Goal: Communication & Community: Share content

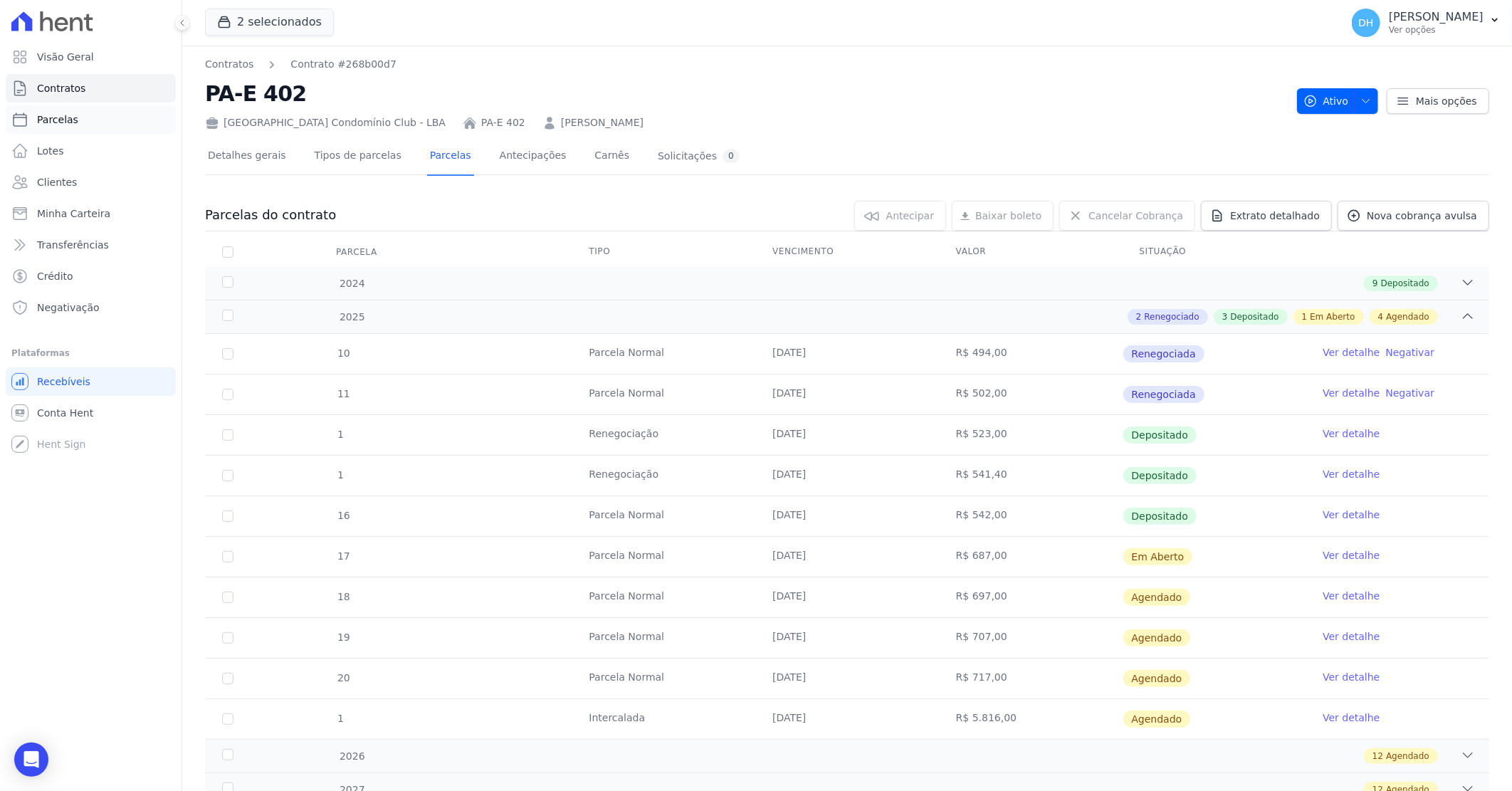
click at [76, 118] on link "Parcelas" at bounding box center [91, 119] width 171 height 28
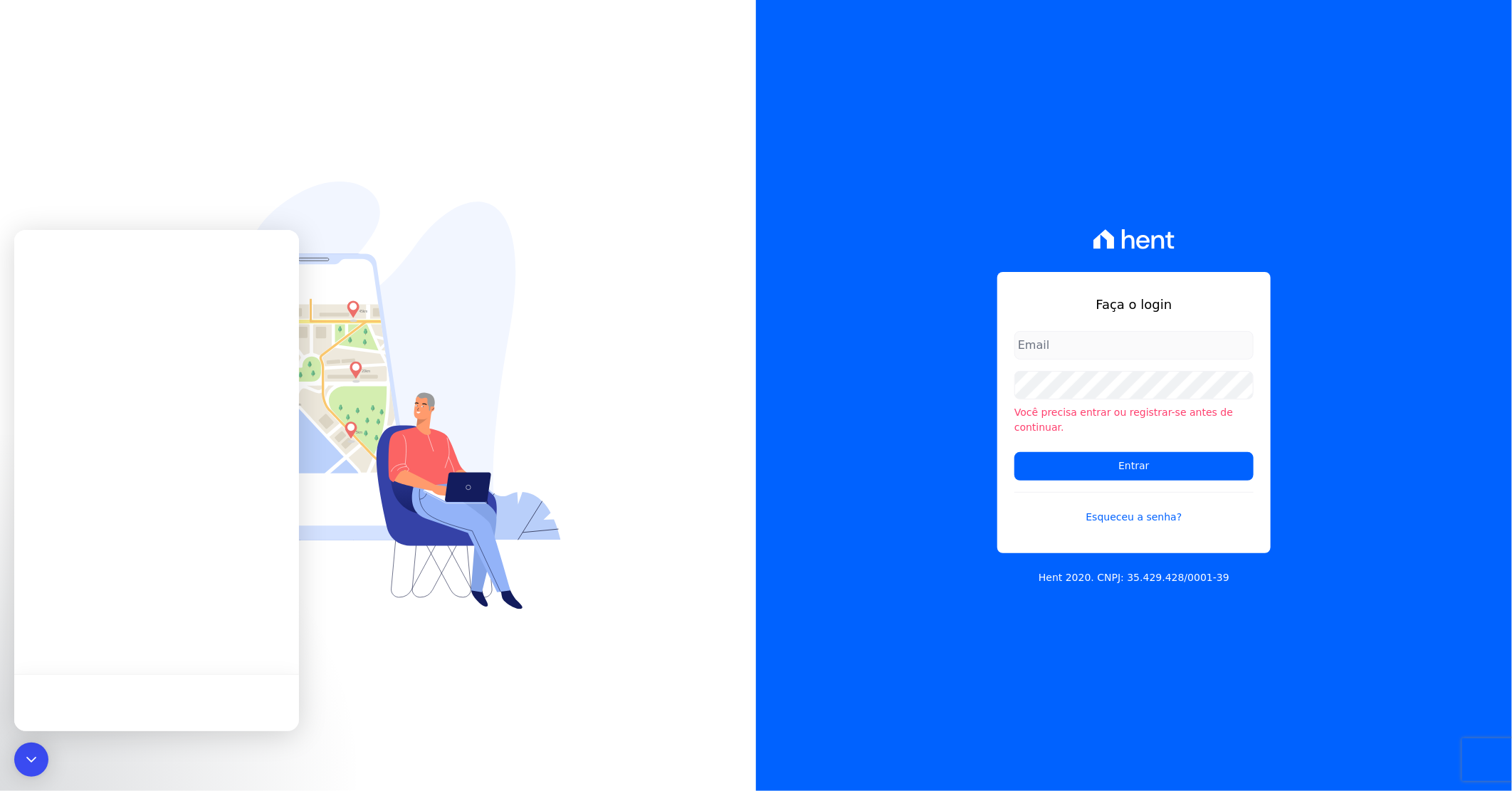
type input "[PERSON_NAME][EMAIL_ADDRESS][DOMAIN_NAME]"
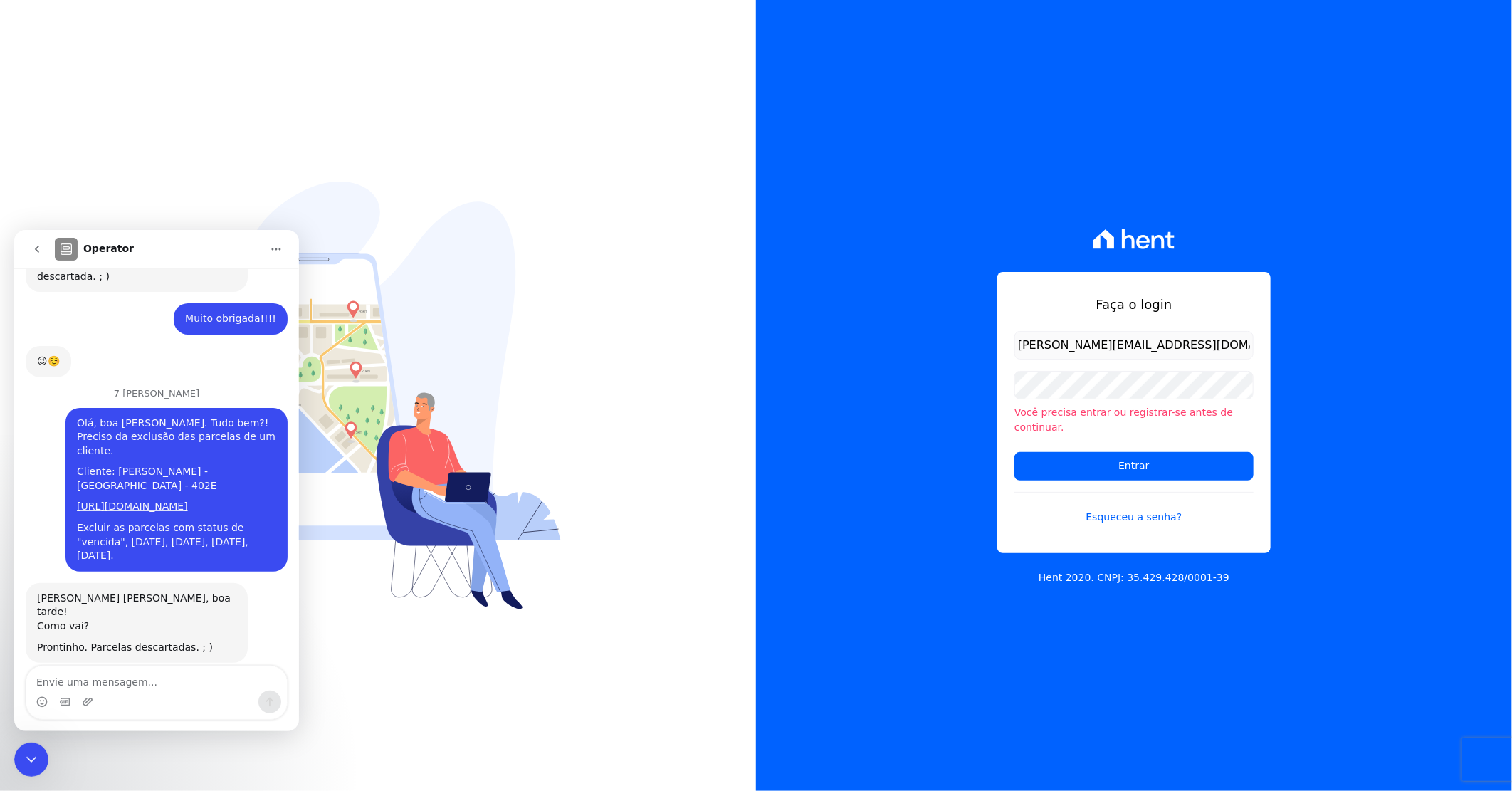
scroll to position [2135, 0]
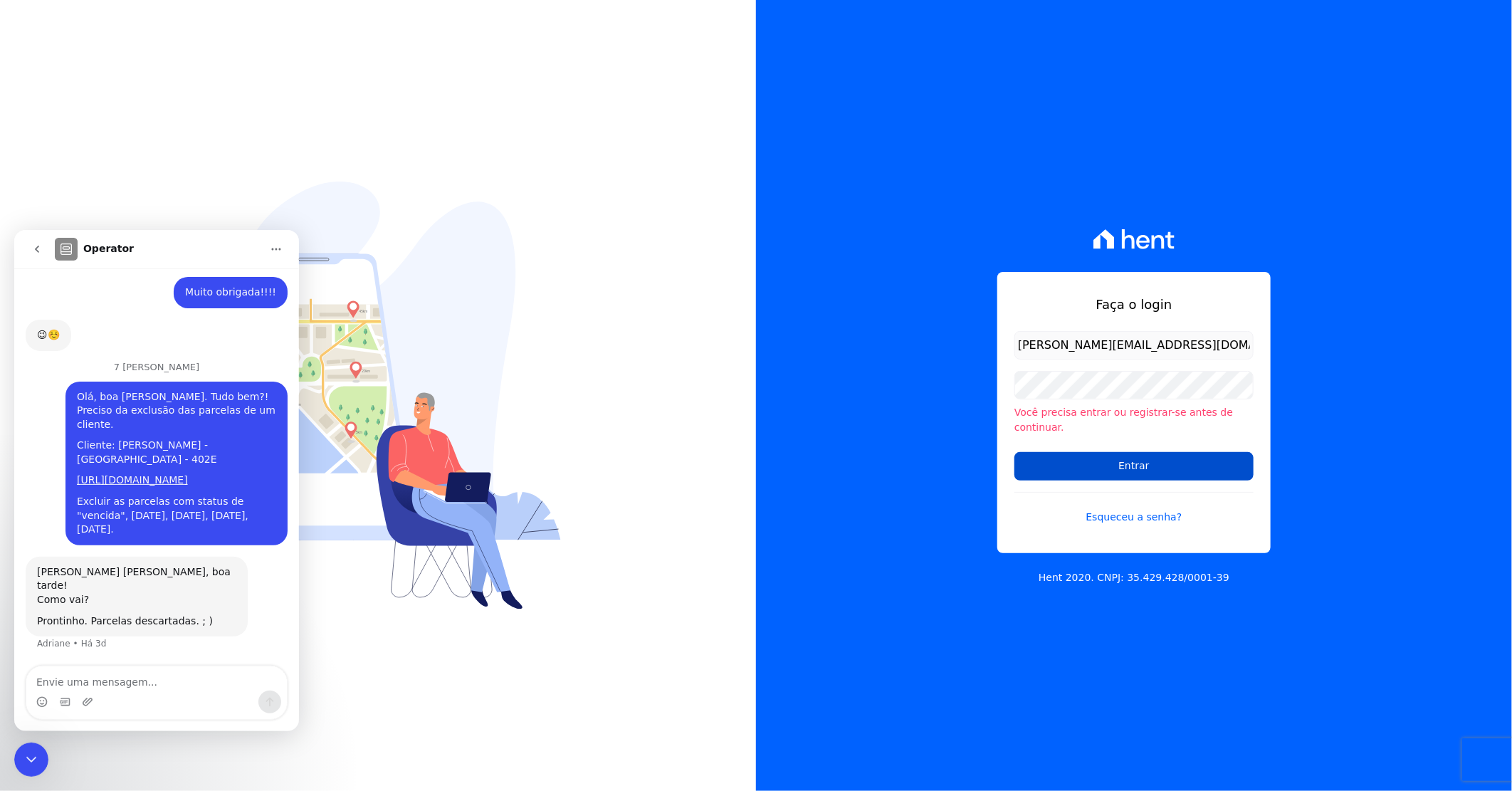
click at [1136, 464] on input "Entrar" at bounding box center [1134, 467] width 239 height 28
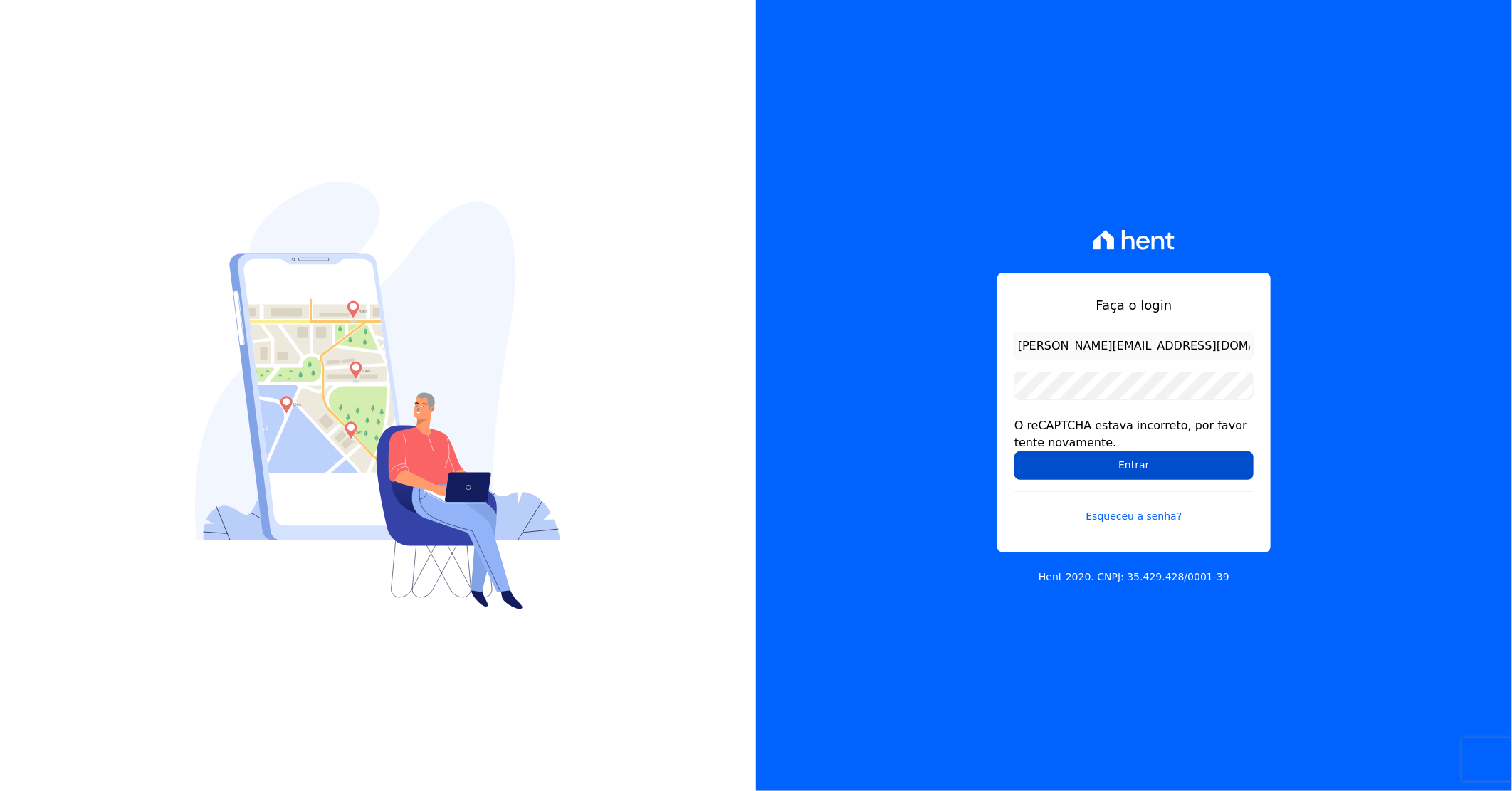
click at [1113, 464] on input "Entrar" at bounding box center [1134, 466] width 239 height 28
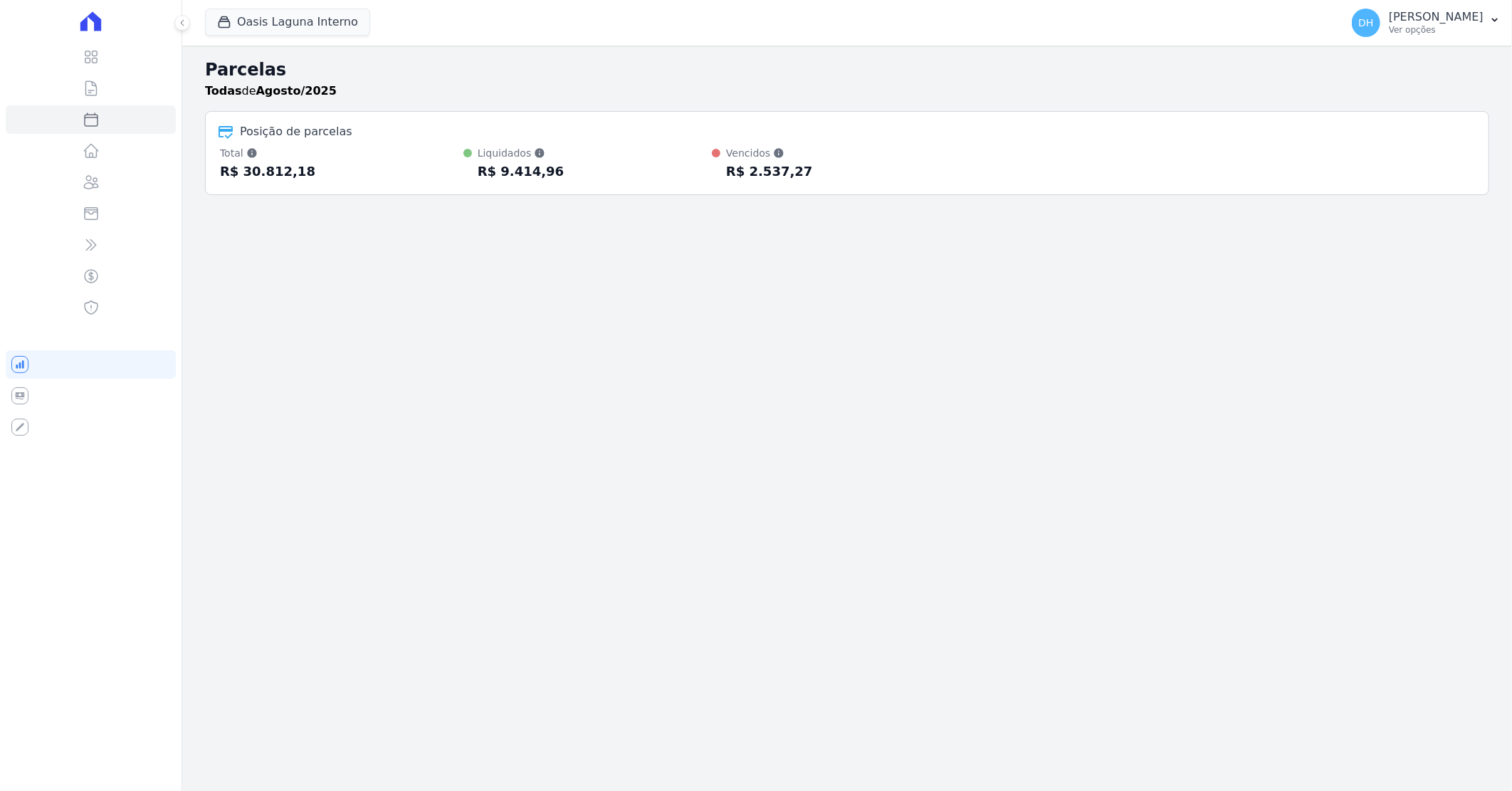
select select
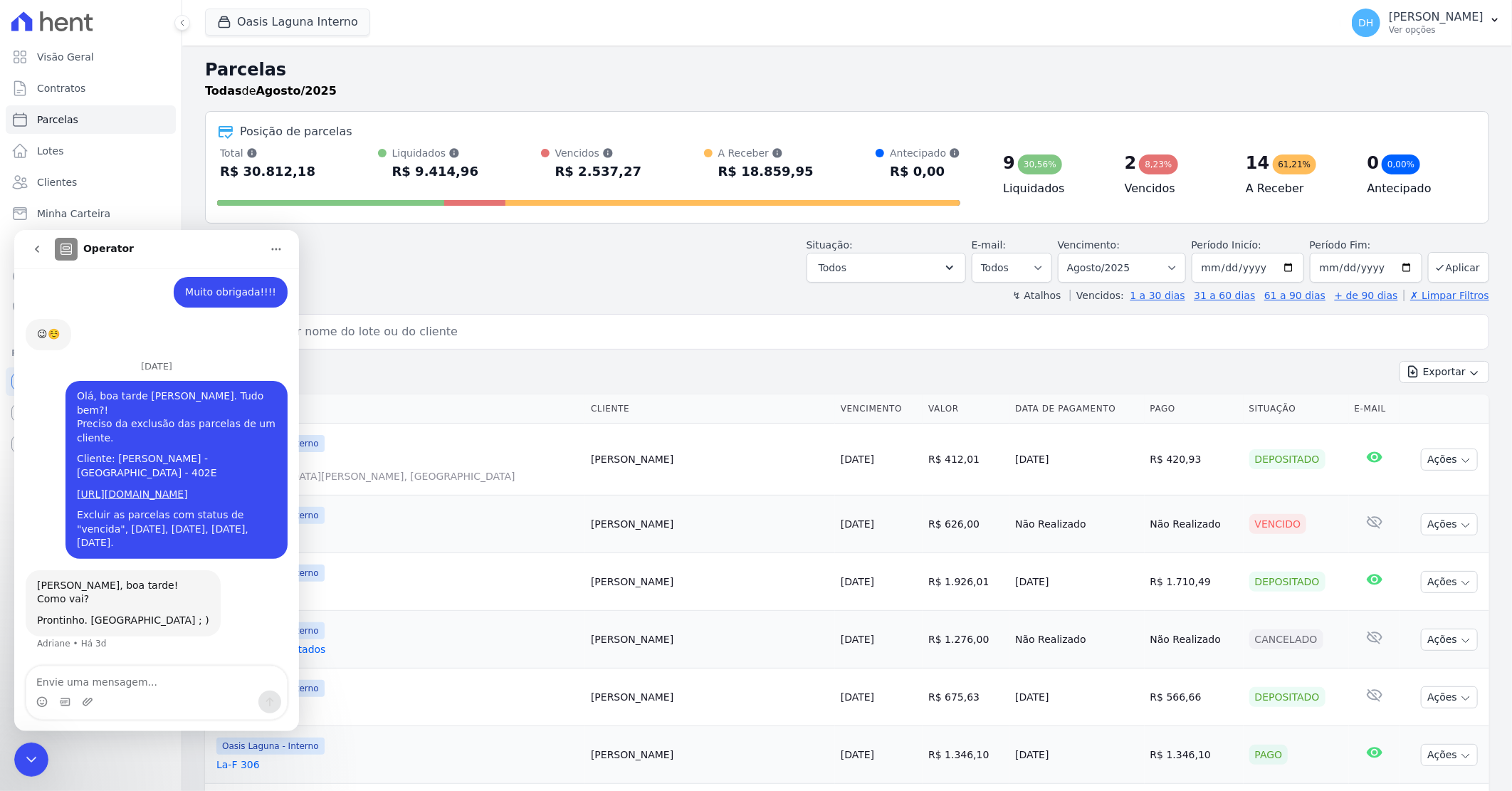
scroll to position [2135, 0]
click at [36, 756] on icon "Encerramento do Messenger da Intercom" at bounding box center [31, 759] width 10 height 6
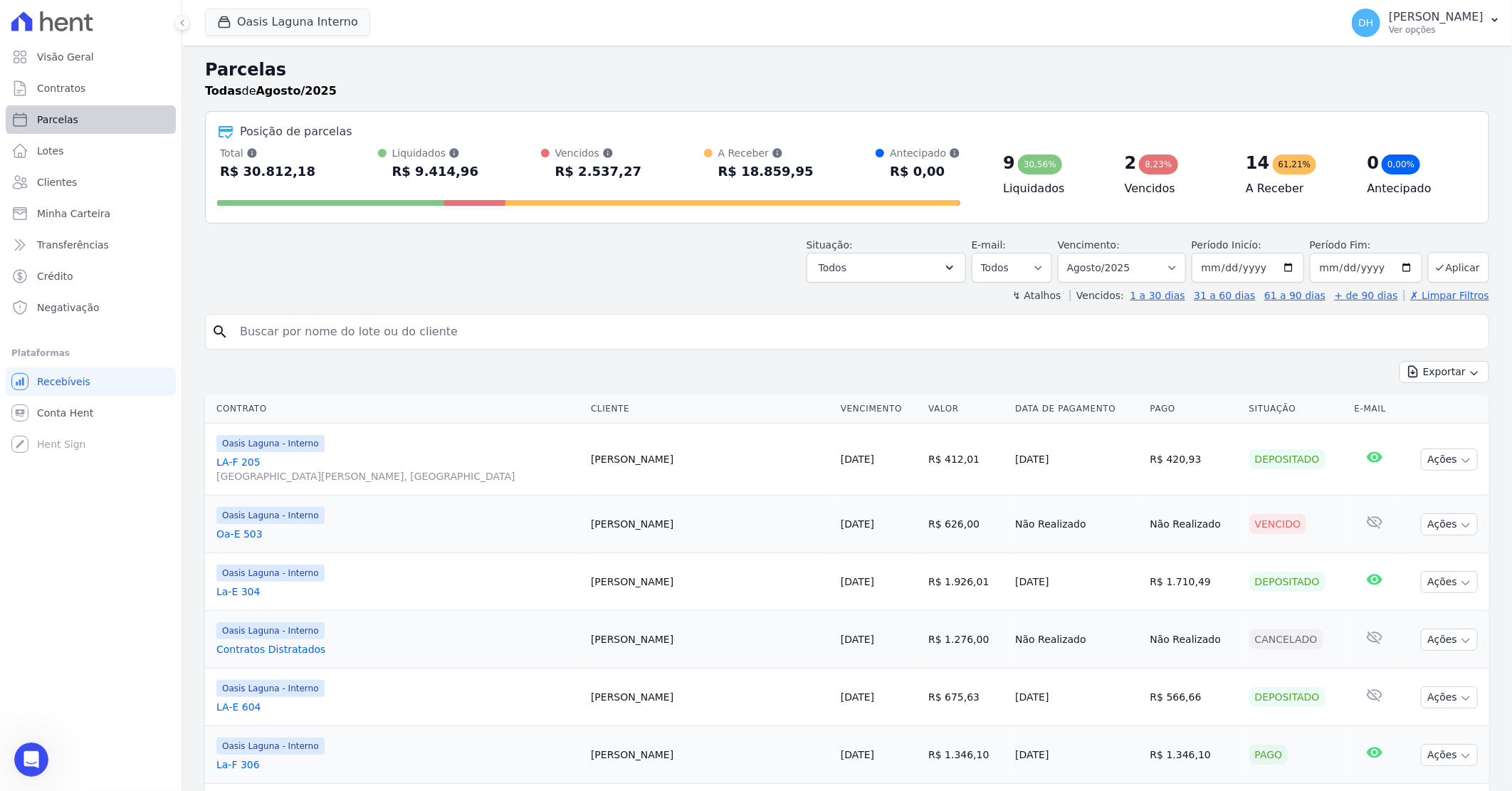
scroll to position [2135, 0]
click at [232, 22] on div "button" at bounding box center [227, 22] width 20 height 14
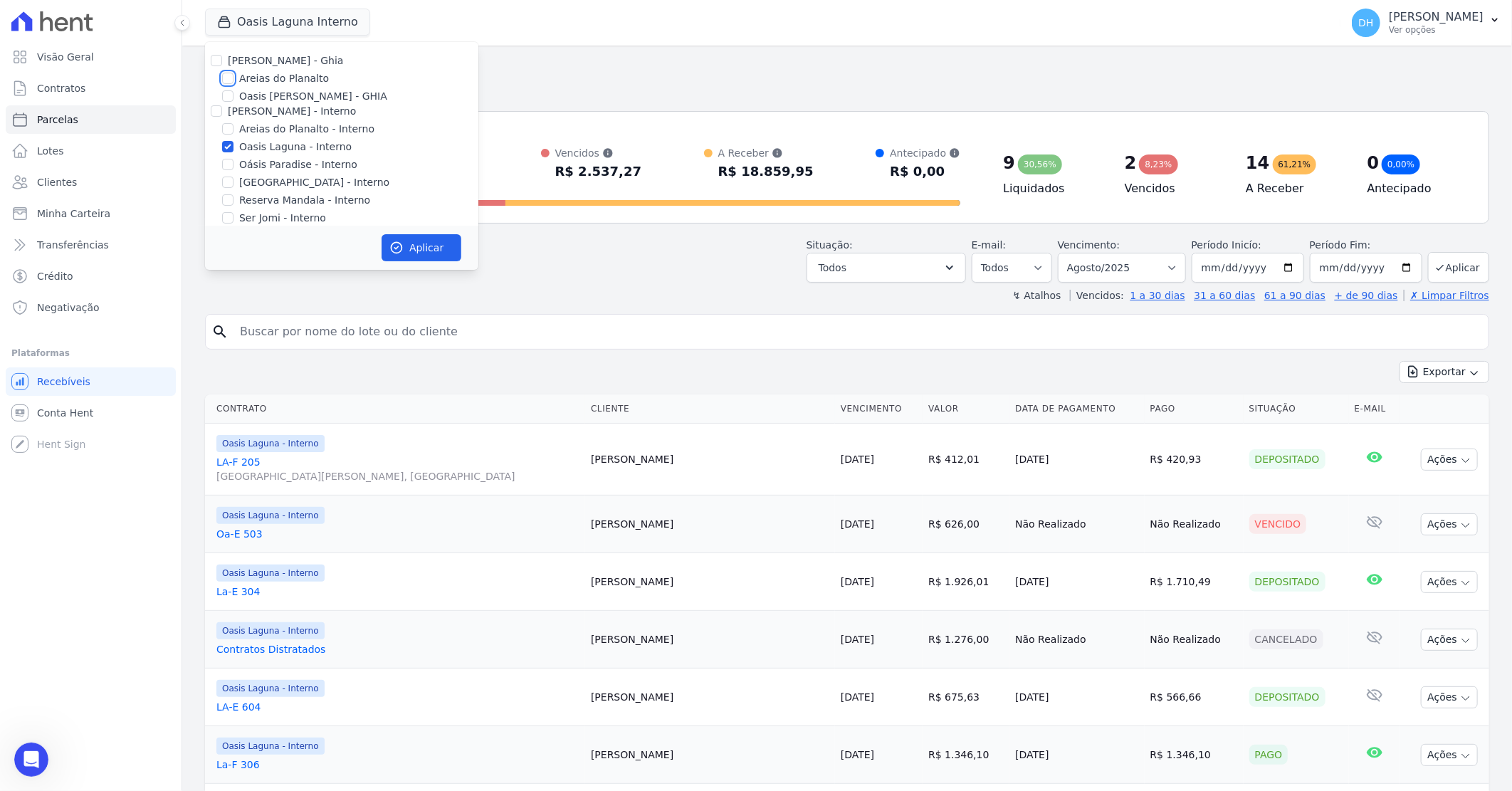
click at [227, 80] on input "Areias do Planalto" at bounding box center [227, 78] width 11 height 11
checkbox input "true"
click at [225, 144] on input "Oasis Laguna - Interno" at bounding box center [227, 147] width 11 height 11
checkbox input "false"
click at [417, 246] on button "Aplicar" at bounding box center [421, 248] width 80 height 27
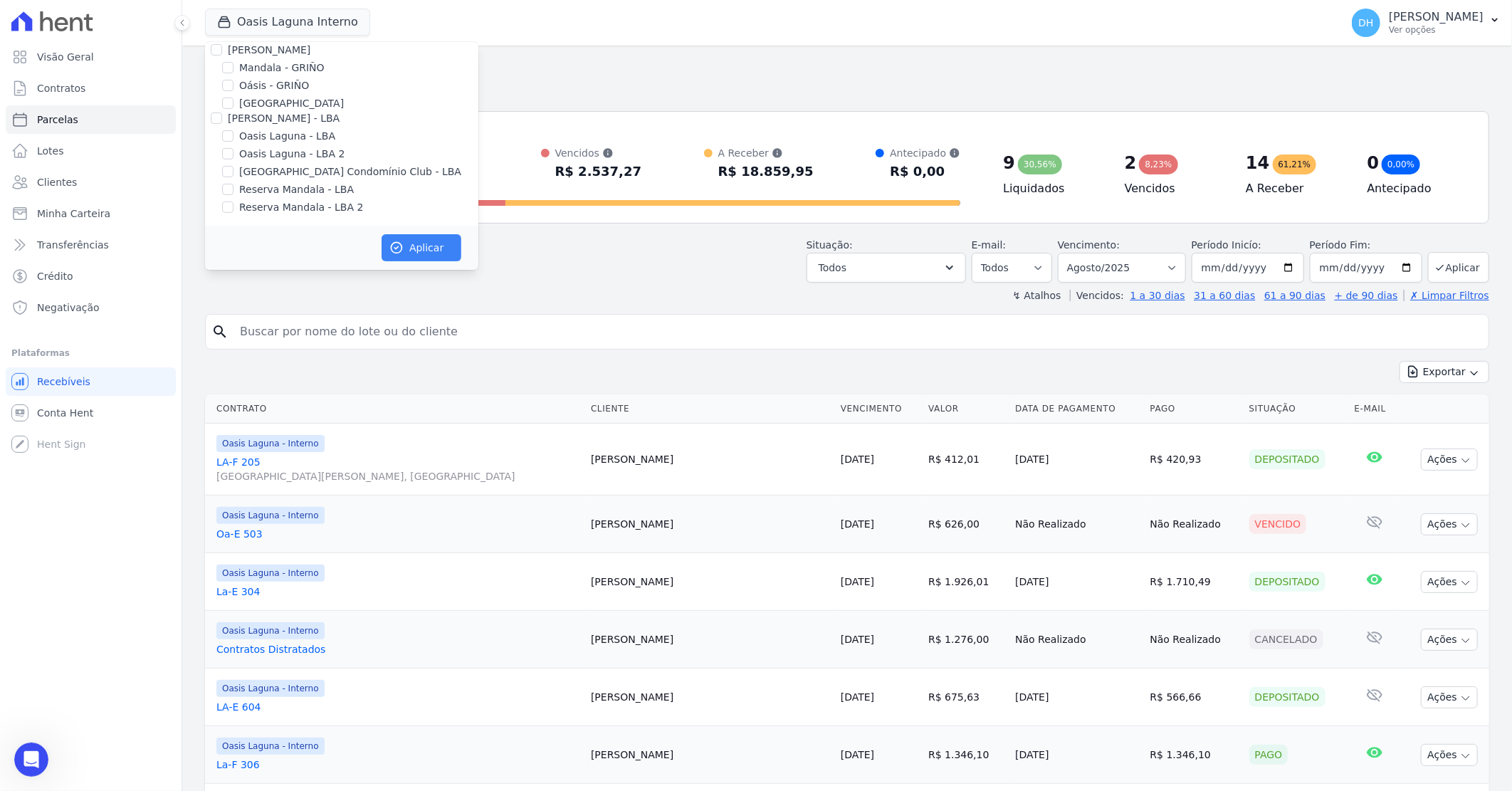
scroll to position [180, 0]
select select
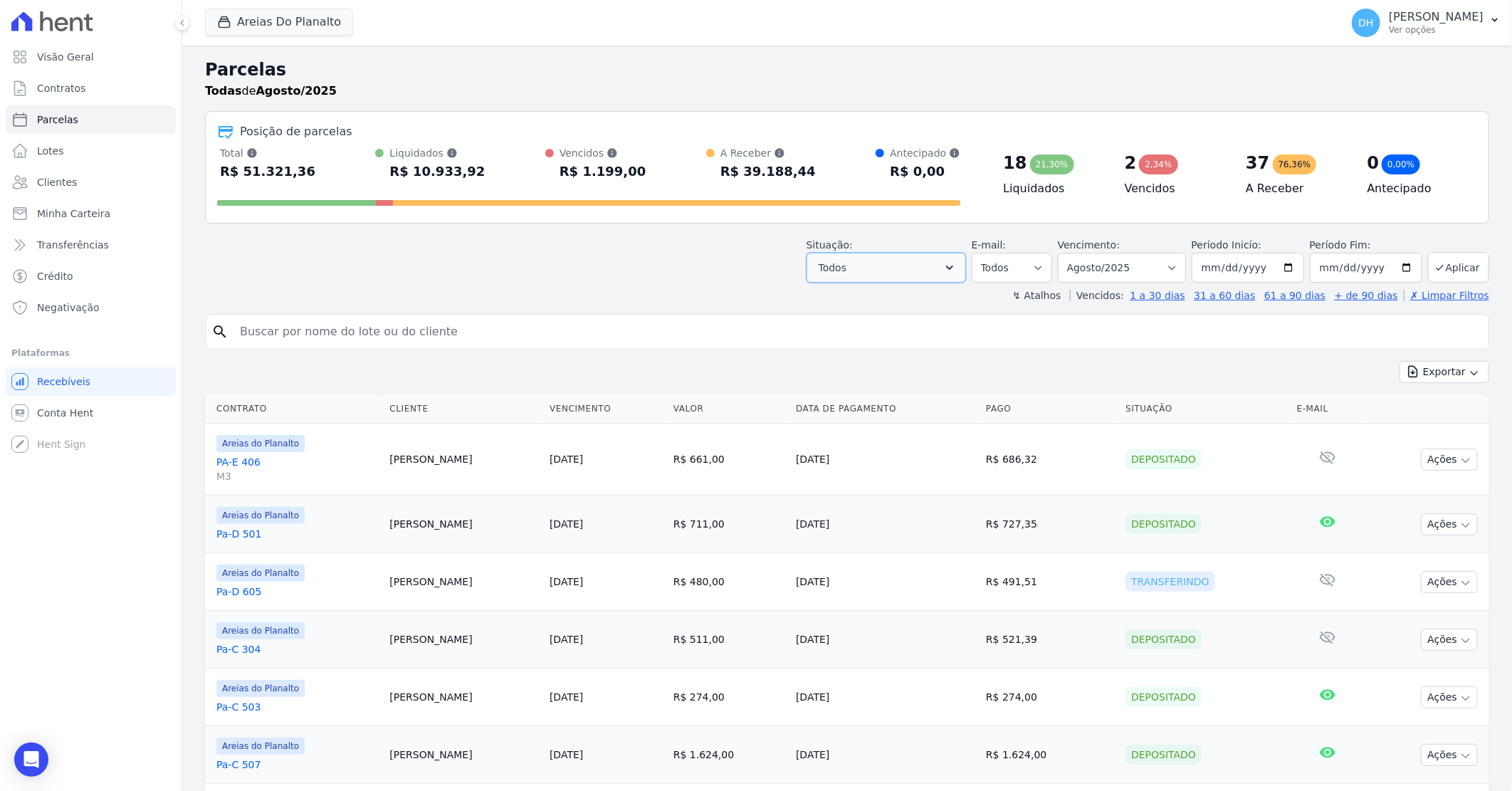
click at [876, 254] on button "Todos" at bounding box center [887, 268] width 159 height 30
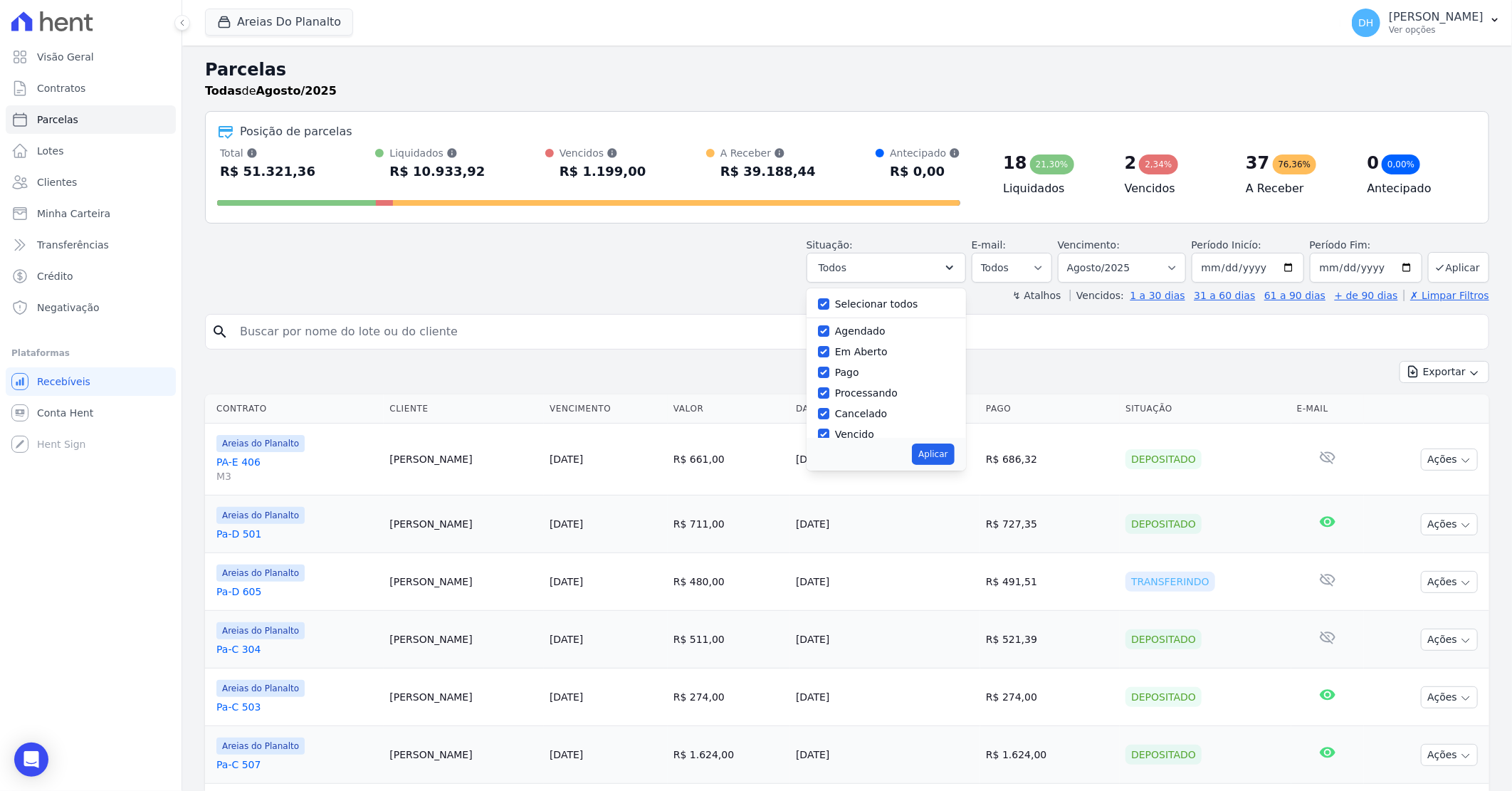
click at [824, 305] on div "Selecionar todos Agendado Em Aberto Pago Processando Cancelado Vencido Transfer…" at bounding box center [887, 362] width 159 height 149
click at [827, 305] on div "Selecionar todos Agendado Em Aberto Pago Processando Cancelado Vencido Transfer…" at bounding box center [887, 362] width 159 height 149
click at [830, 305] on input "Selecionar todos" at bounding box center [824, 304] width 11 height 11
checkbox input "false"
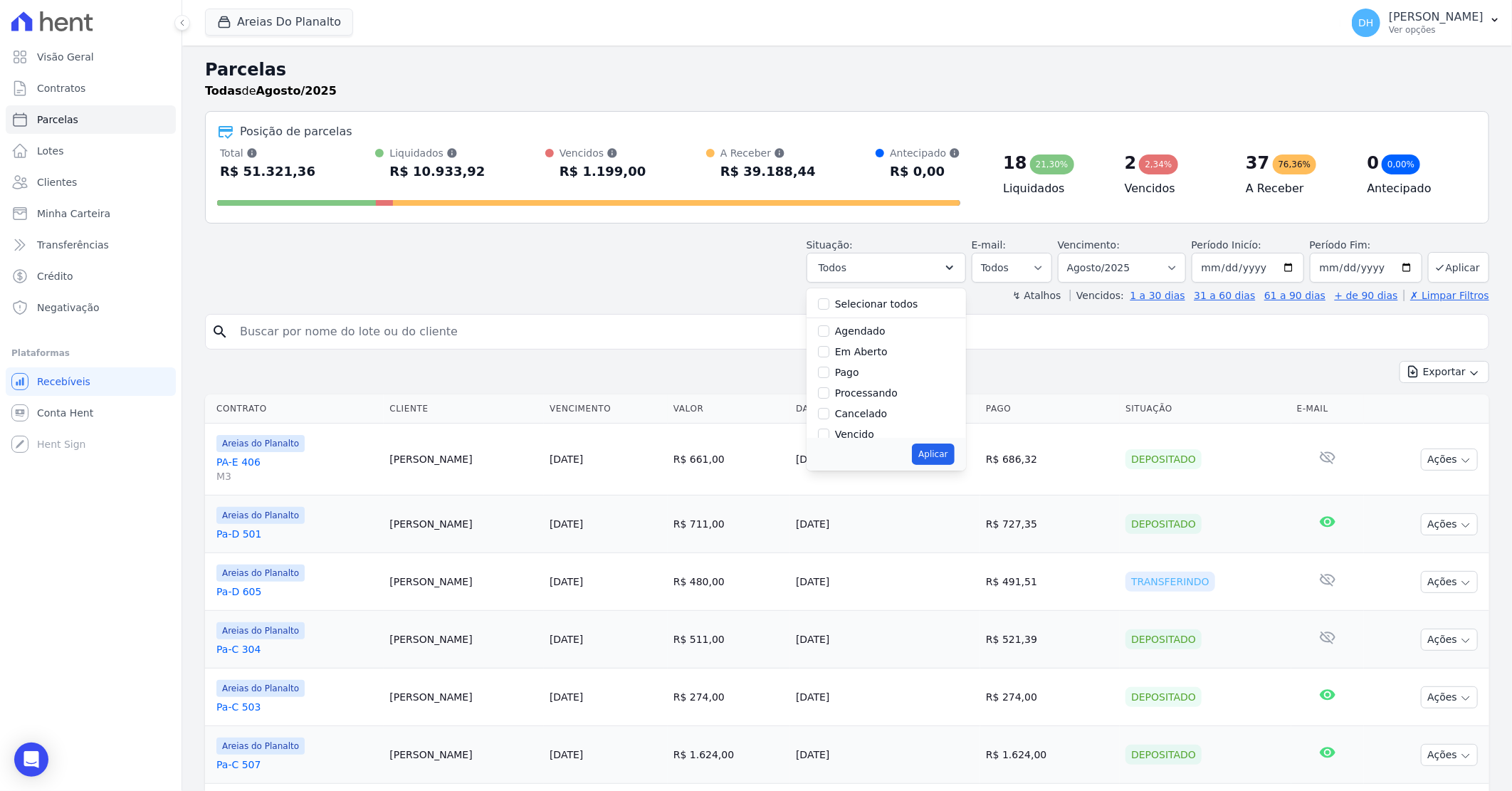
checkbox input "false"
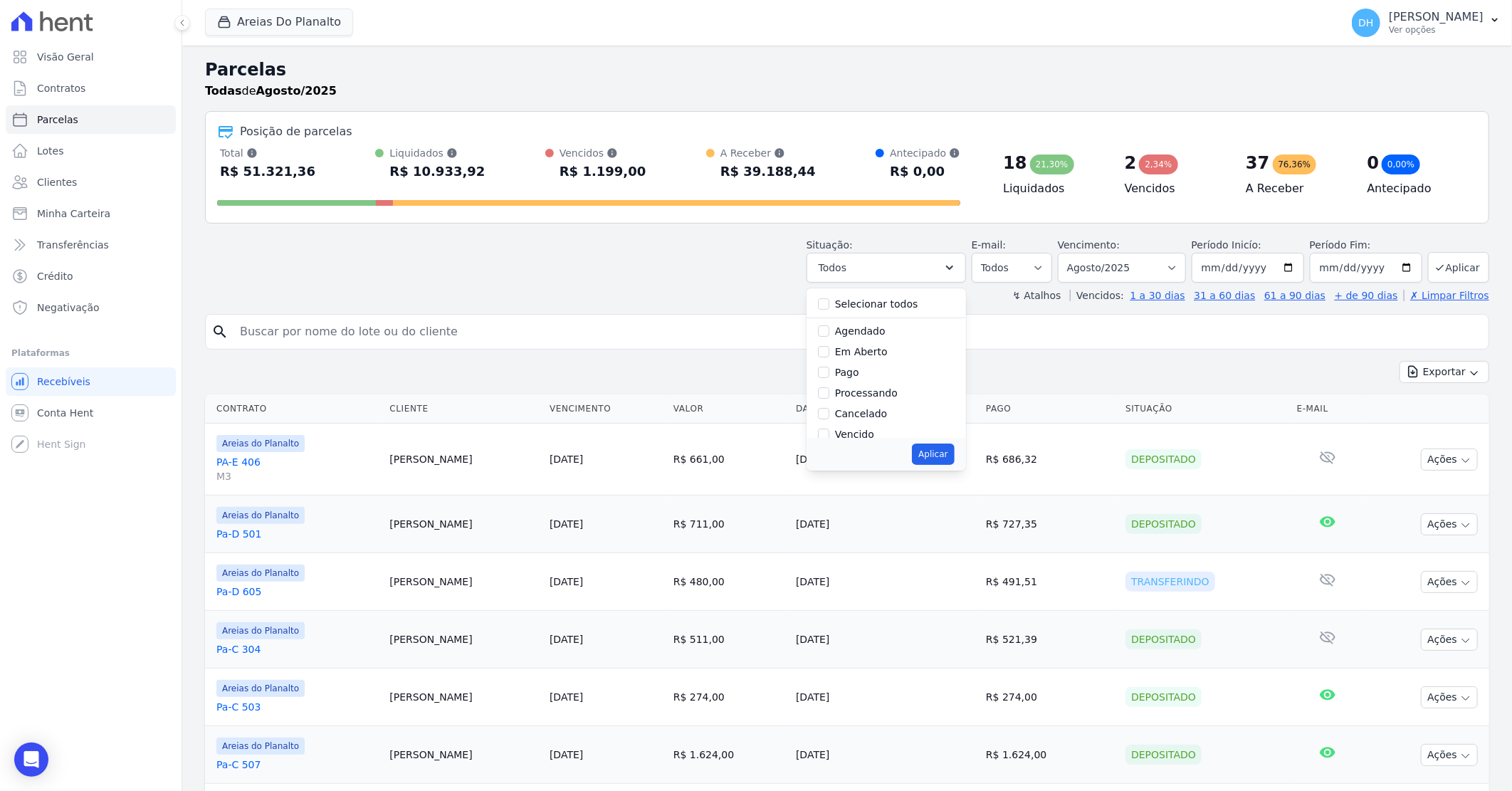
checkbox input "false"
click at [830, 330] on input "Agendado" at bounding box center [824, 331] width 11 height 11
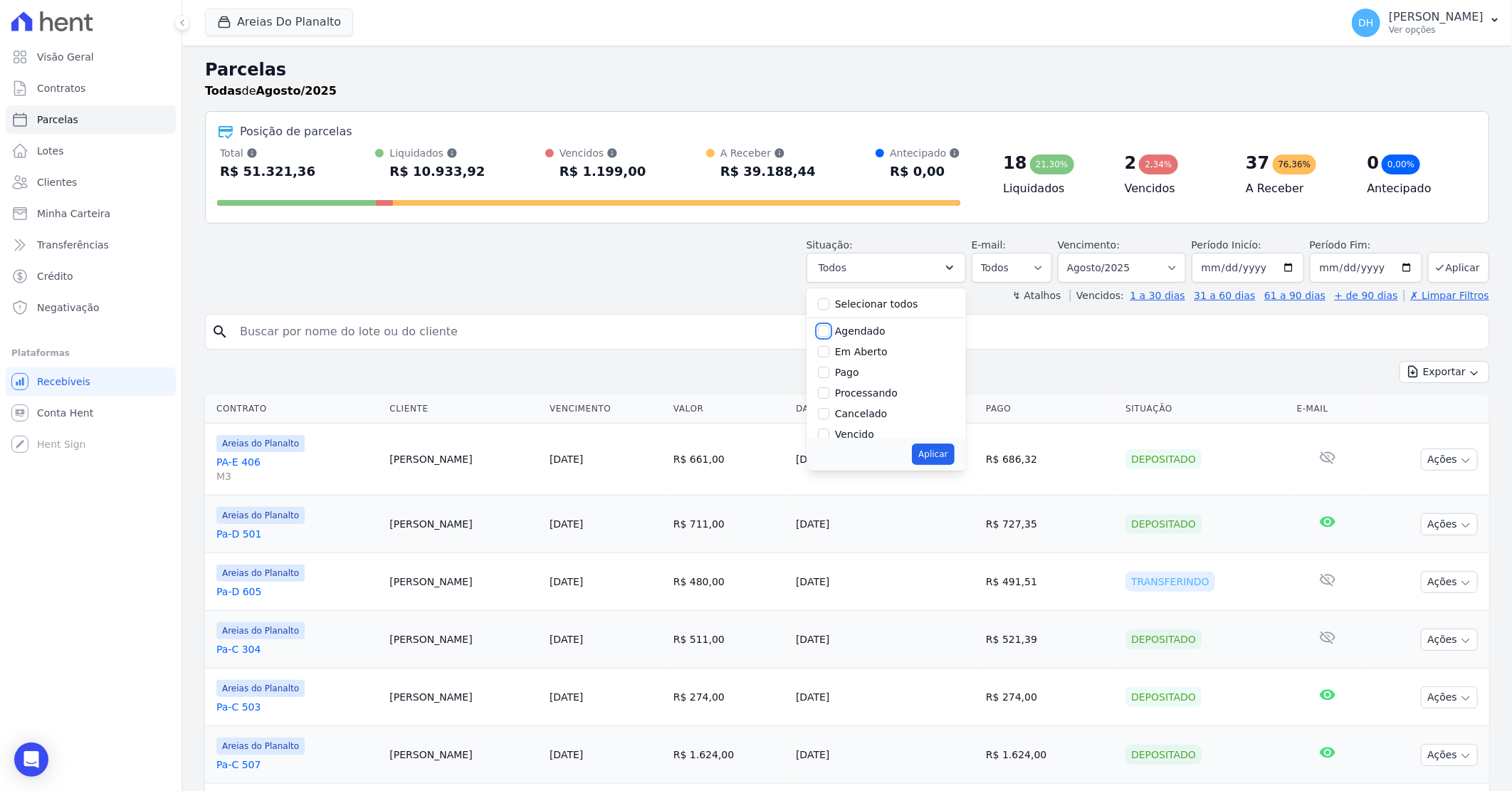
checkbox input "true"
click at [830, 351] on input "Em Aberto" at bounding box center [824, 351] width 11 height 11
checkbox input "true"
click at [936, 453] on button "Aplicar" at bounding box center [932, 454] width 42 height 21
select select "scheduled"
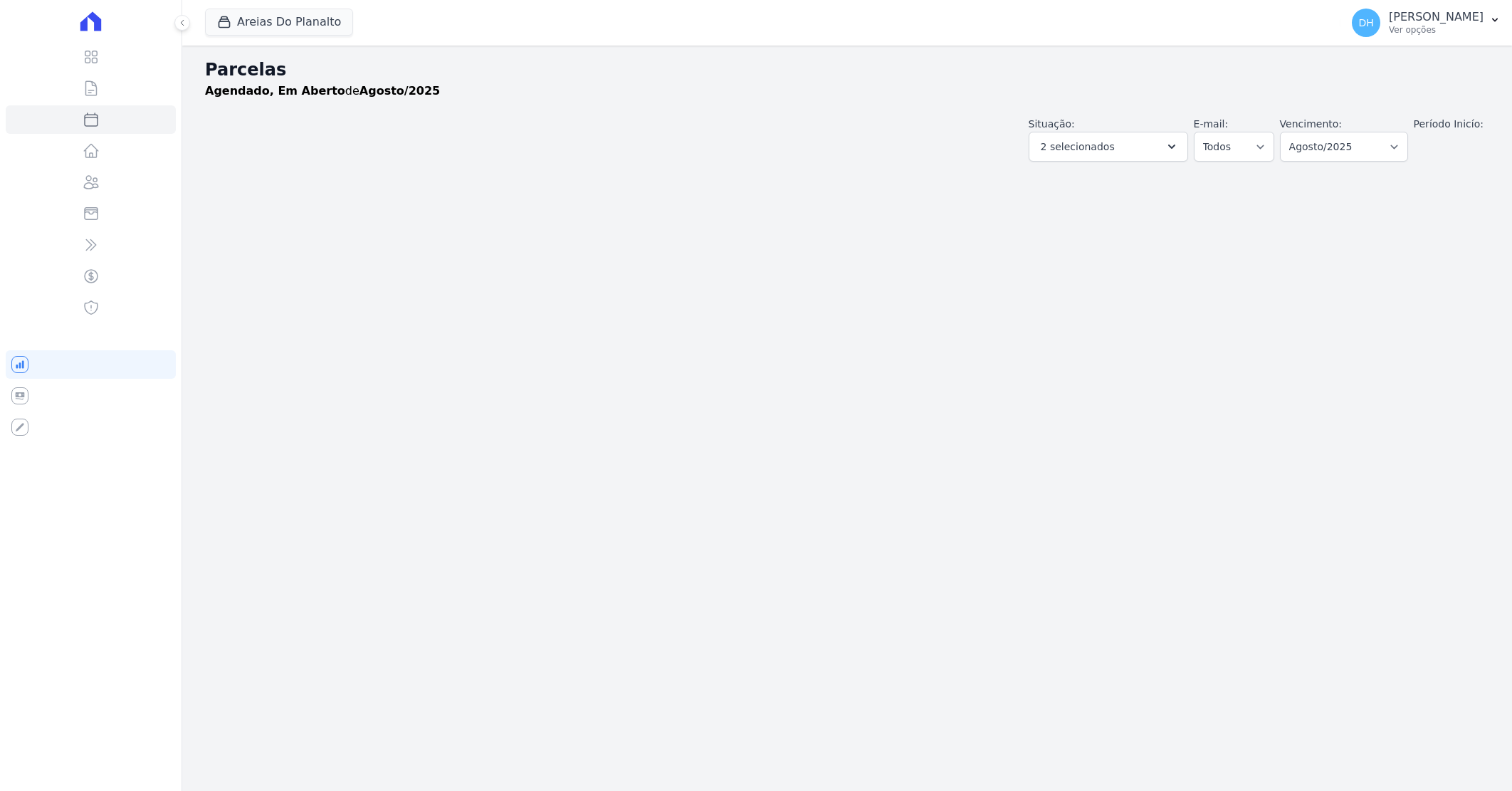
select select
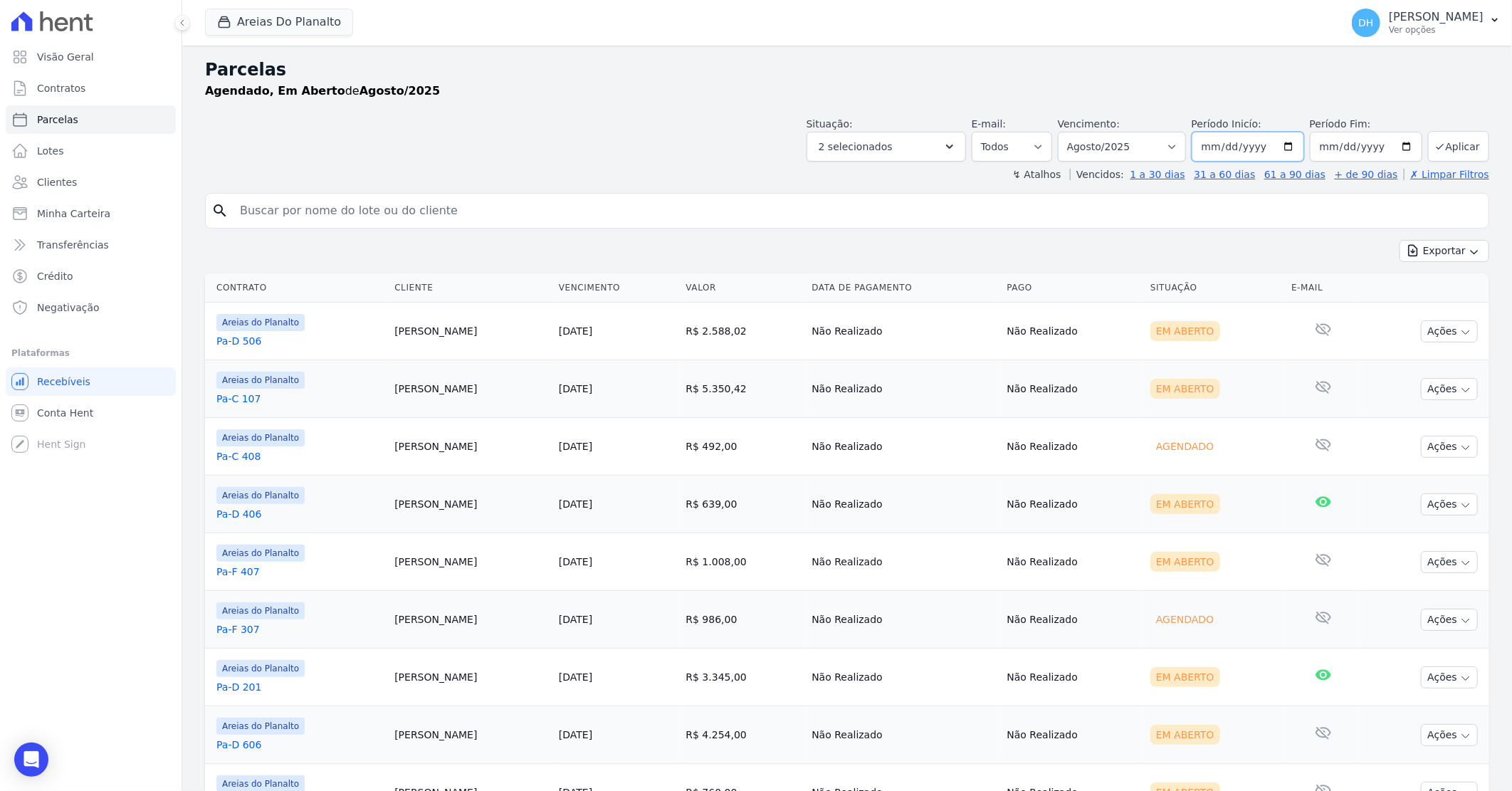
click at [1287, 148] on input "2025-08-01" at bounding box center [1248, 147] width 112 height 30
type input "2025-08-11"
click at [1397, 147] on input "2025-08-31" at bounding box center [1366, 147] width 112 height 30
type input "[DATE]"
click at [1450, 141] on button "Aplicar" at bounding box center [1459, 146] width 62 height 31
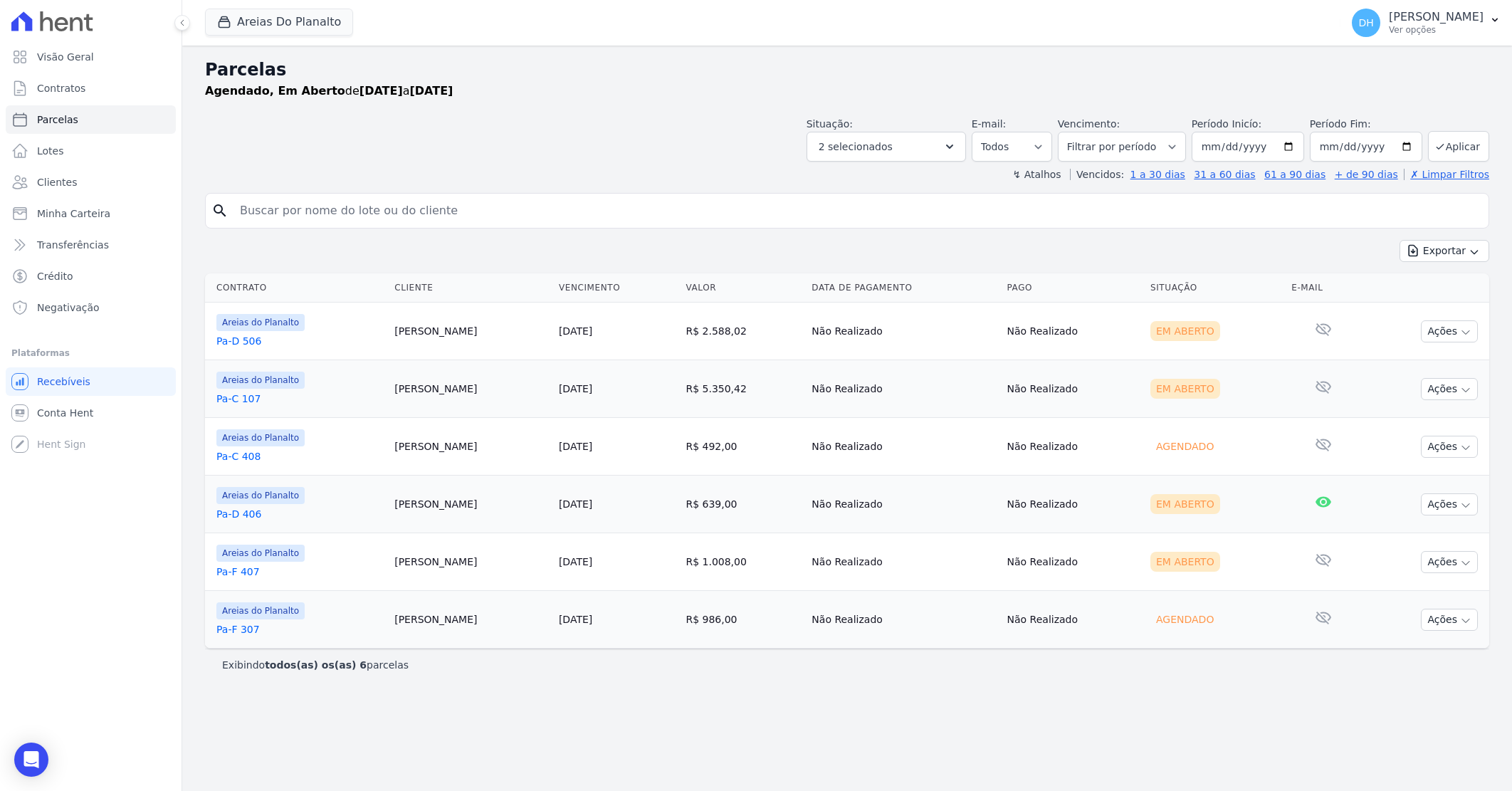
select select
click at [1428, 336] on button "Ações" at bounding box center [1450, 332] width 57 height 22
click at [1417, 418] on link "Enviar whatsapp" at bounding box center [1443, 416] width 137 height 26
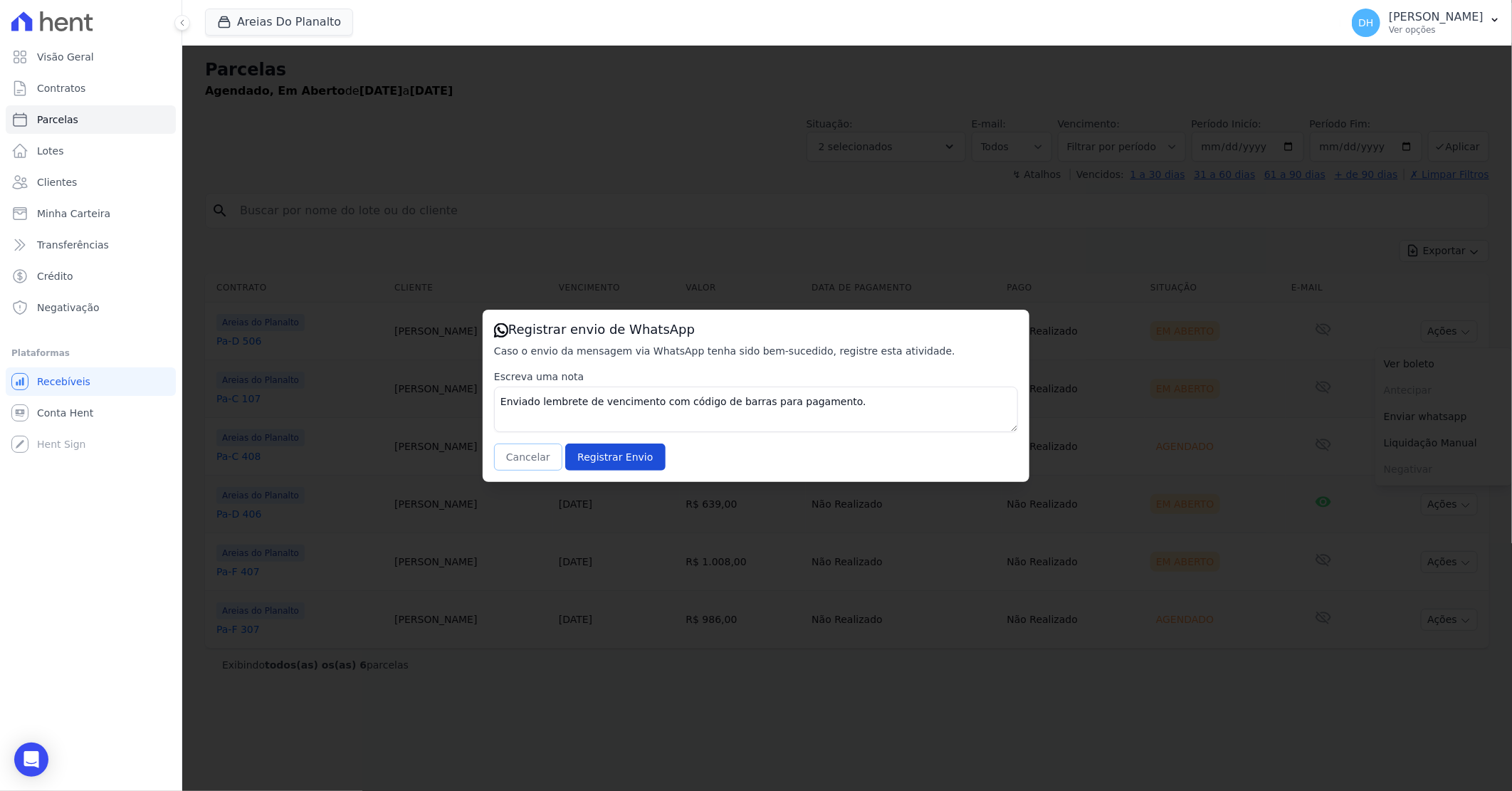
click at [523, 453] on button "Cancelar" at bounding box center [528, 457] width 69 height 27
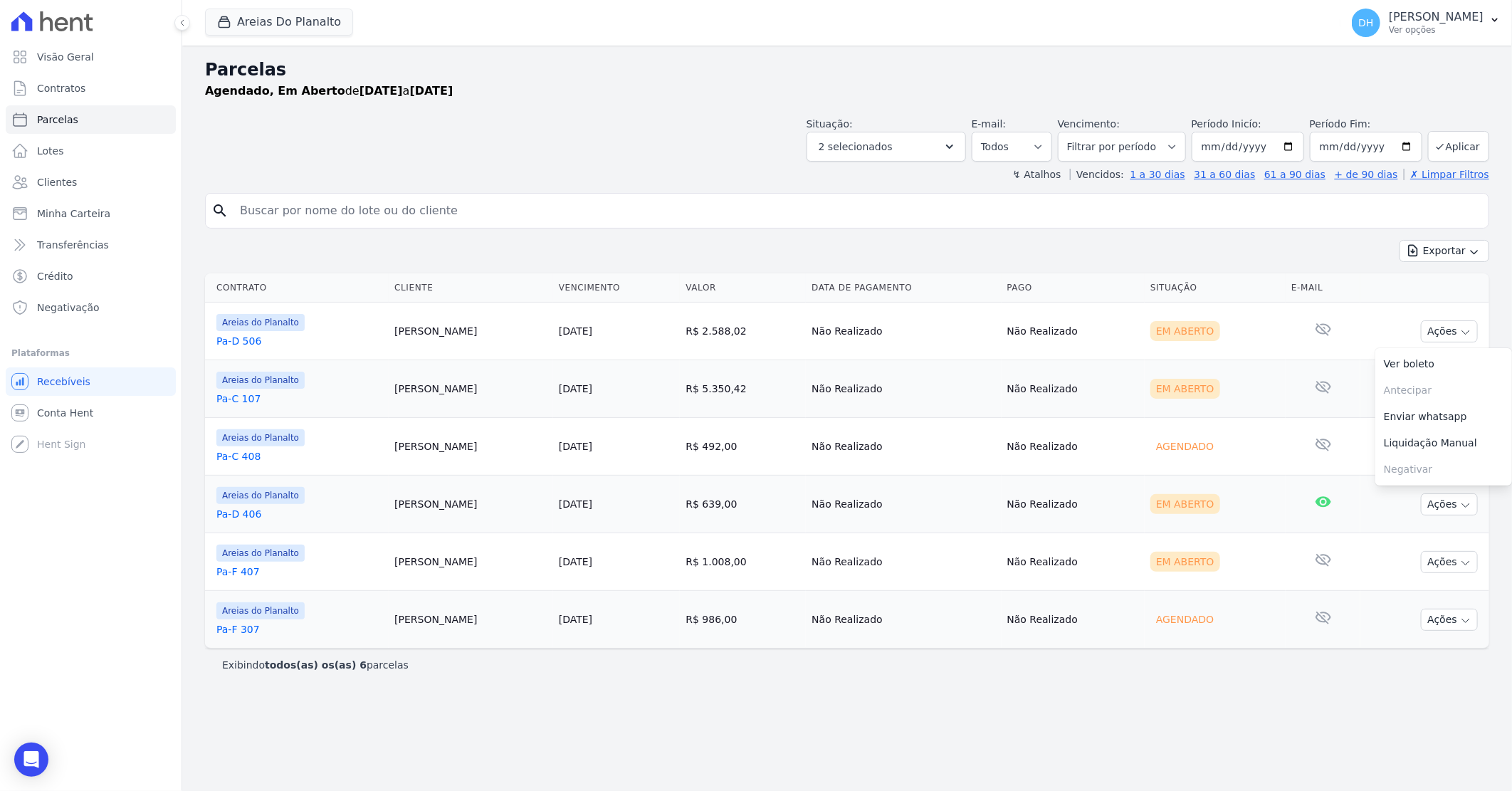
click at [538, 339] on td "Felipe Vasconcelos" at bounding box center [471, 331] width 164 height 58
click at [261, 339] on link "Pa-D 506" at bounding box center [299, 341] width 167 height 14
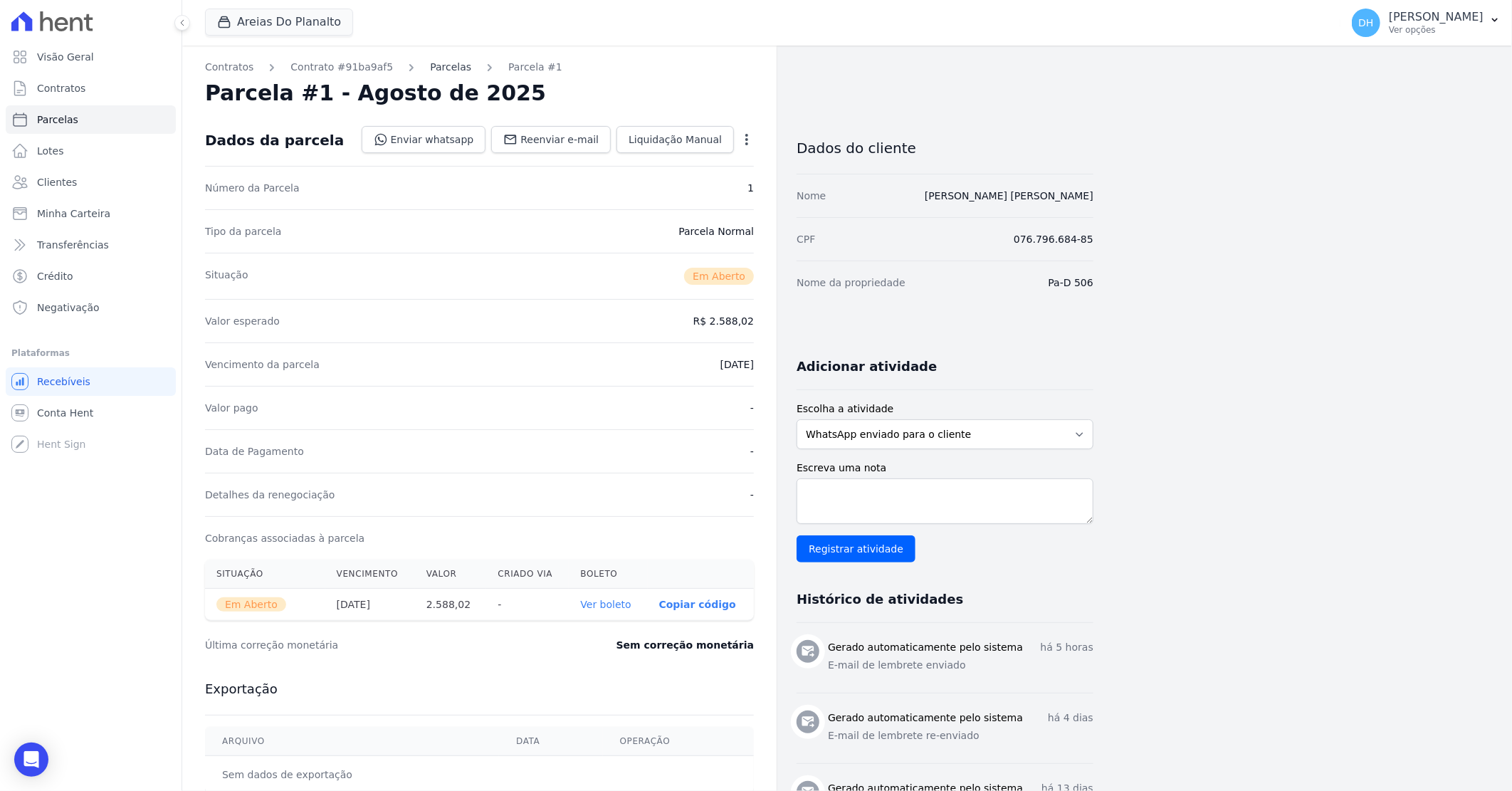
click at [439, 66] on link "Parcelas" at bounding box center [451, 67] width 41 height 15
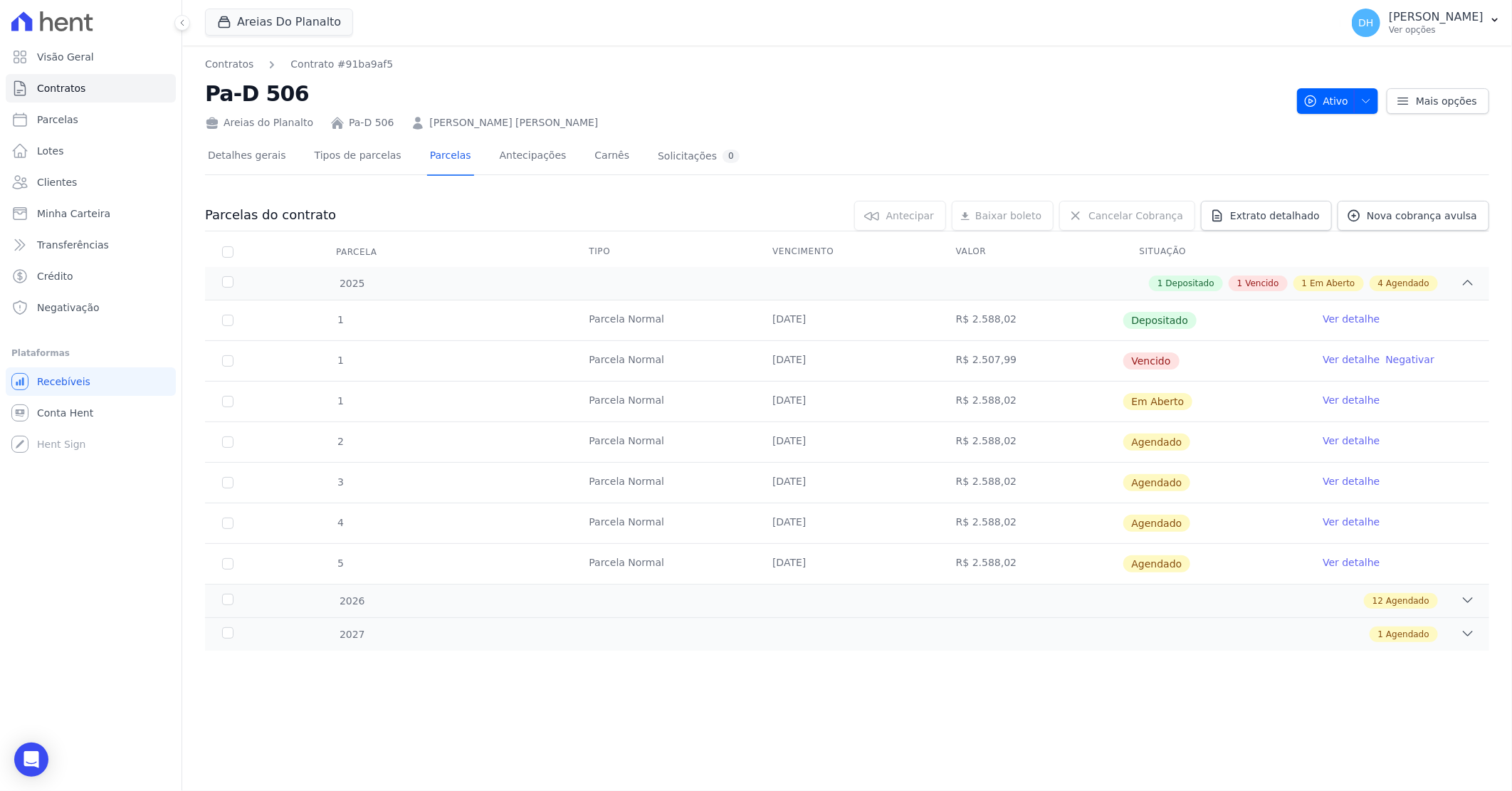
click at [1351, 396] on link "Ver detalhe" at bounding box center [1352, 400] width 57 height 14
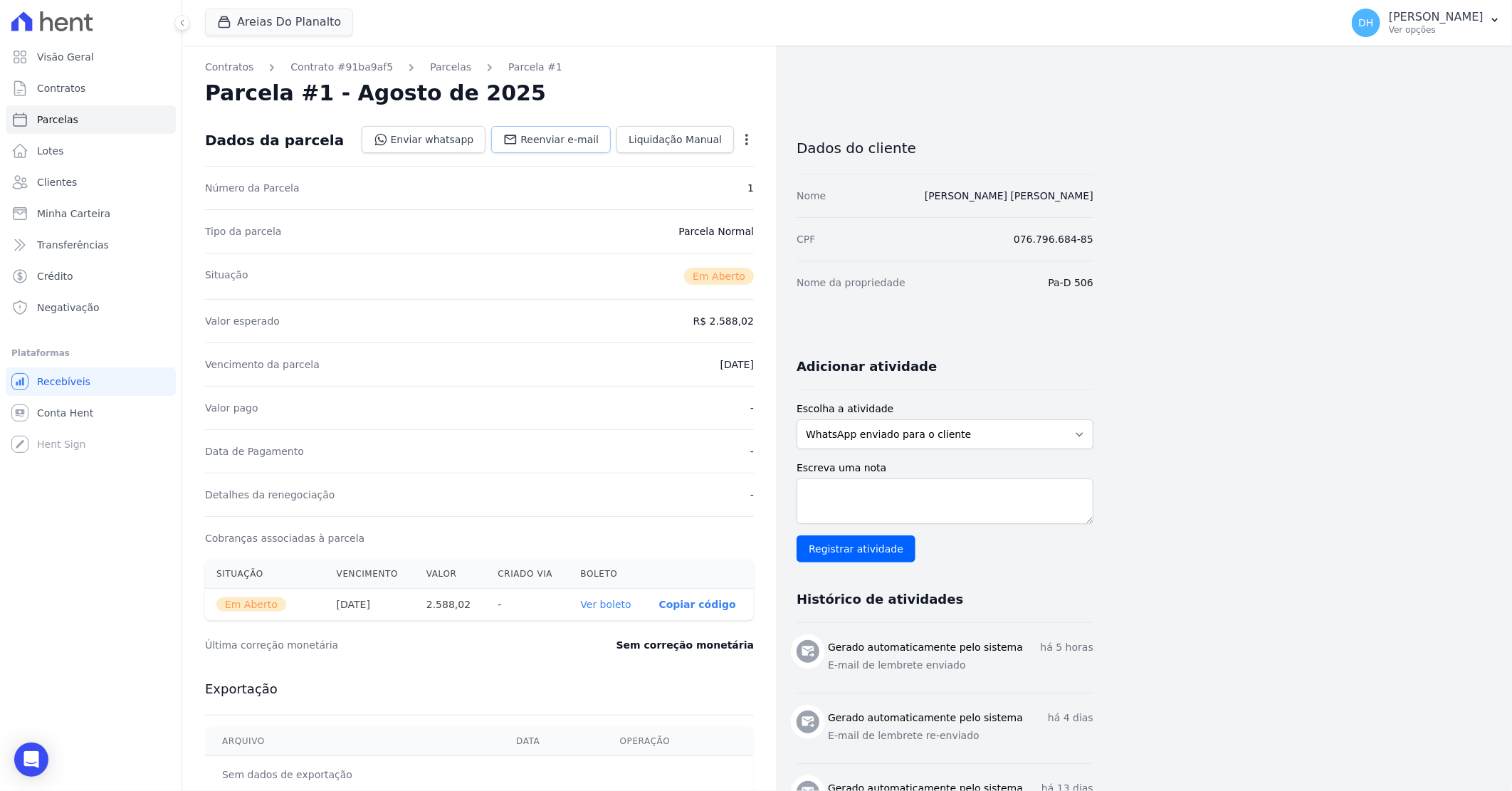
click at [578, 141] on span "Reenviar e-mail" at bounding box center [559, 140] width 78 height 14
select select
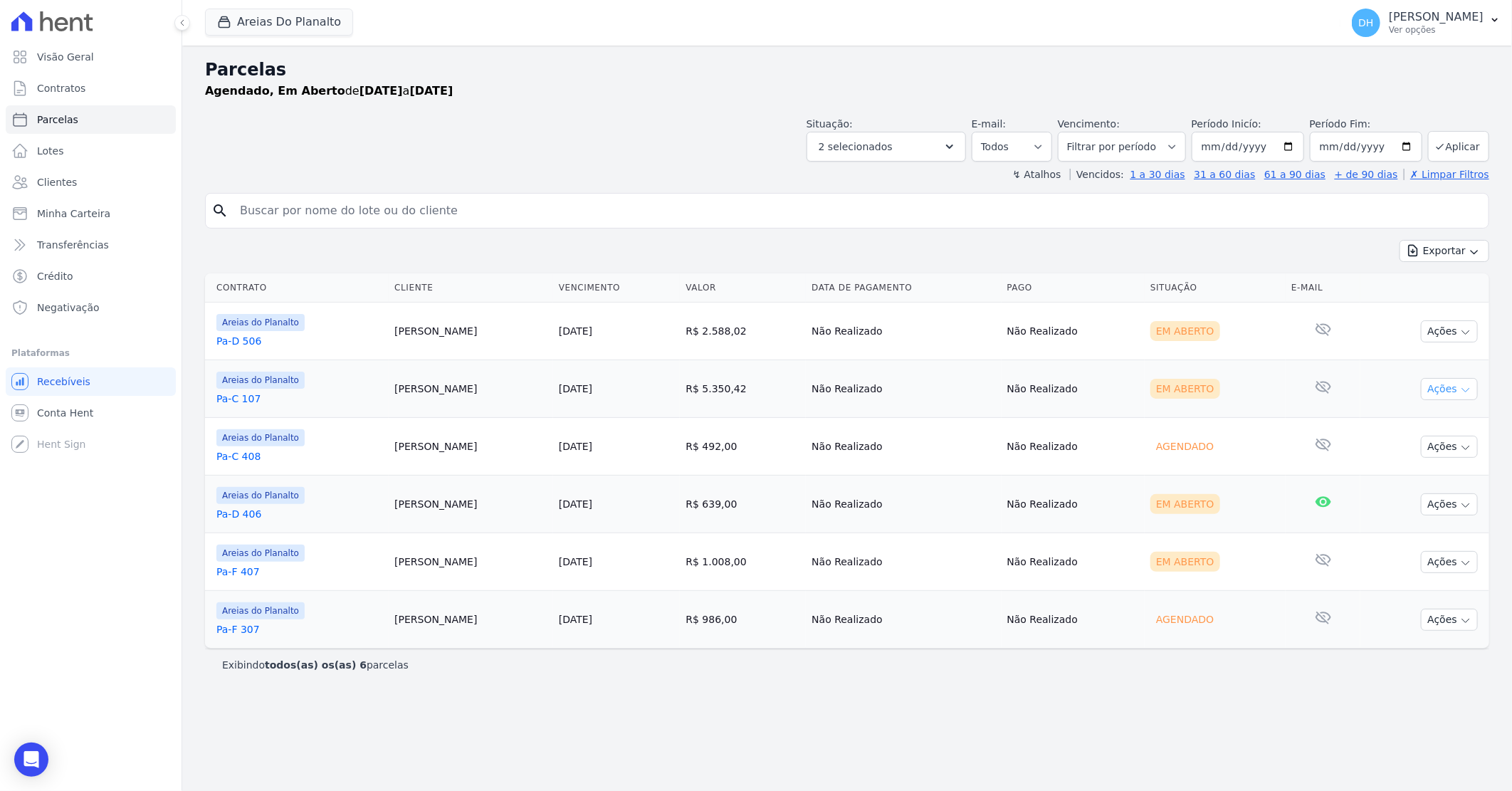
click at [1437, 387] on button "Ações" at bounding box center [1450, 389] width 57 height 22
click at [1423, 482] on link "Enviar whatsapp" at bounding box center [1443, 474] width 137 height 26
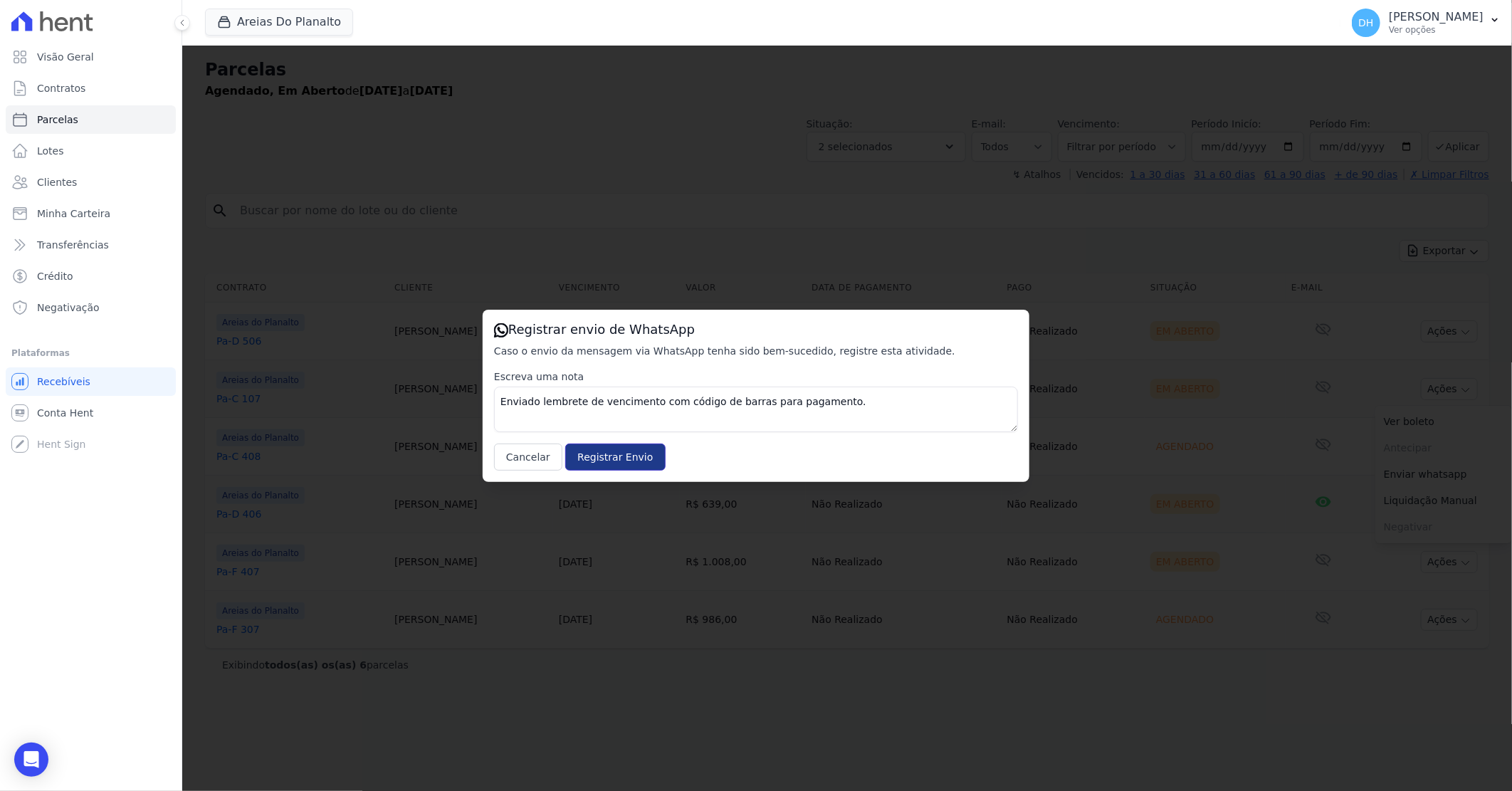
click at [599, 454] on input "Registrar Envio" at bounding box center [615, 457] width 99 height 27
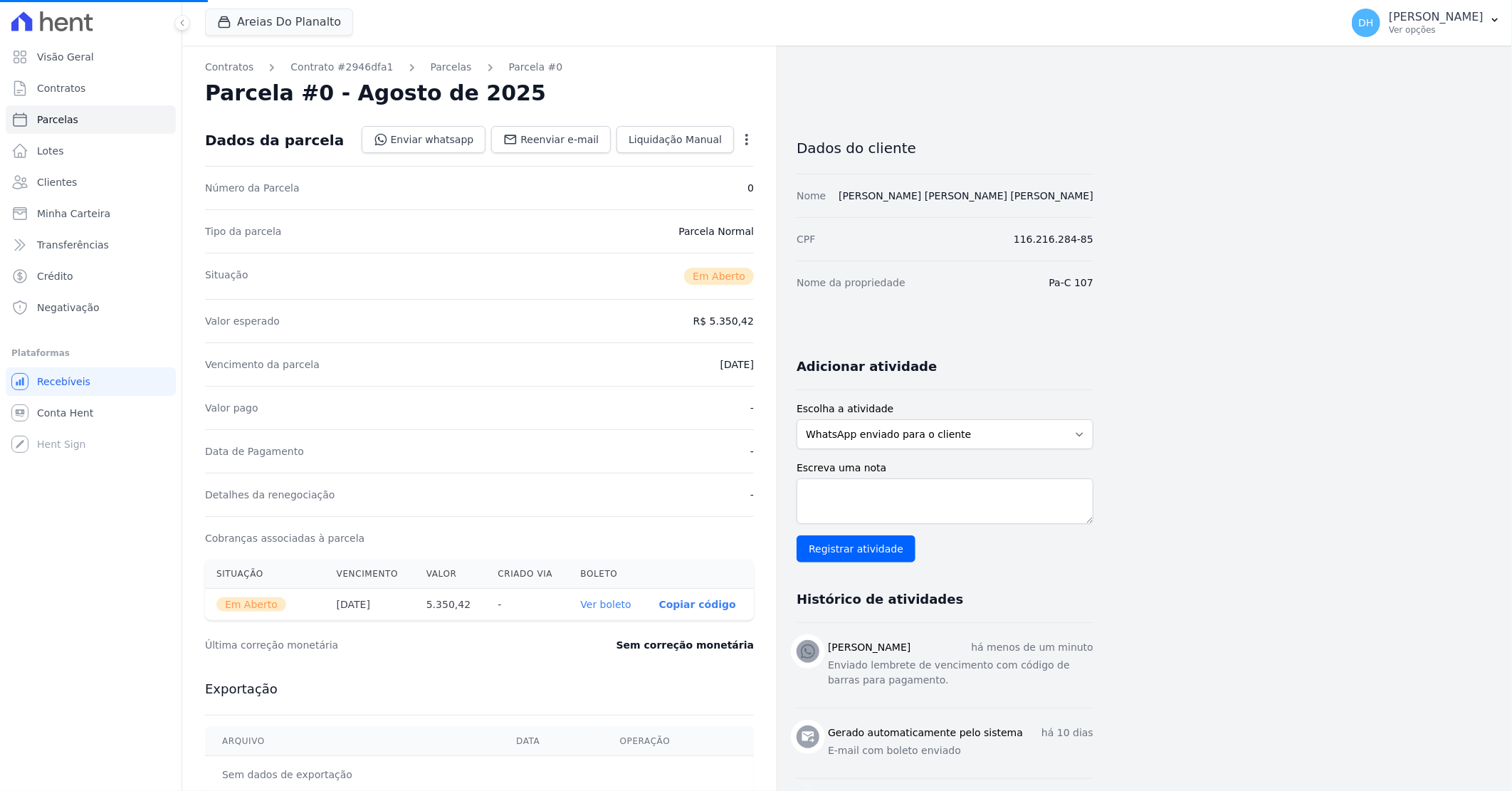
select select
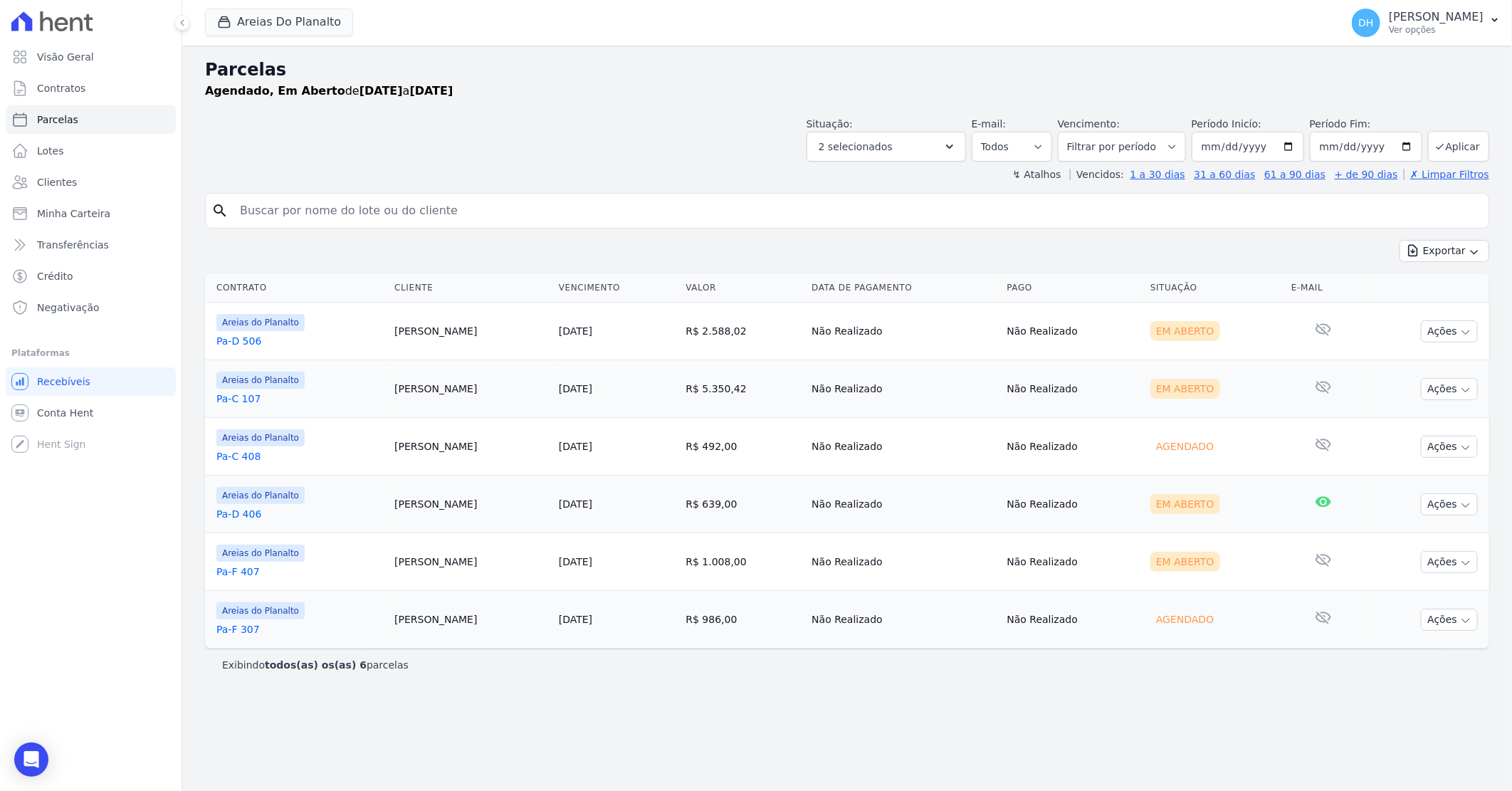
click at [247, 460] on link "Pa-C 408" at bounding box center [299, 456] width 167 height 14
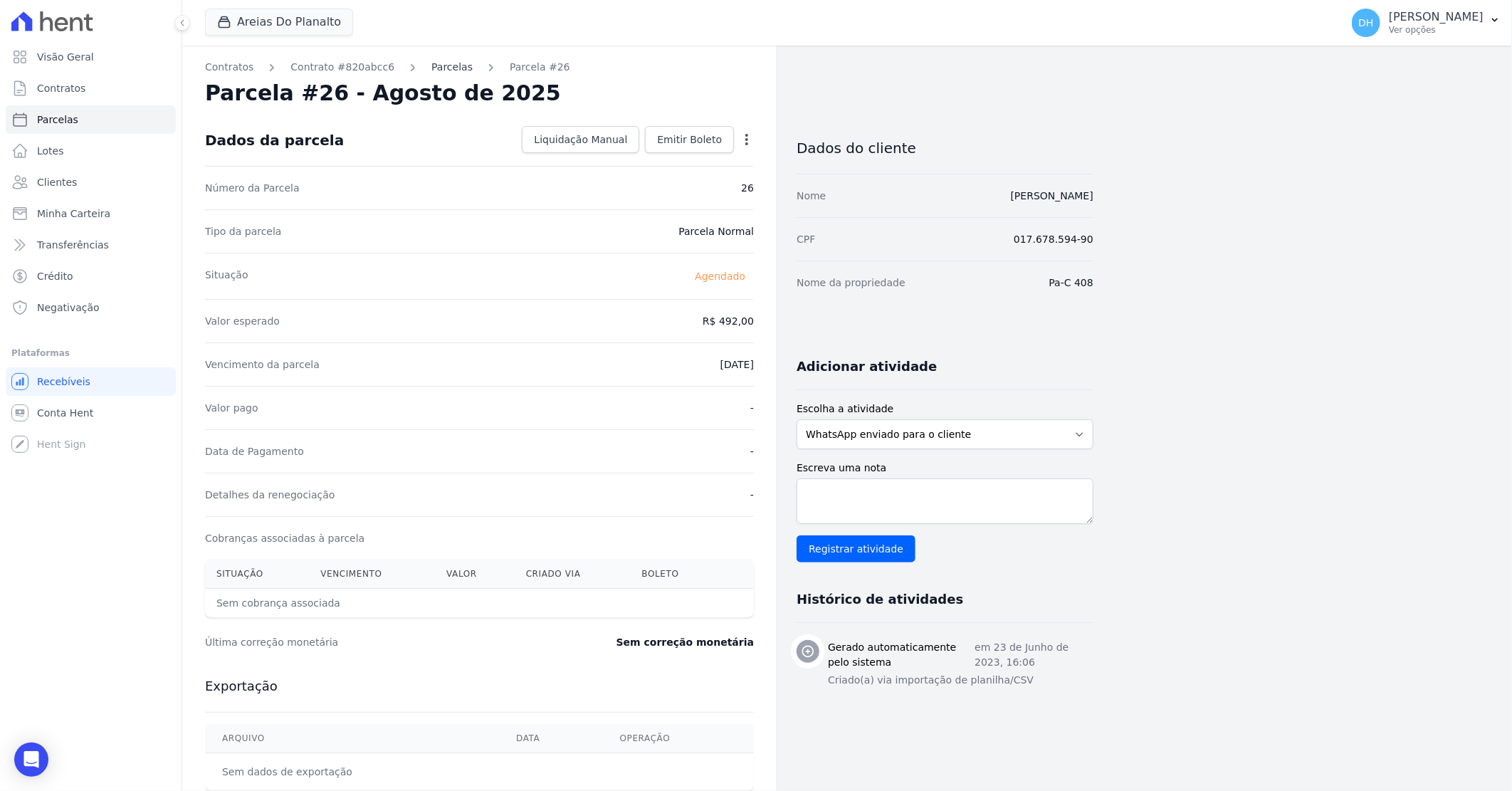
click at [441, 66] on link "Parcelas" at bounding box center [452, 67] width 41 height 15
select select
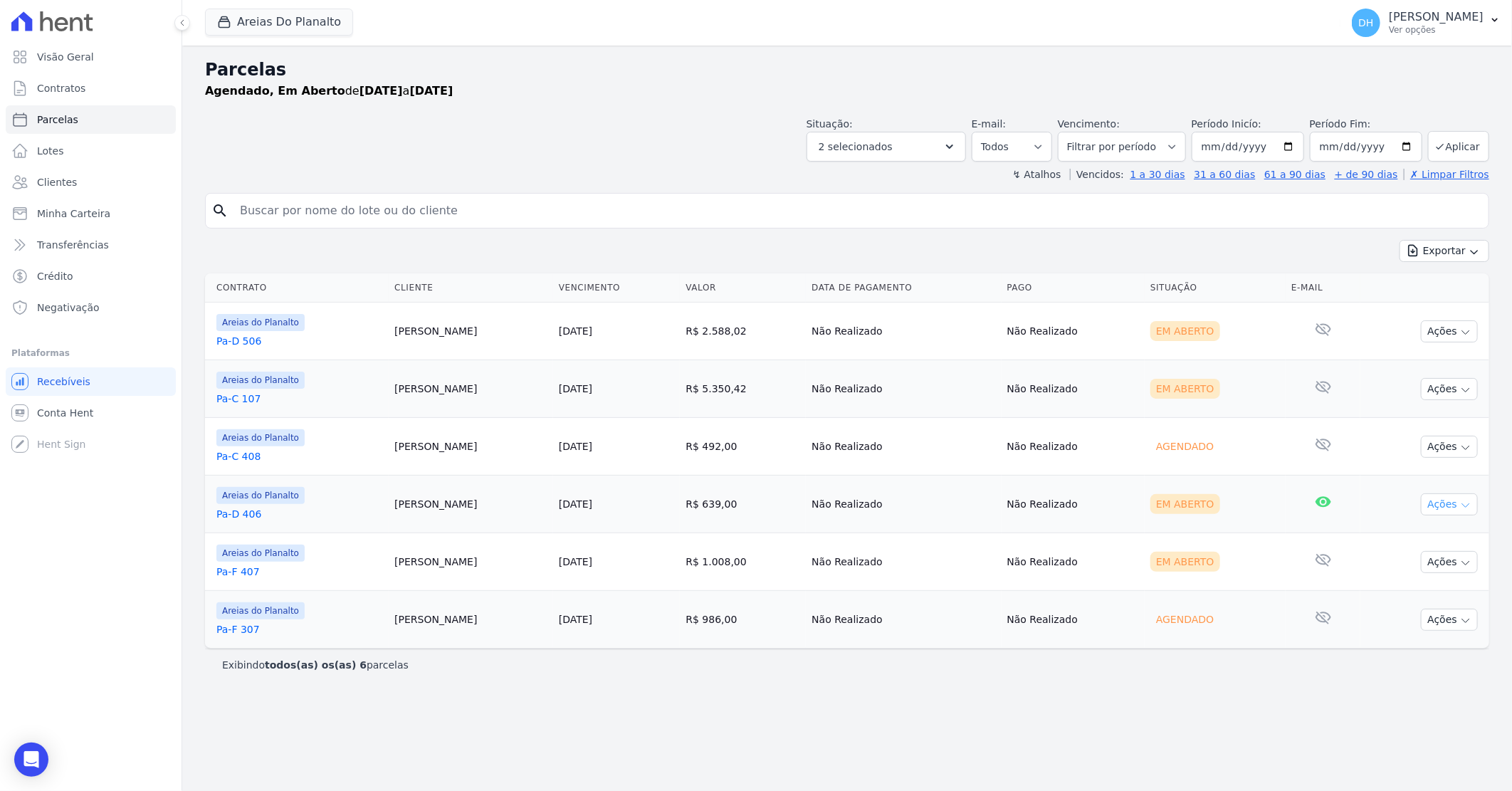
click at [1440, 506] on button "Ações" at bounding box center [1450, 504] width 57 height 22
click at [1424, 588] on link "Enviar whatsapp" at bounding box center [1443, 589] width 137 height 26
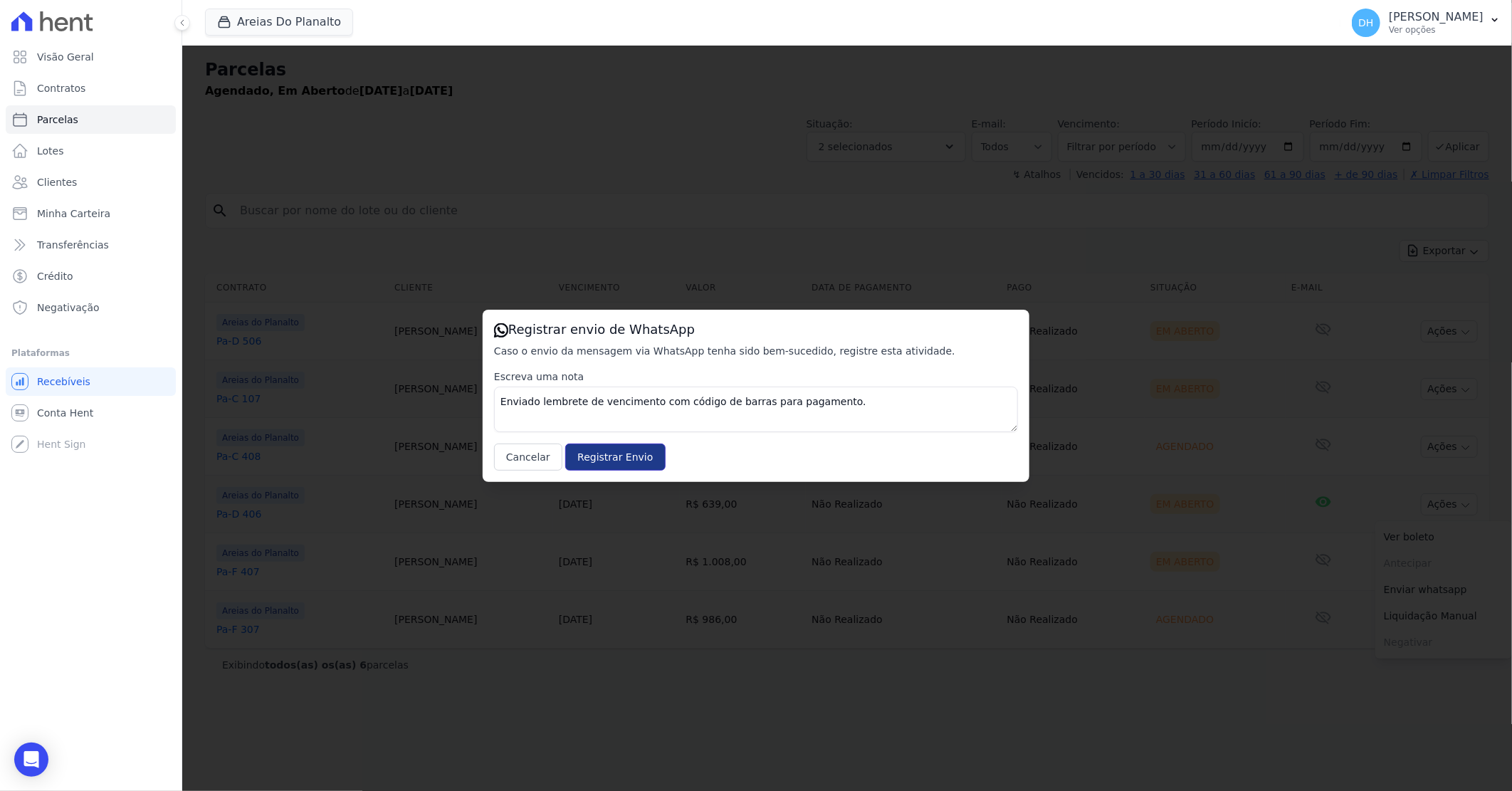
click at [591, 463] on input "Registrar Envio" at bounding box center [615, 457] width 99 height 27
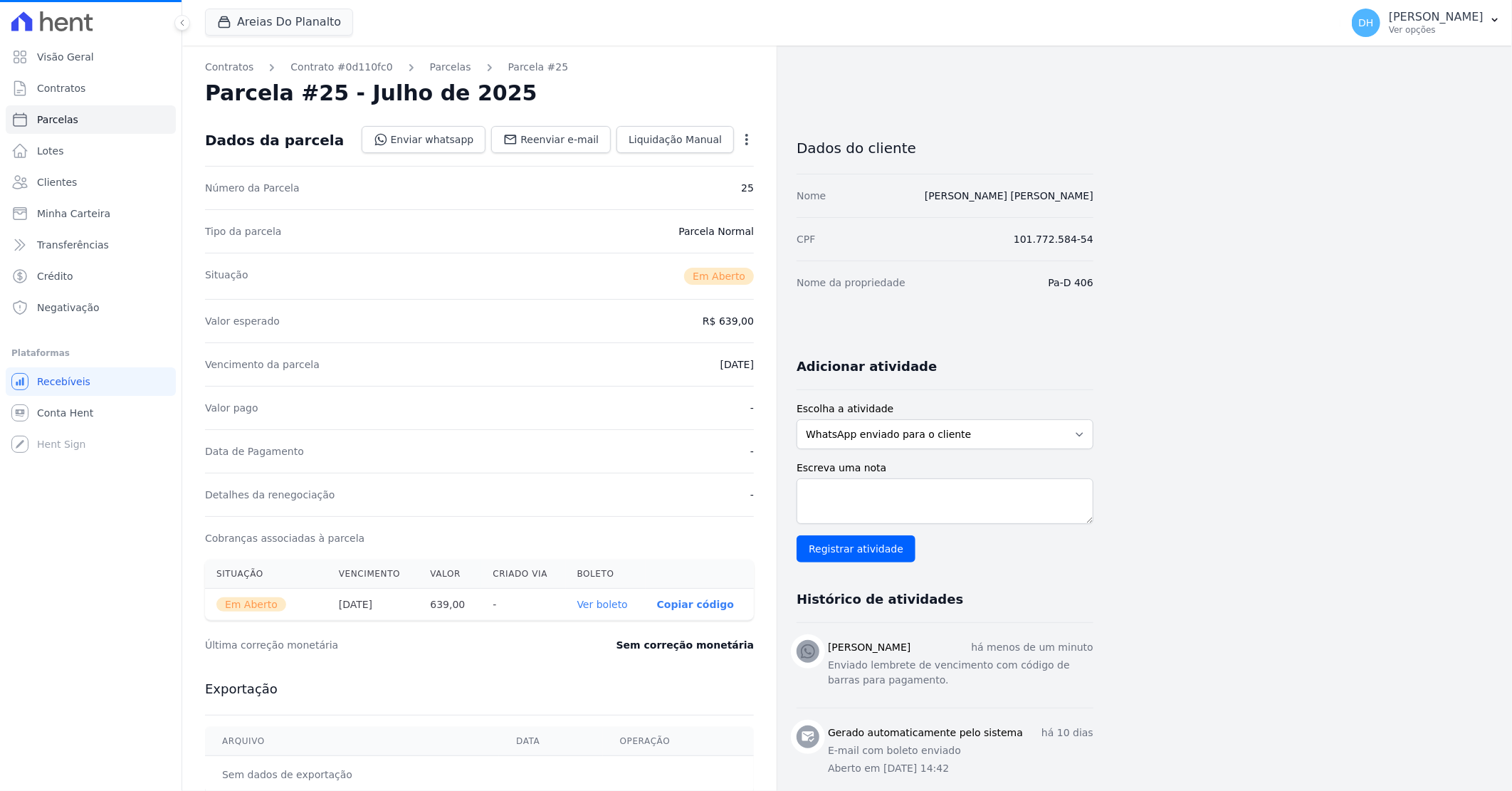
select select
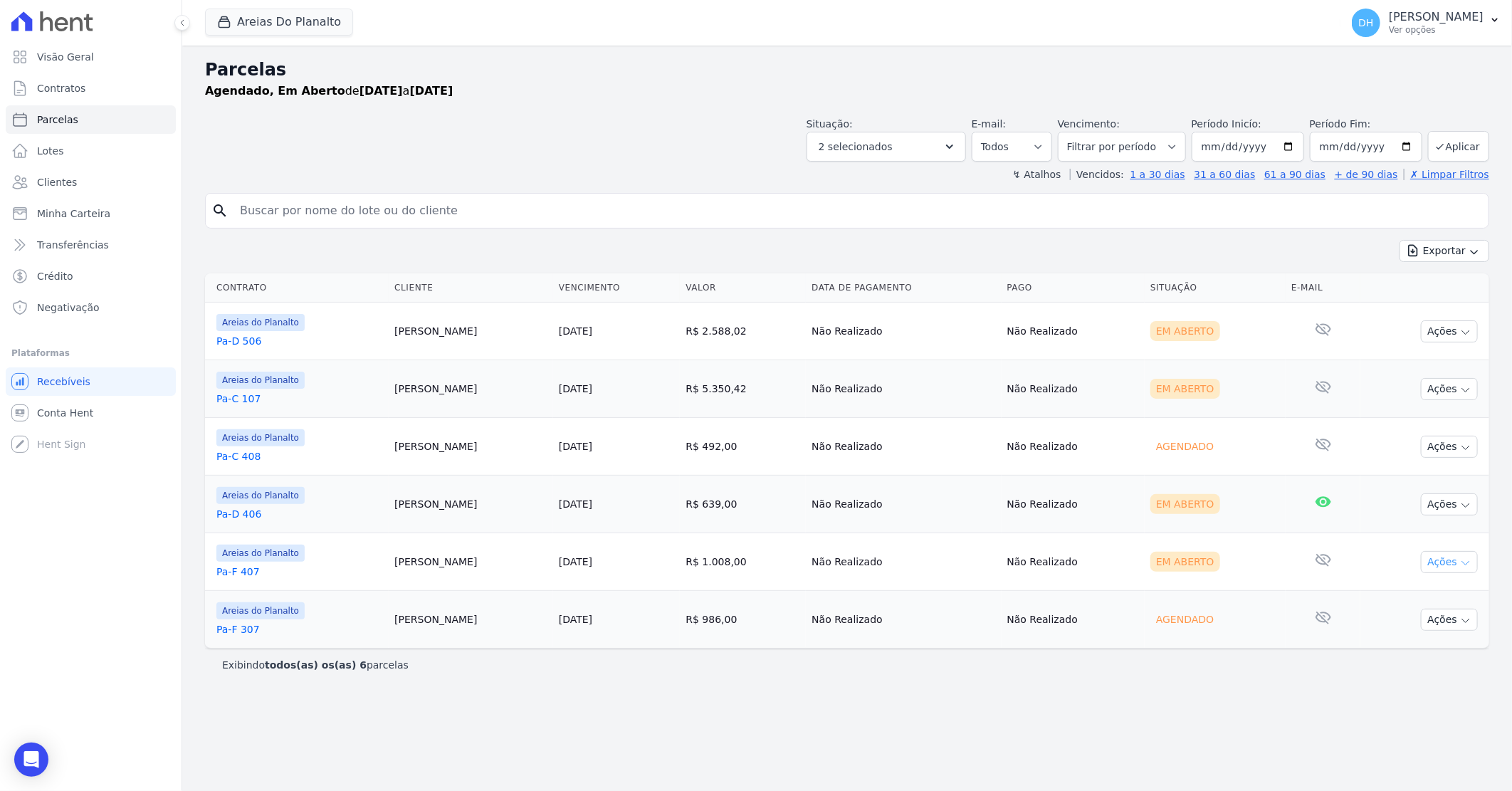
click at [1431, 559] on button "Ações" at bounding box center [1450, 562] width 57 height 22
click at [1405, 649] on link "Enviar whatsapp" at bounding box center [1443, 647] width 137 height 26
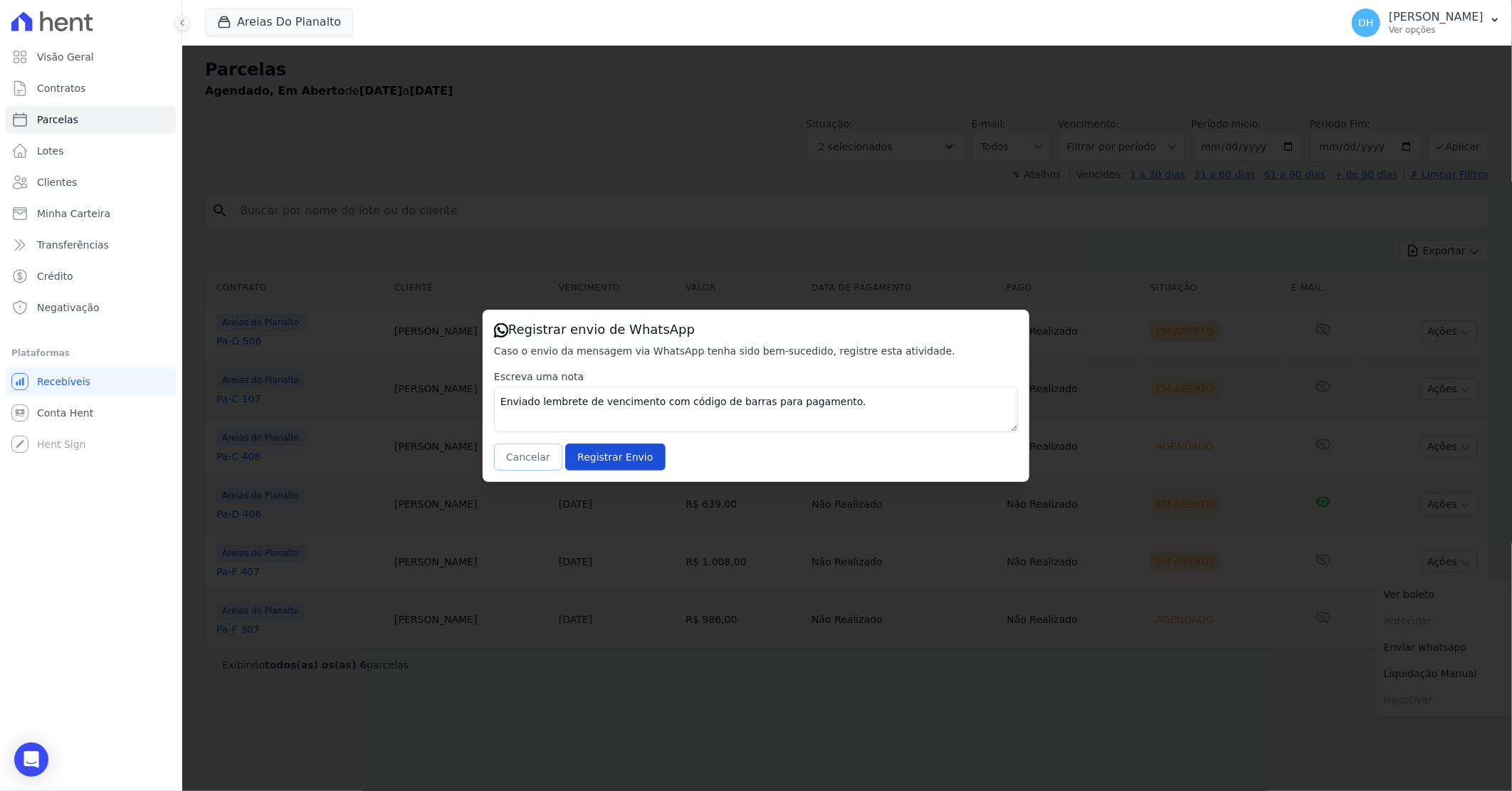
click at [528, 458] on button "Cancelar" at bounding box center [528, 457] width 69 height 27
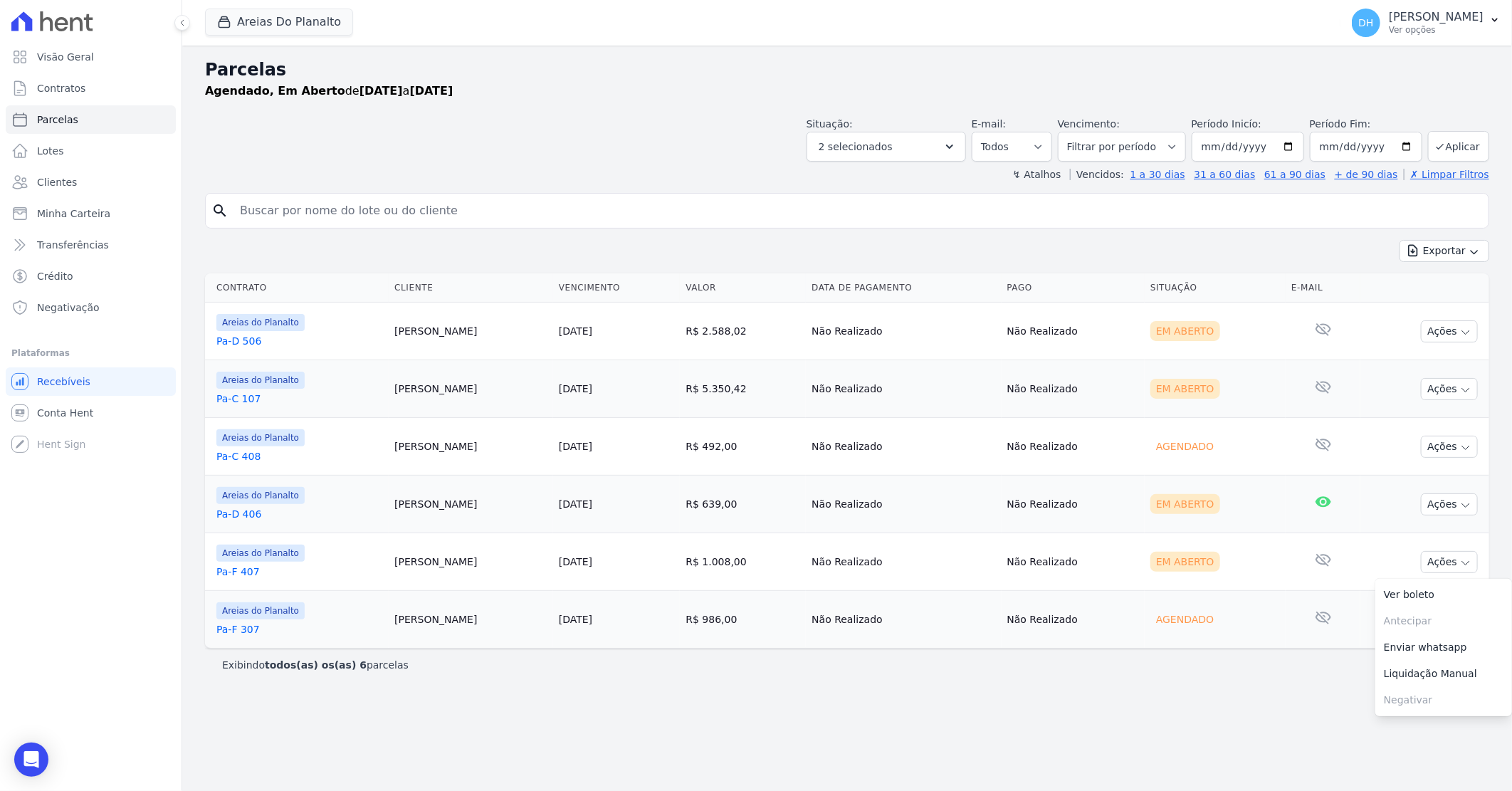
click at [245, 568] on link "Pa-F 407" at bounding box center [299, 572] width 167 height 14
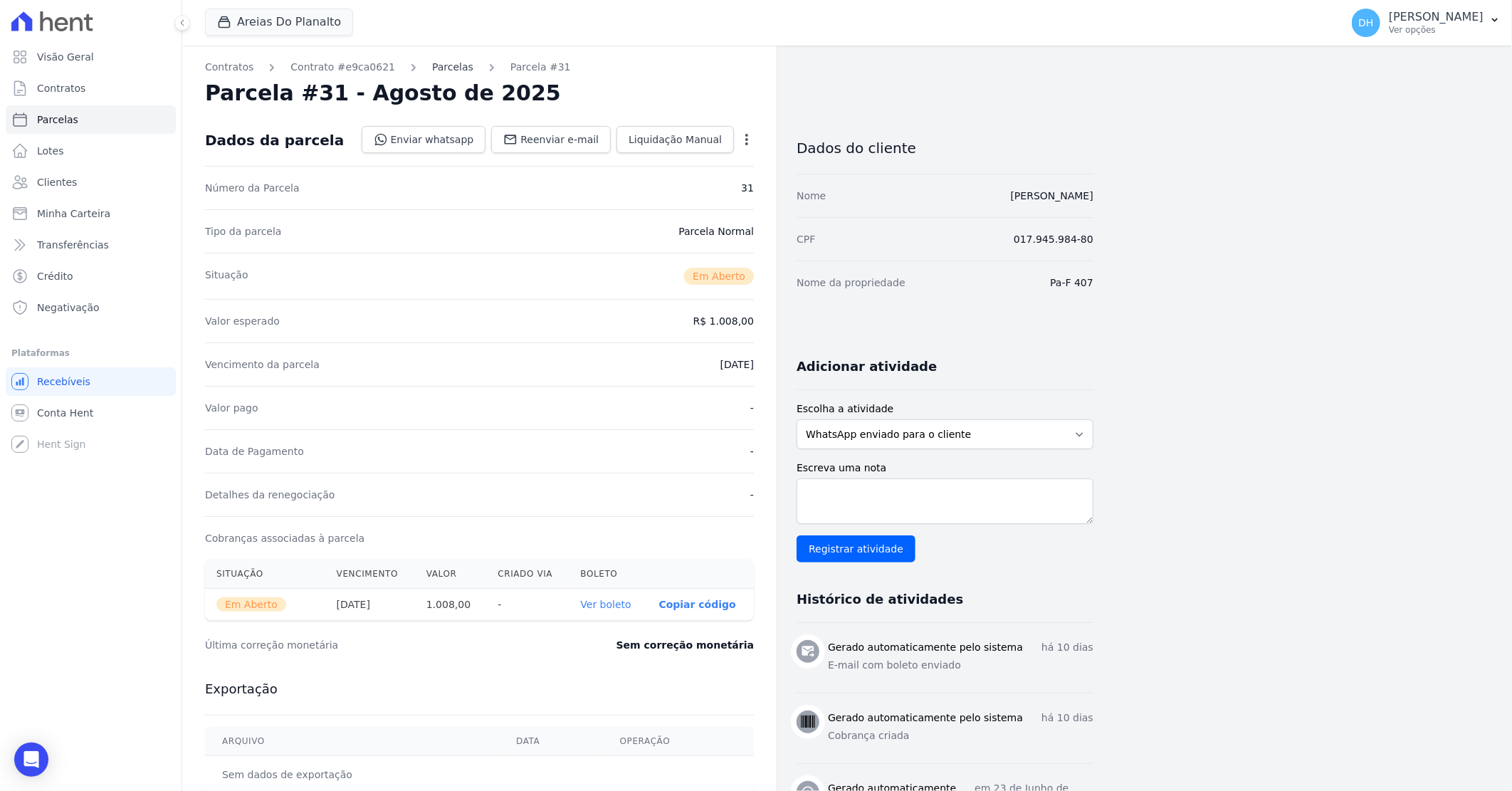
click at [441, 69] on link "Parcelas" at bounding box center [452, 67] width 41 height 15
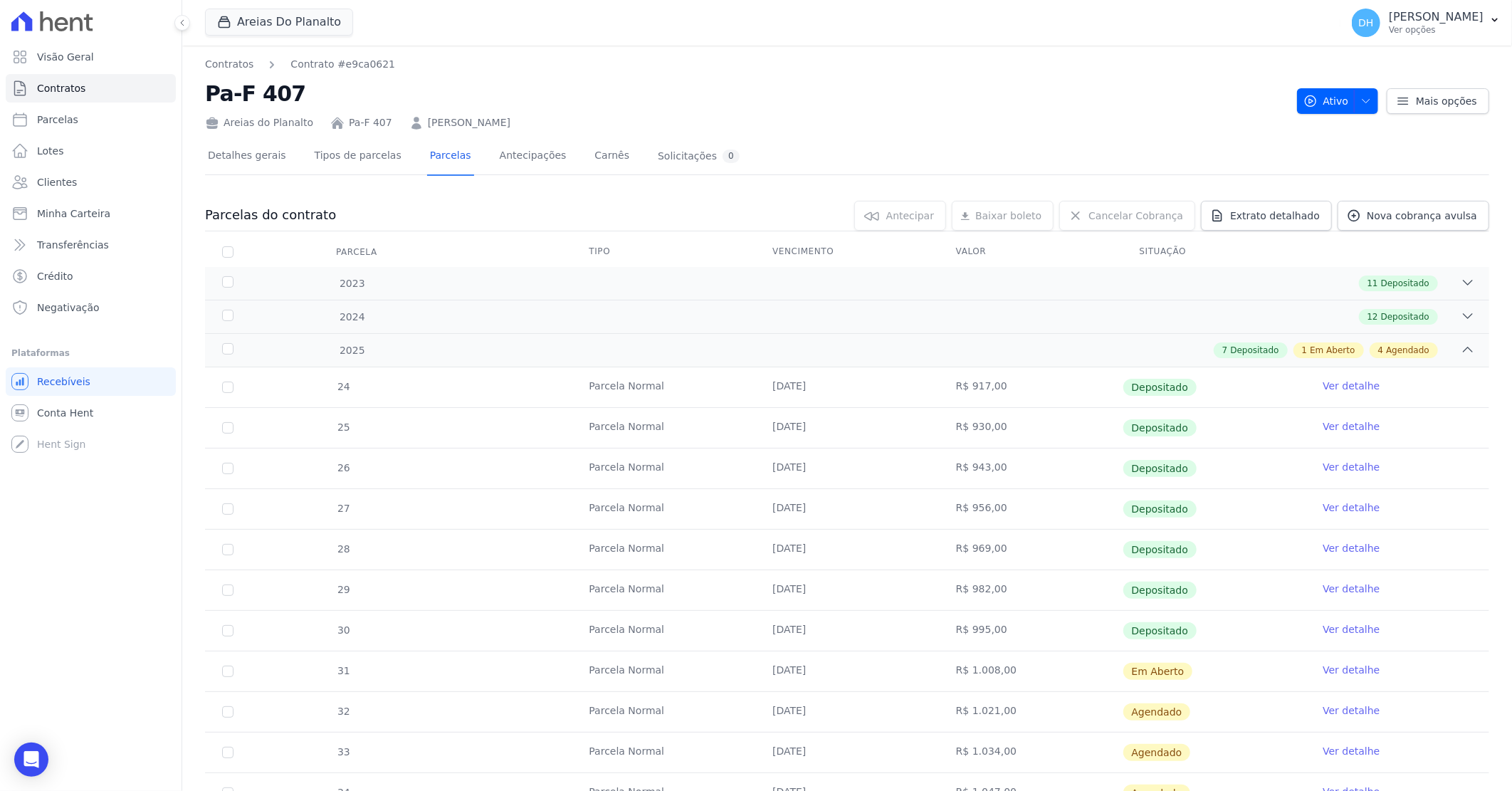
click at [1337, 667] on link "Ver detalhe" at bounding box center [1352, 670] width 57 height 14
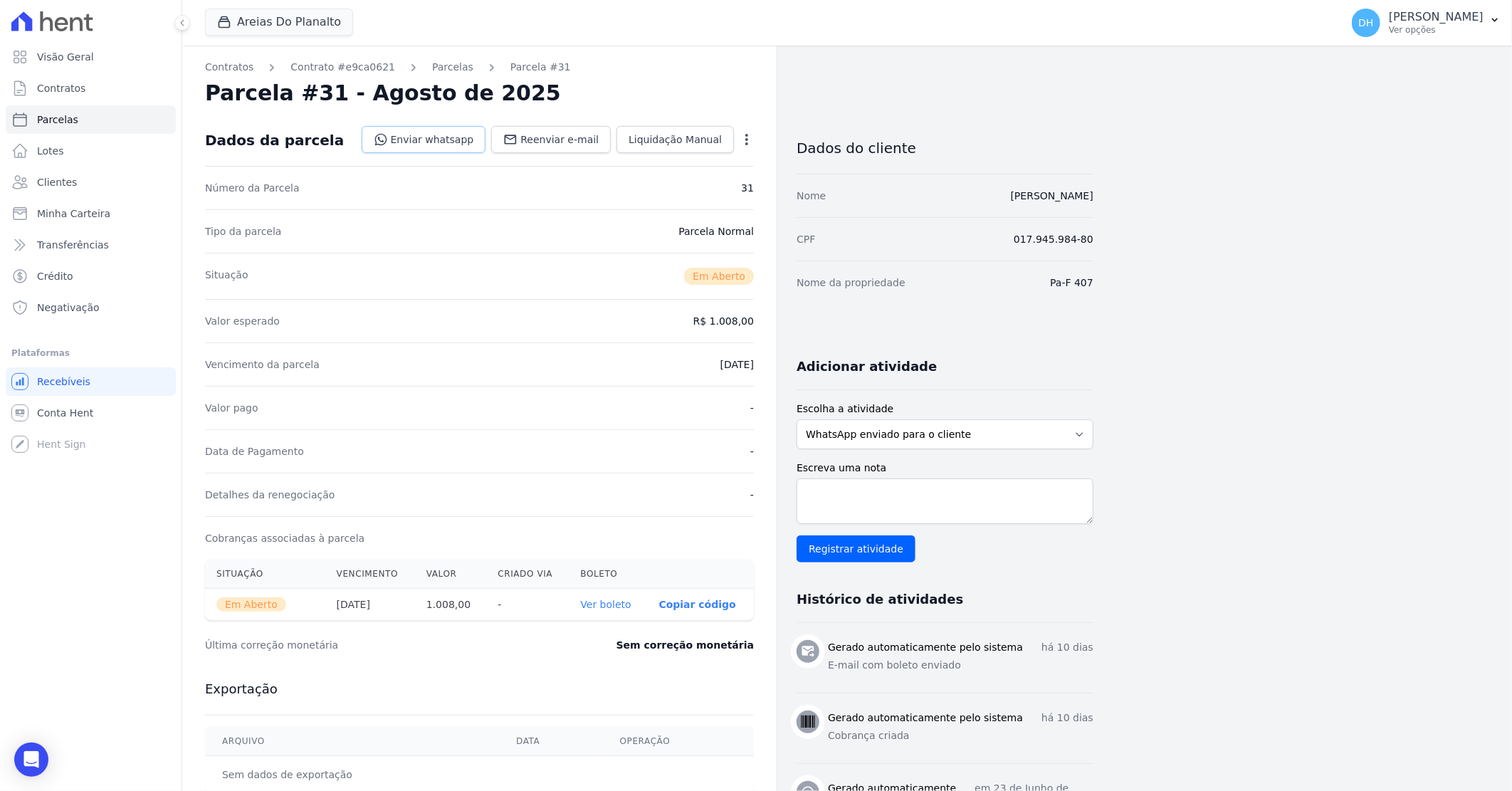
click at [467, 133] on link "Enviar whatsapp" at bounding box center [424, 140] width 125 height 27
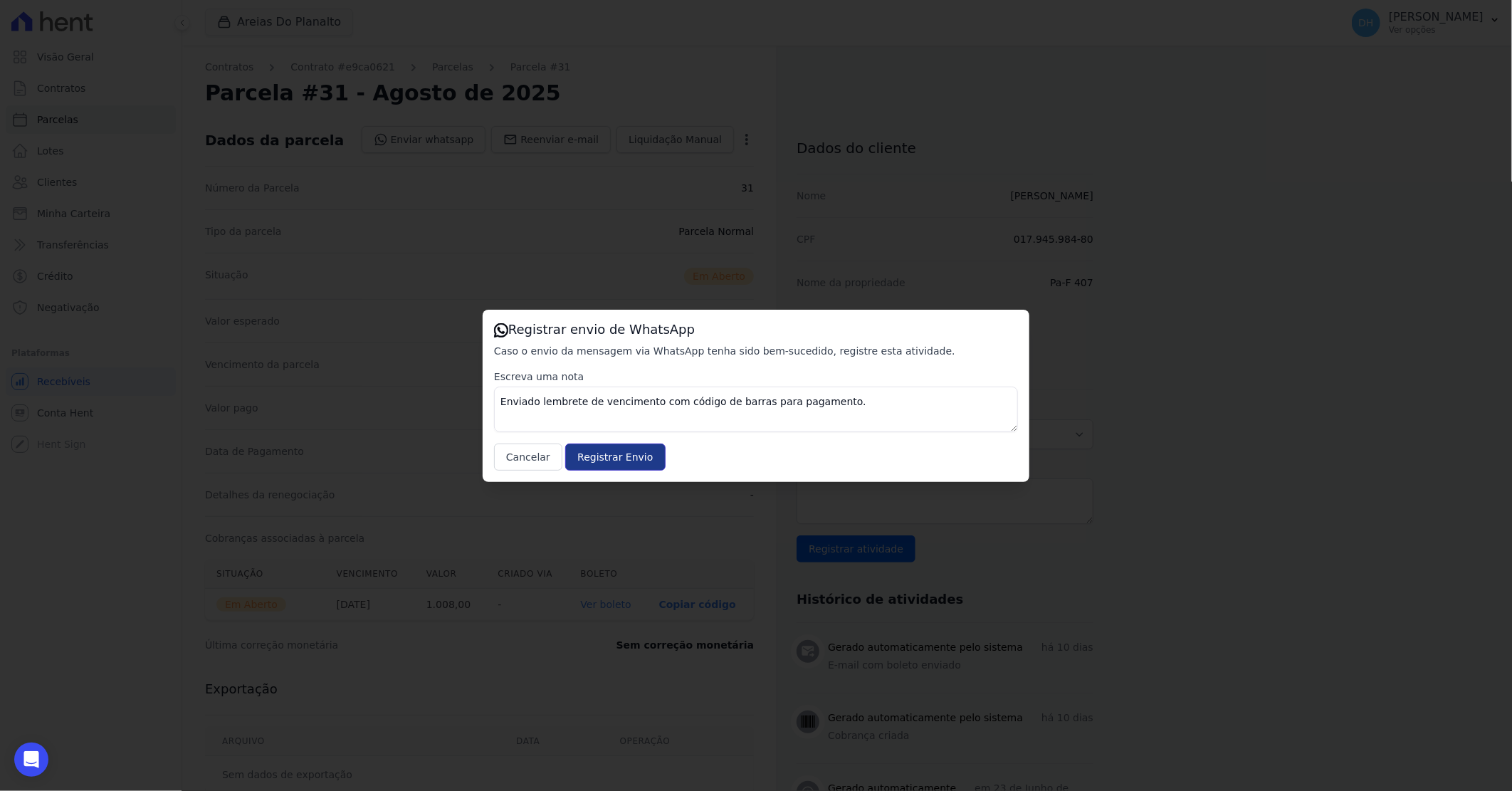
click at [602, 456] on input "Registrar Envio" at bounding box center [615, 457] width 99 height 27
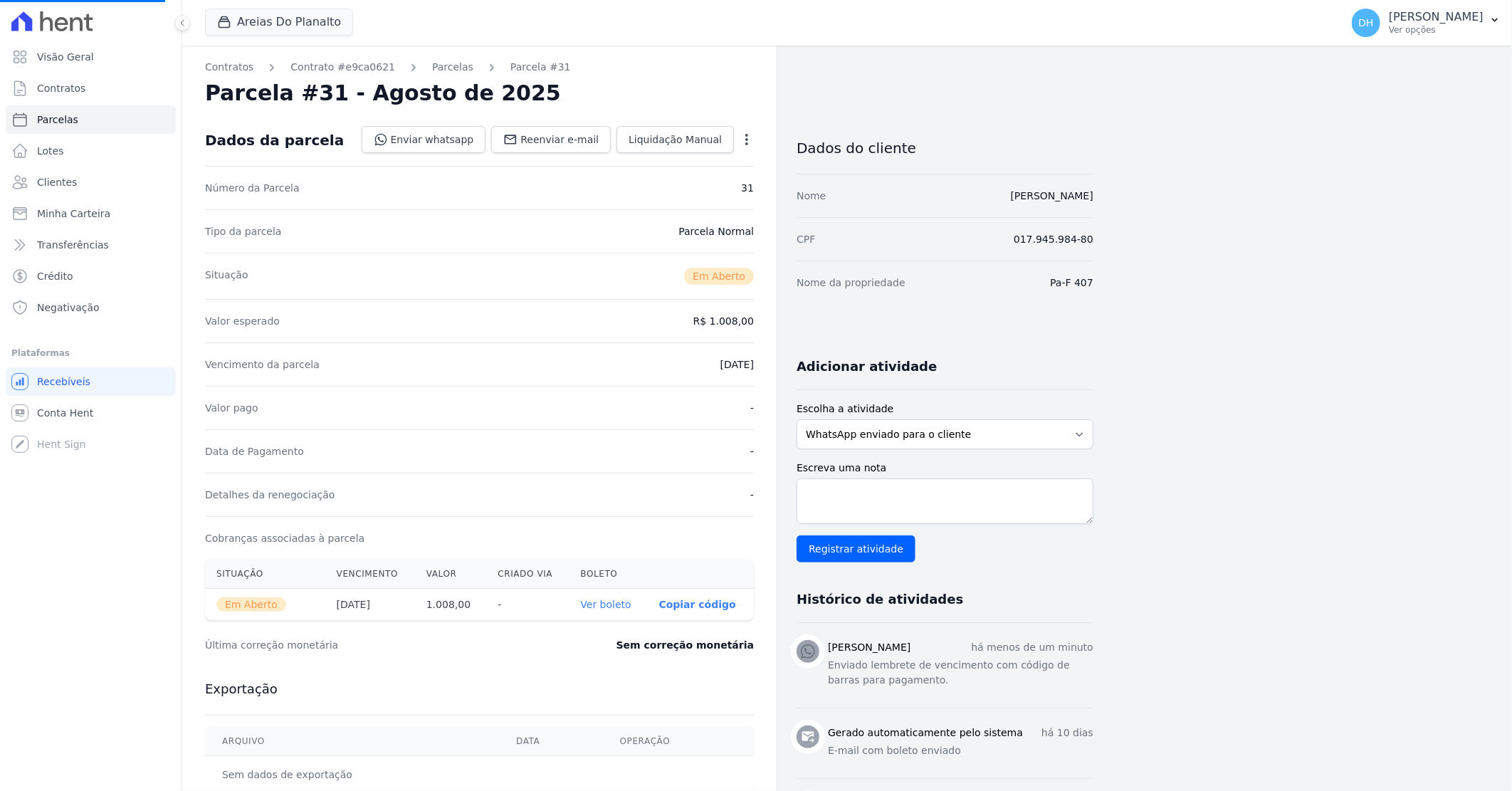
select select
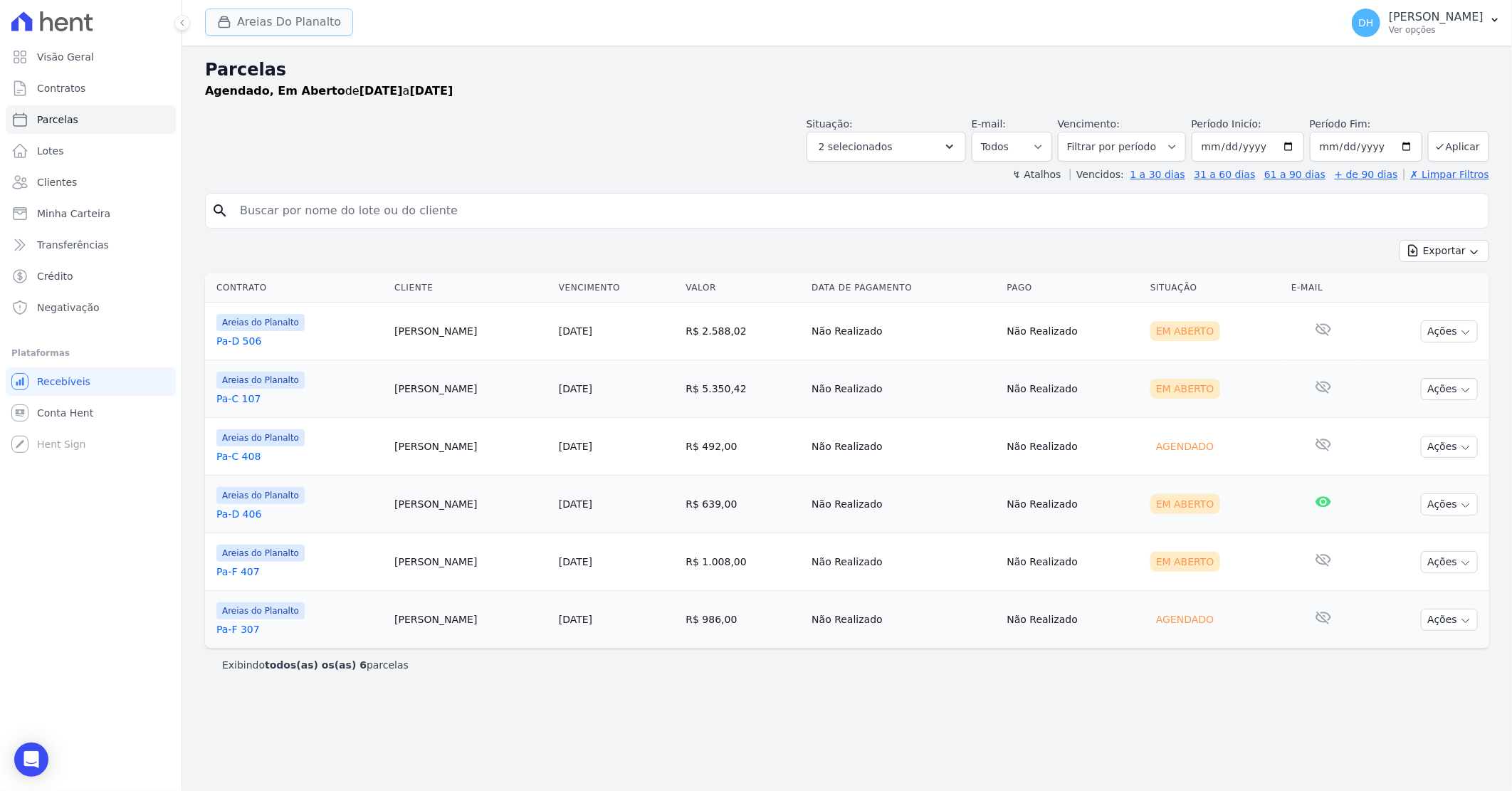
click at [318, 18] on button "Areias Do Planalto" at bounding box center [280, 22] width 148 height 27
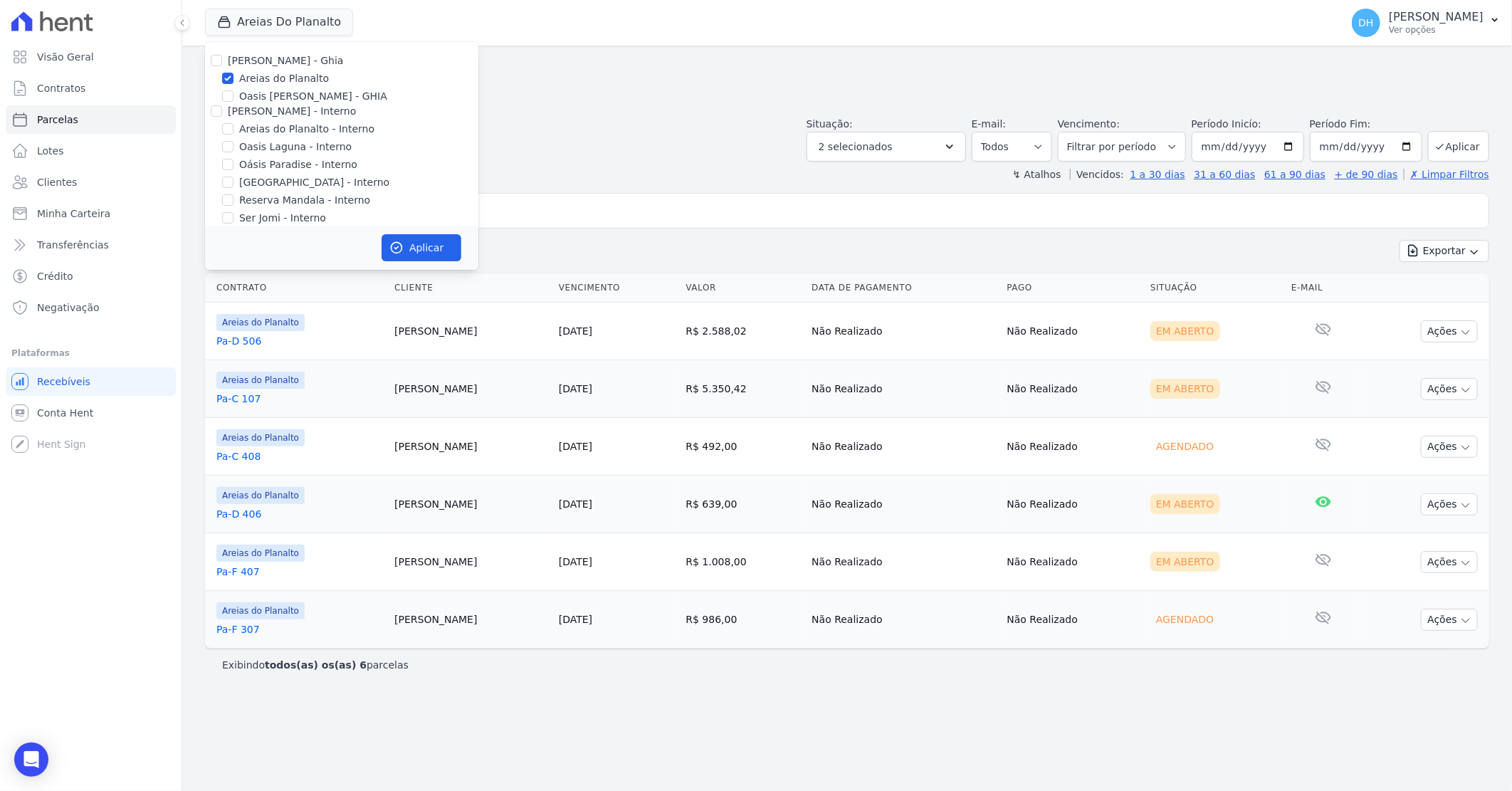
click at [227, 89] on div at bounding box center [227, 96] width 11 height 14
click at [230, 93] on input "Oasis [PERSON_NAME] - GHIA" at bounding box center [227, 96] width 11 height 11
checkbox input "true"
click at [228, 80] on input "Areias do Planalto" at bounding box center [227, 78] width 11 height 11
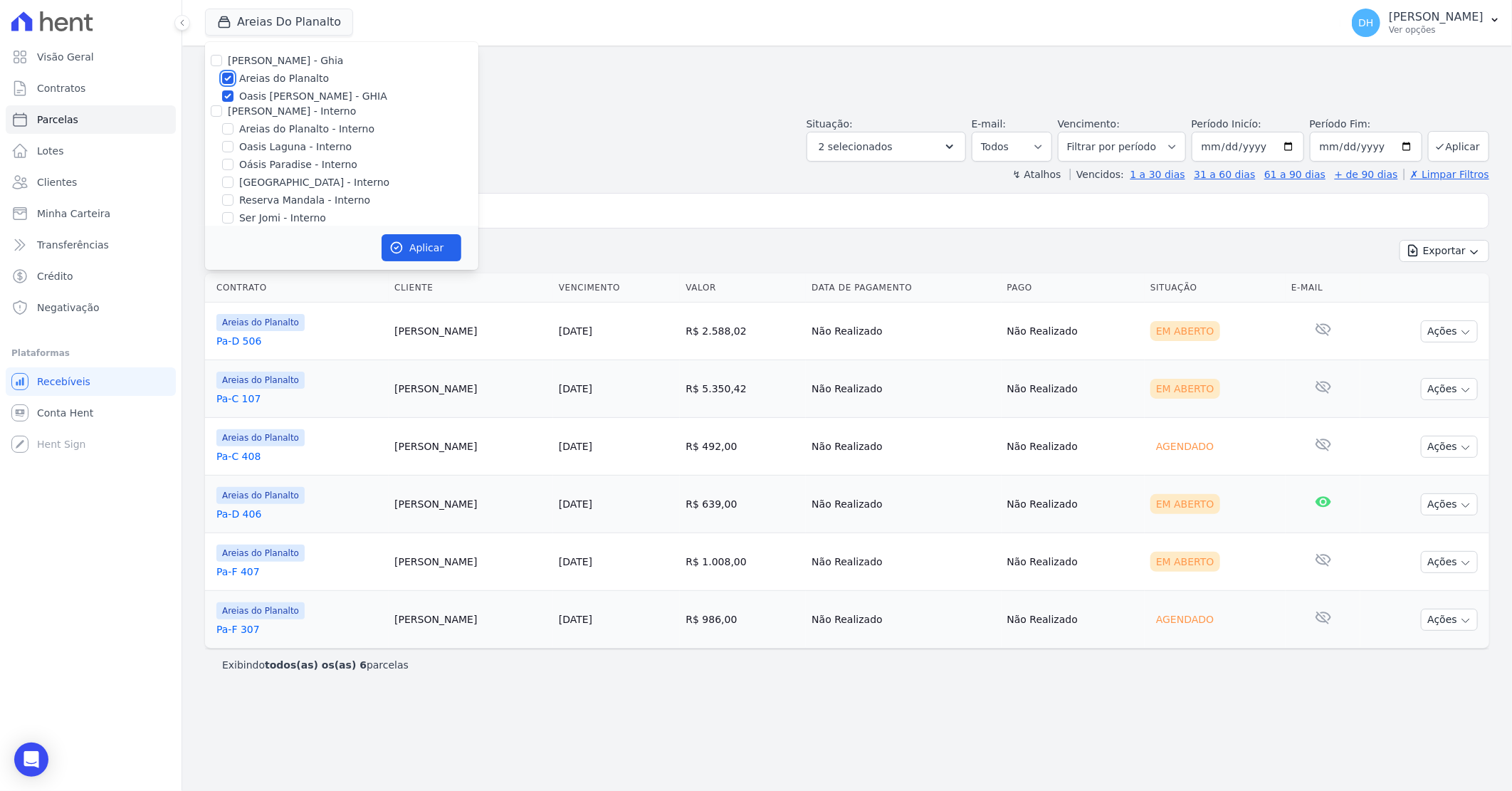
checkbox input "false"
click at [397, 243] on icon "button" at bounding box center [397, 249] width 11 height 11
select select
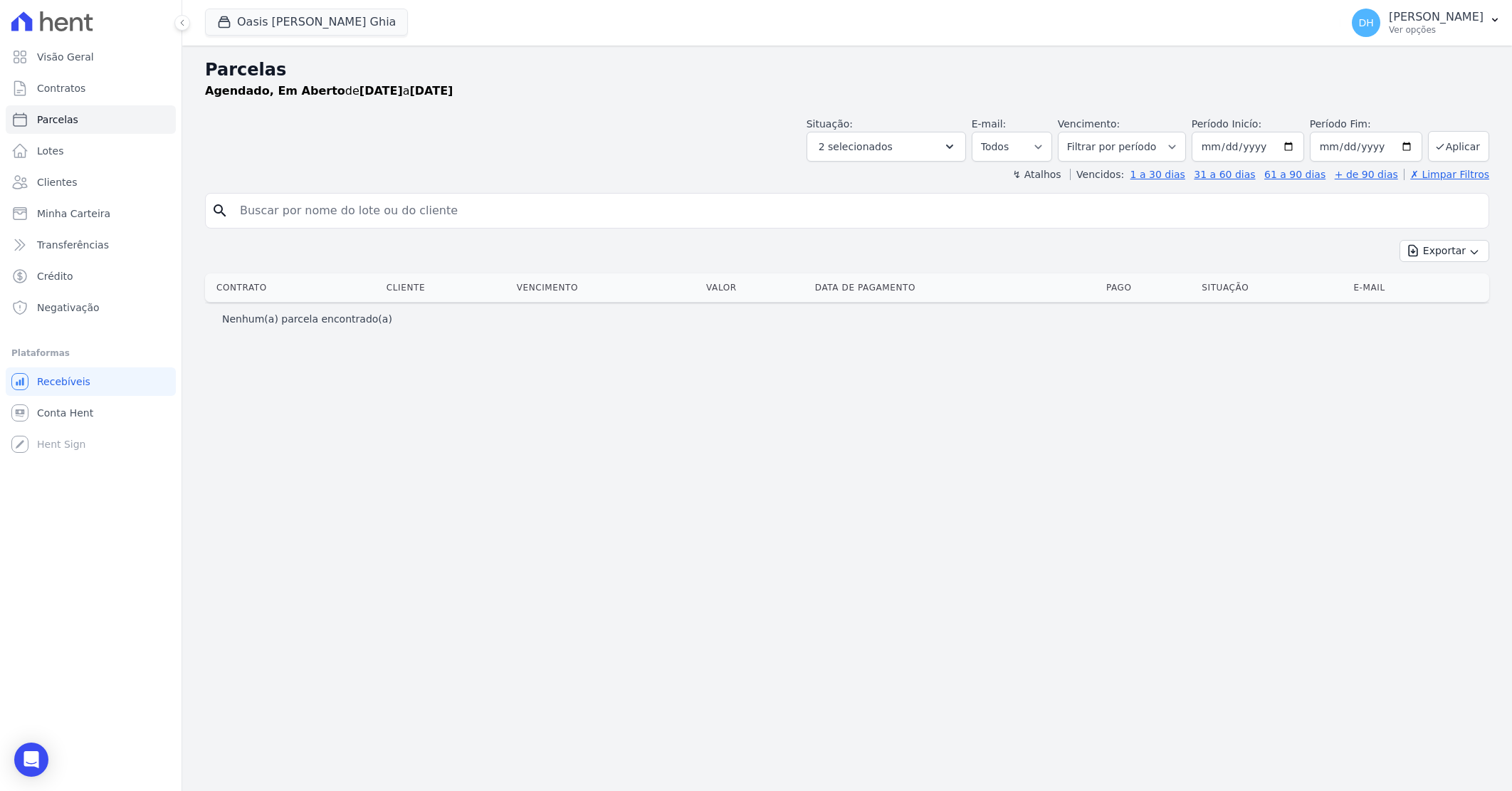
select select
click at [358, 28] on button "Oasis [PERSON_NAME] Ghia" at bounding box center [306, 22] width 203 height 27
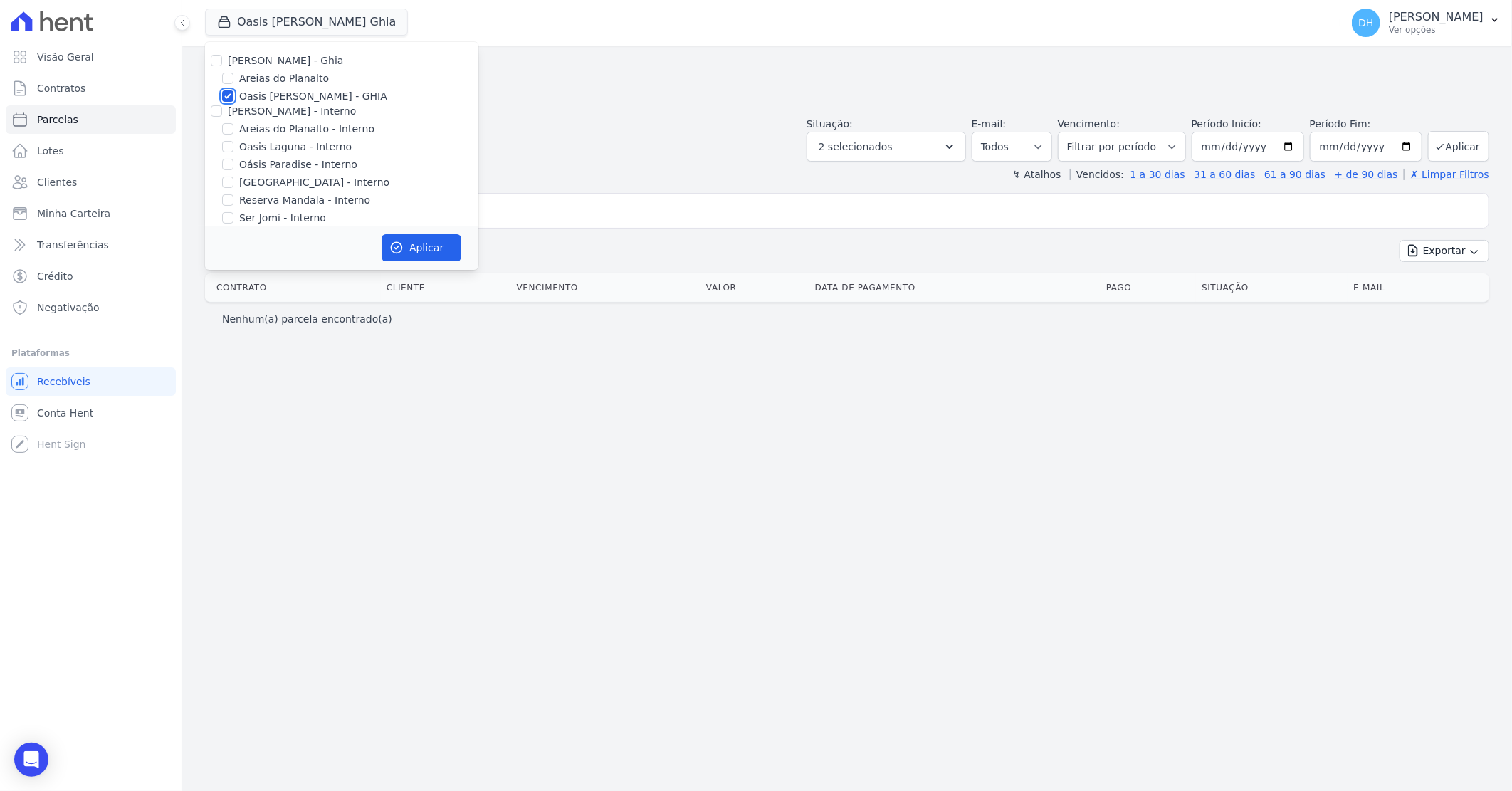
click at [228, 96] on input "Oasis [PERSON_NAME] - GHIA" at bounding box center [227, 96] width 11 height 11
checkbox input "false"
click at [229, 170] on input "Mandala - GRIÑO" at bounding box center [227, 171] width 11 height 11
checkbox input "true"
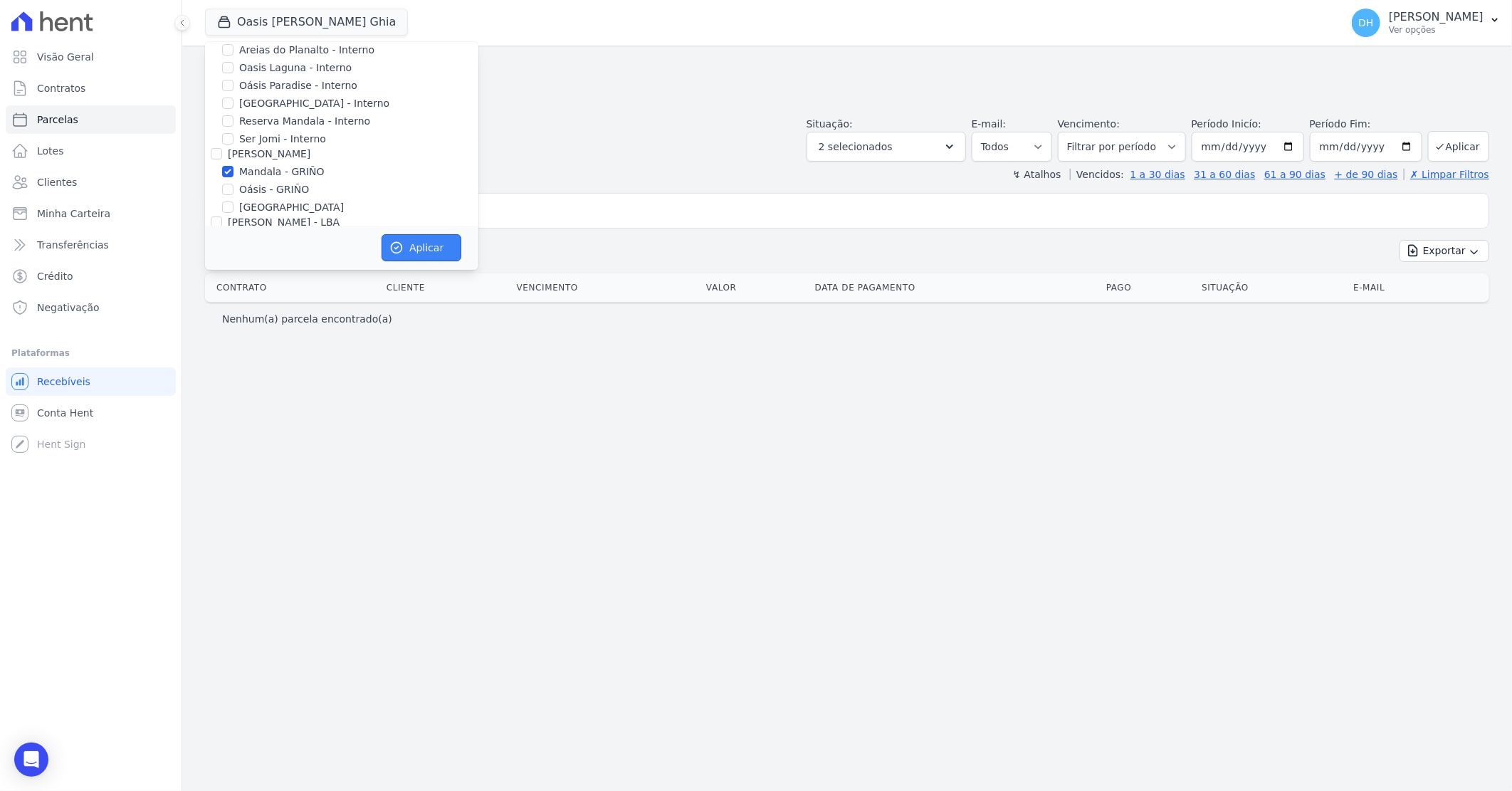
click at [416, 254] on button "Aplicar" at bounding box center [421, 248] width 80 height 27
select select
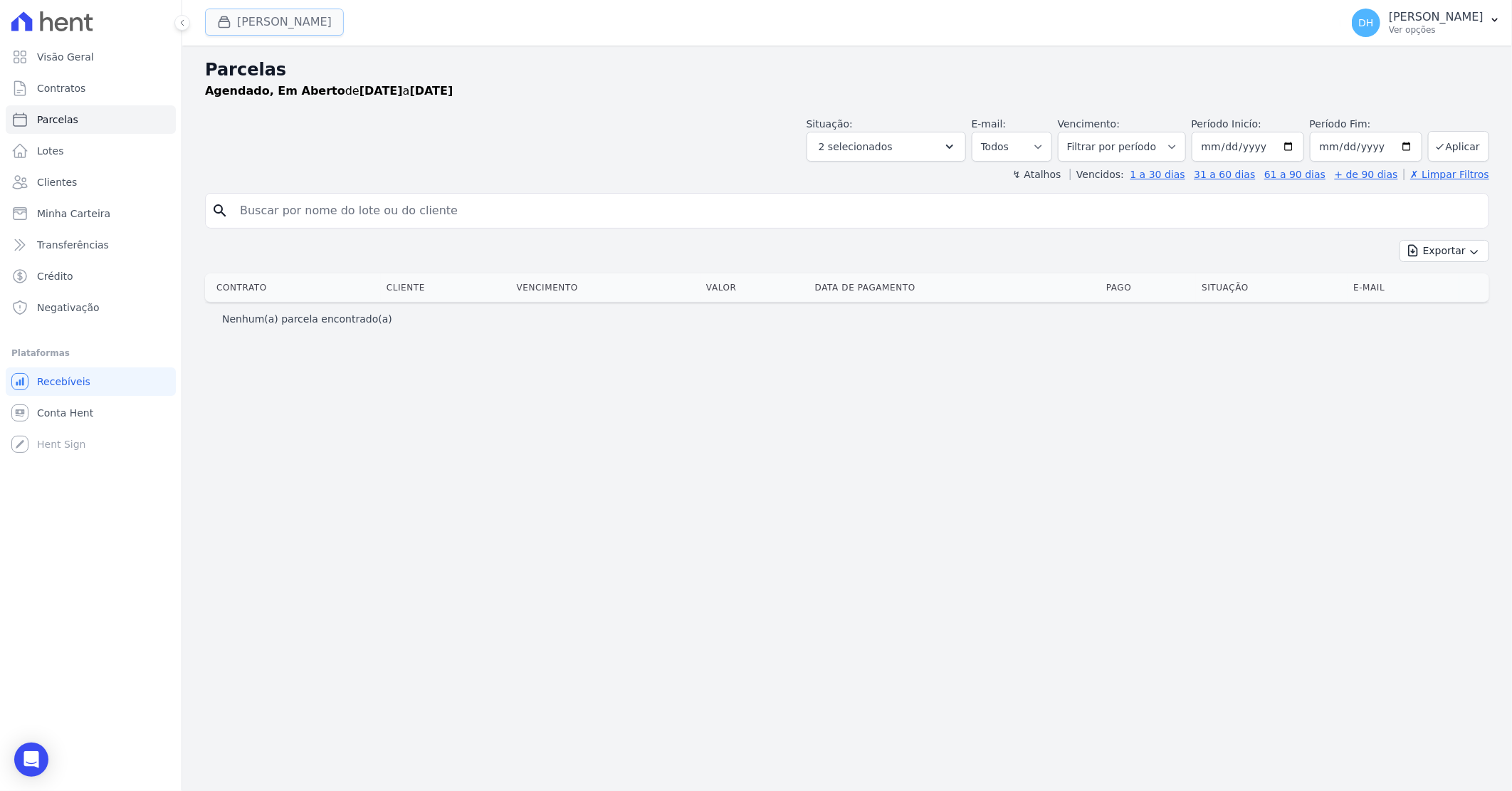
click at [305, 24] on button "[PERSON_NAME]" at bounding box center [275, 22] width 139 height 27
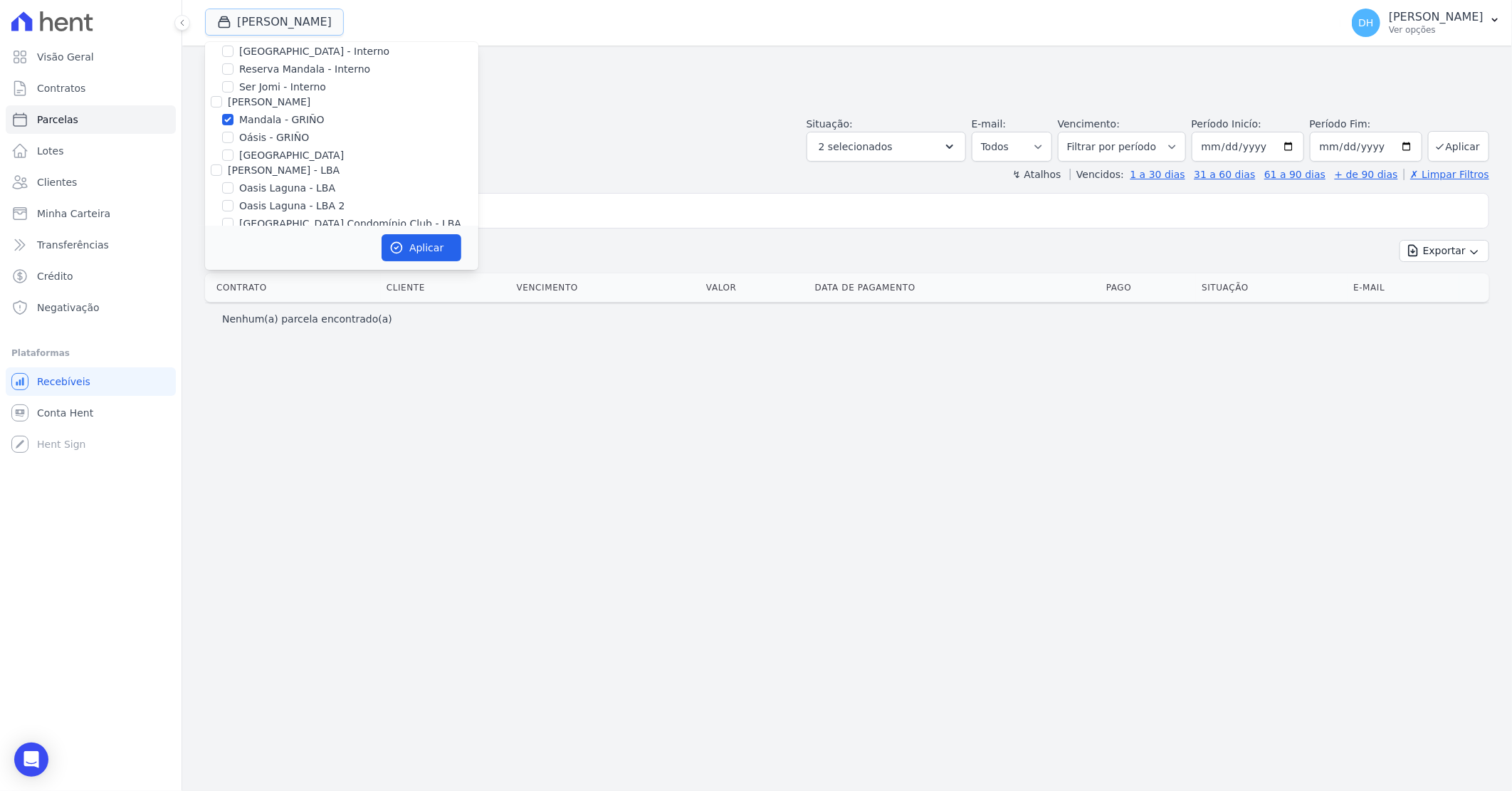
scroll to position [158, 0]
click at [229, 108] on input "Oásis - GRIÑO" at bounding box center [227, 111] width 11 height 11
checkbox input "true"
click at [225, 91] on input "Mandala - GRIÑO" at bounding box center [227, 92] width 11 height 11
checkbox input "false"
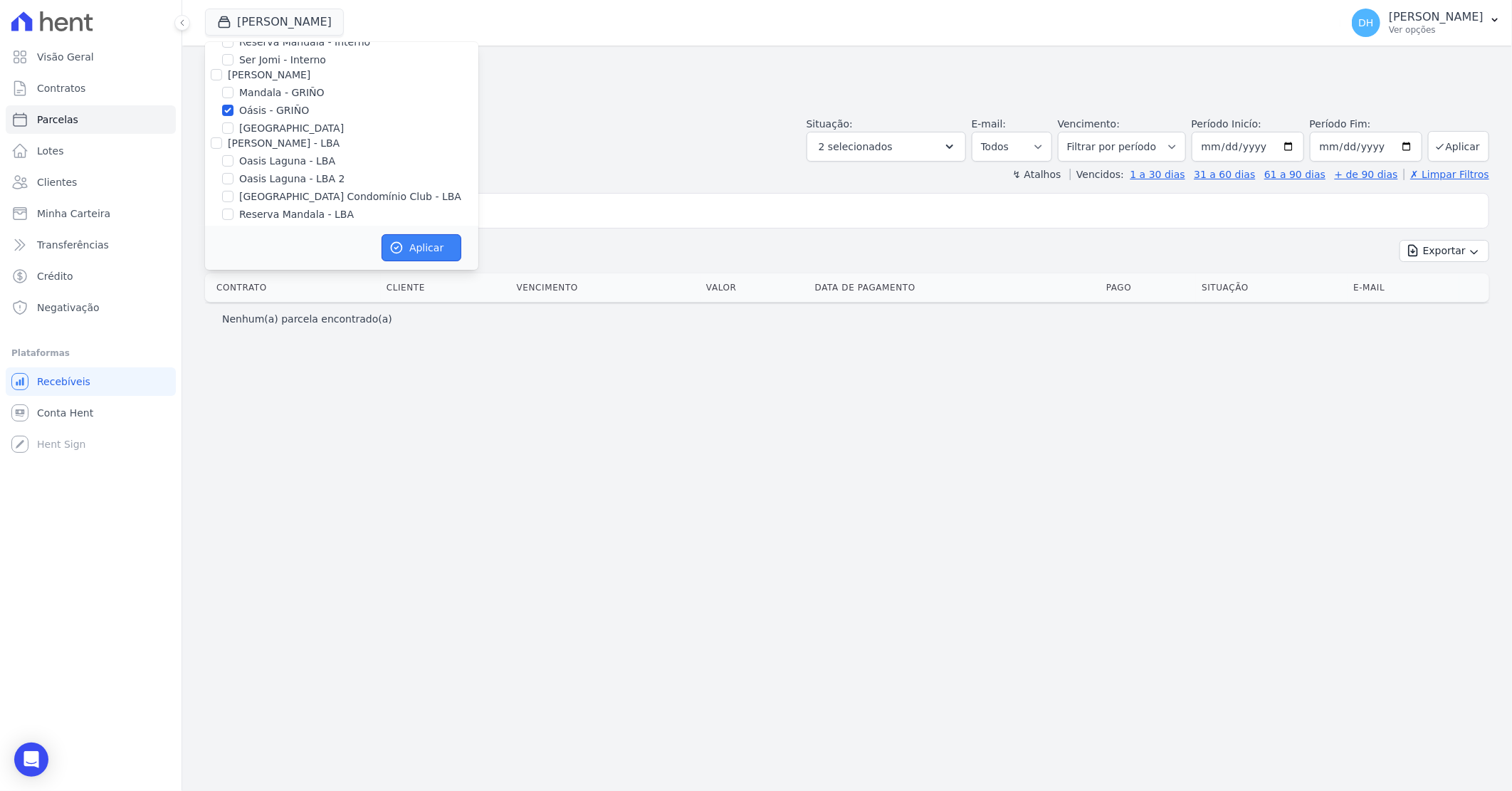
click at [399, 251] on icon "button" at bounding box center [396, 248] width 14 height 14
select select
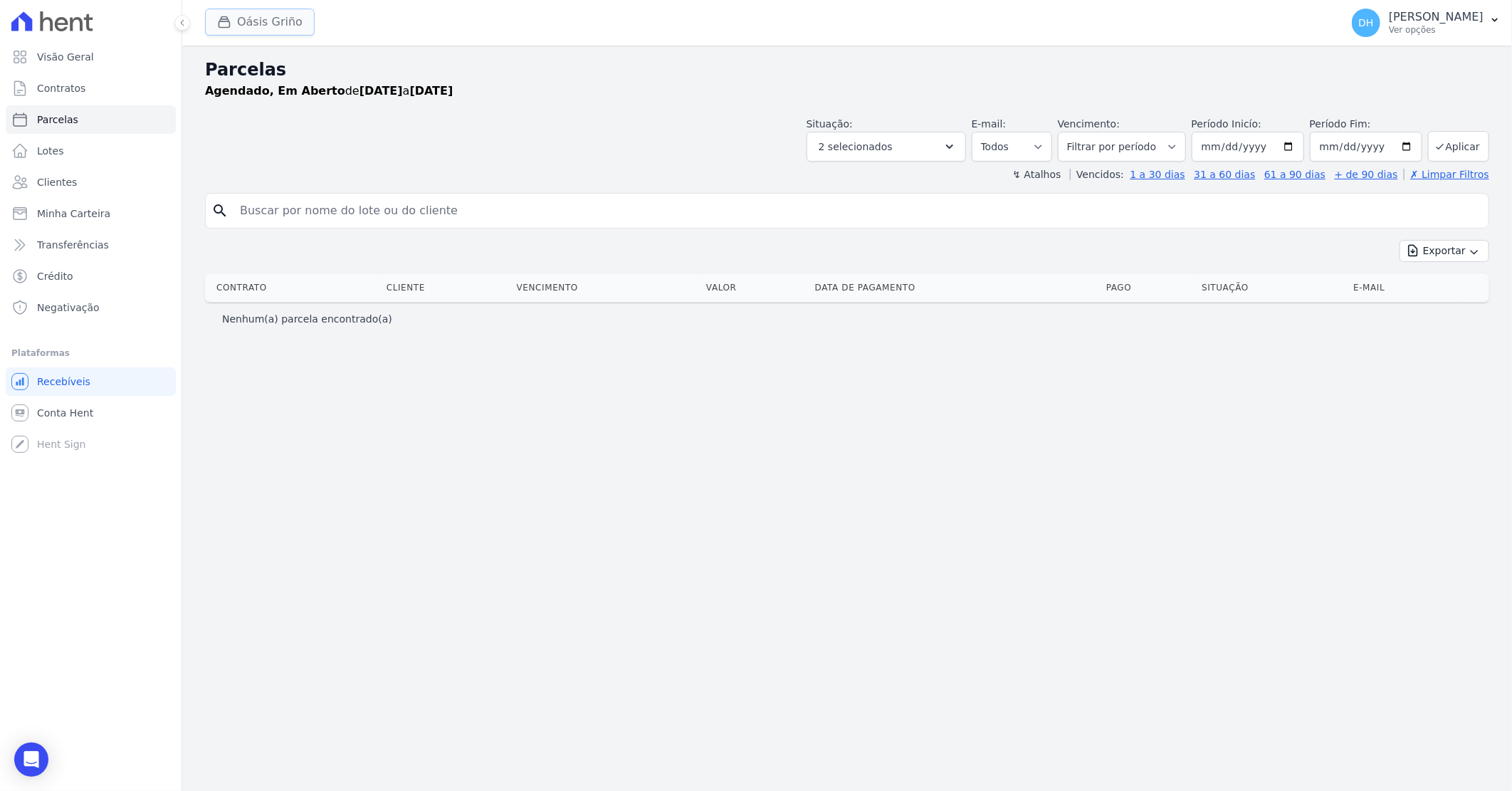
click at [259, 25] on button "Oásis Griño" at bounding box center [260, 22] width 110 height 27
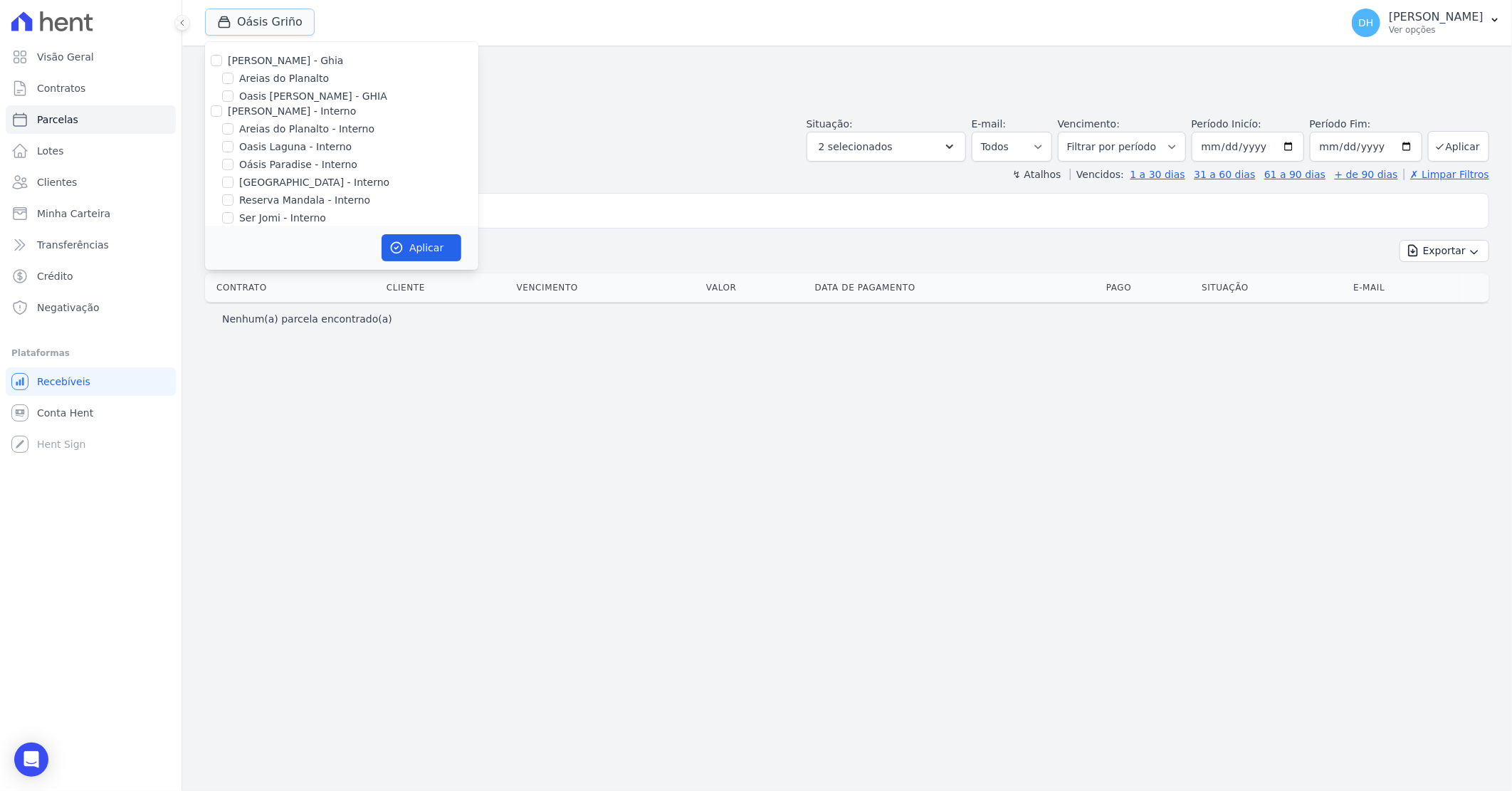
scroll to position [79, 0]
click at [229, 207] on input "[GEOGRAPHIC_DATA]" at bounding box center [227, 207] width 11 height 11
checkbox input "true"
click at [230, 191] on input "Oásis - GRIÑO" at bounding box center [227, 189] width 11 height 11
checkbox input "false"
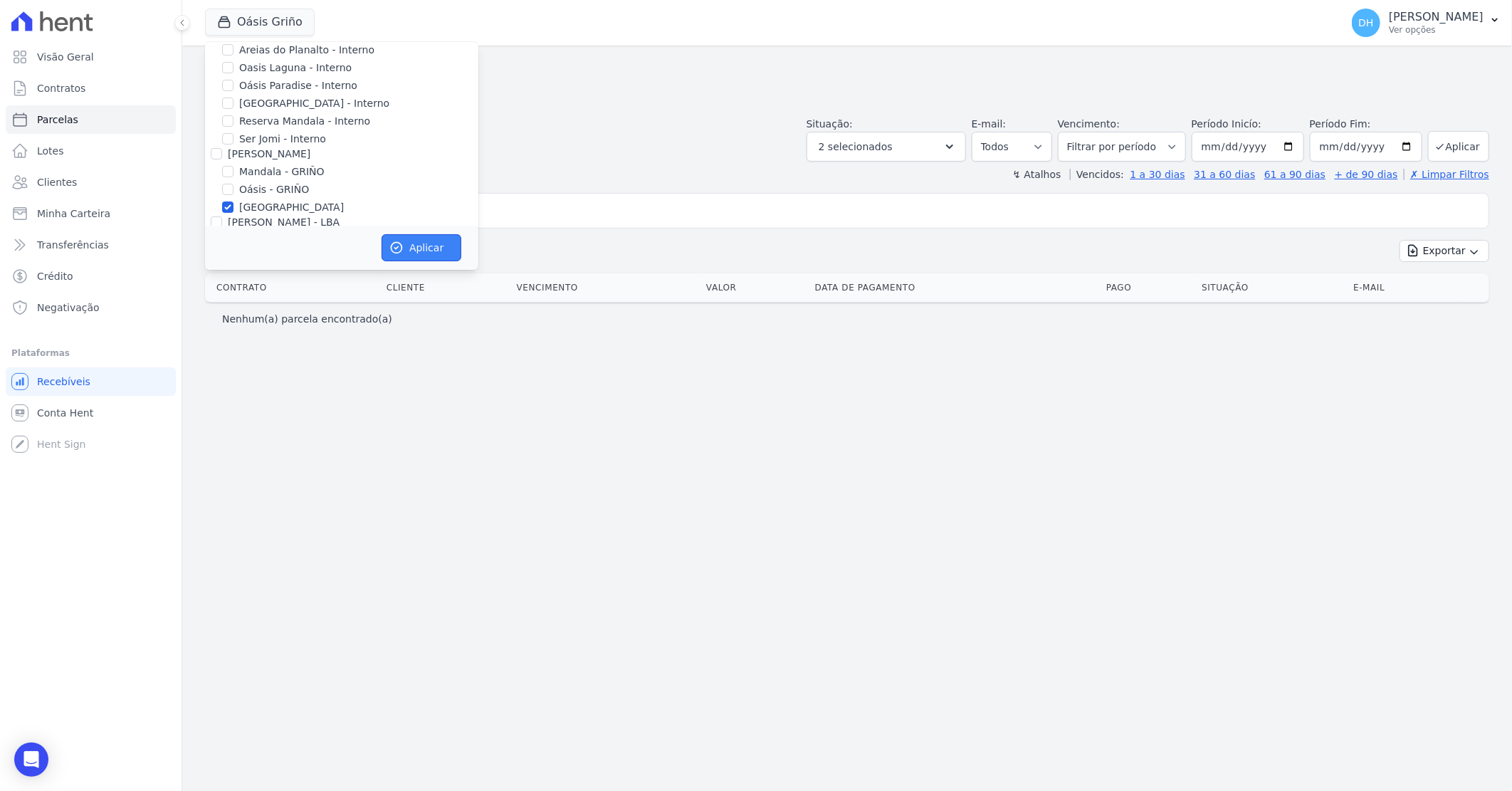
click at [409, 246] on button "Aplicar" at bounding box center [421, 248] width 80 height 27
select select
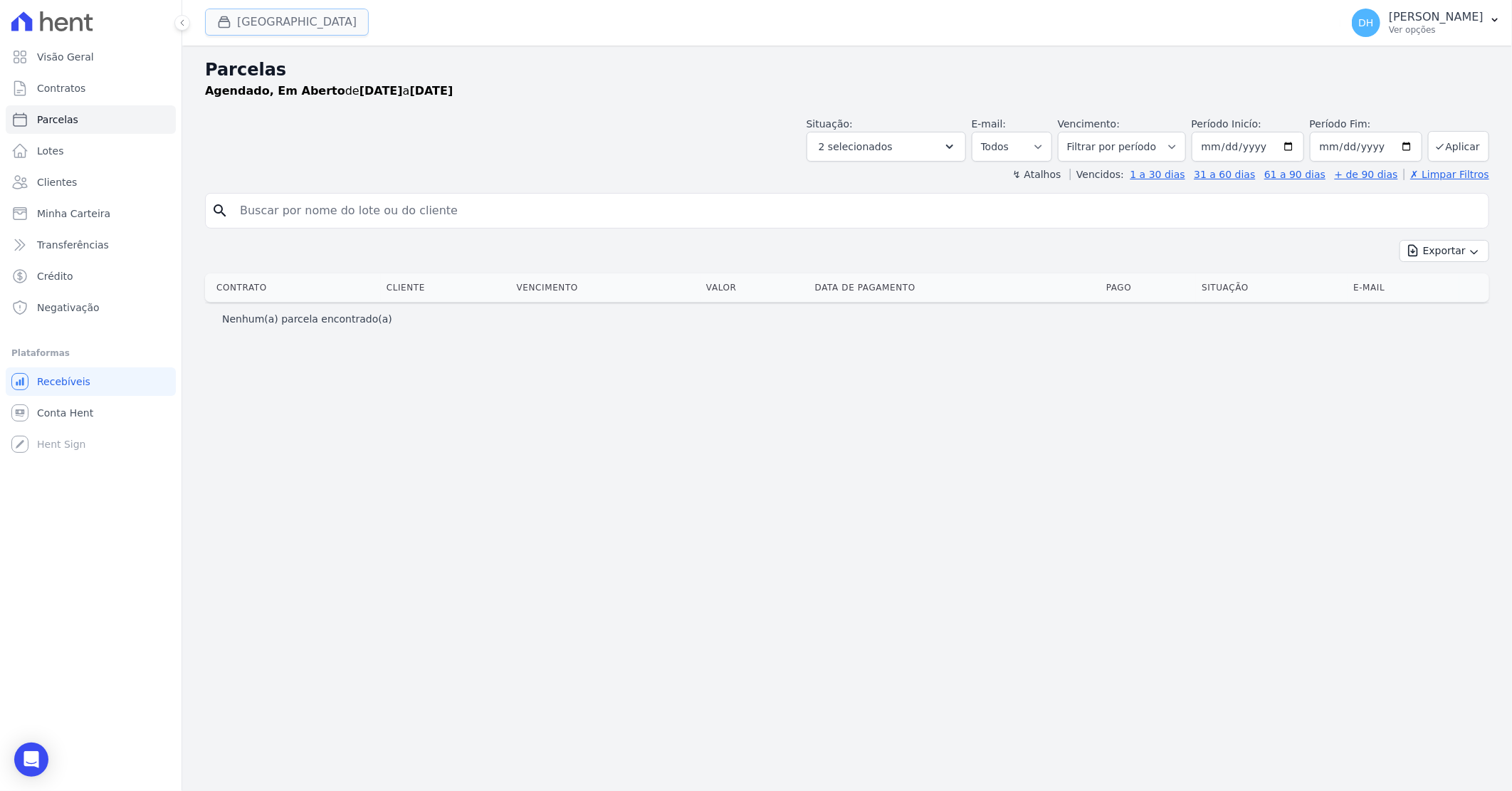
click at [303, 30] on button "[GEOGRAPHIC_DATA]" at bounding box center [287, 22] width 163 height 27
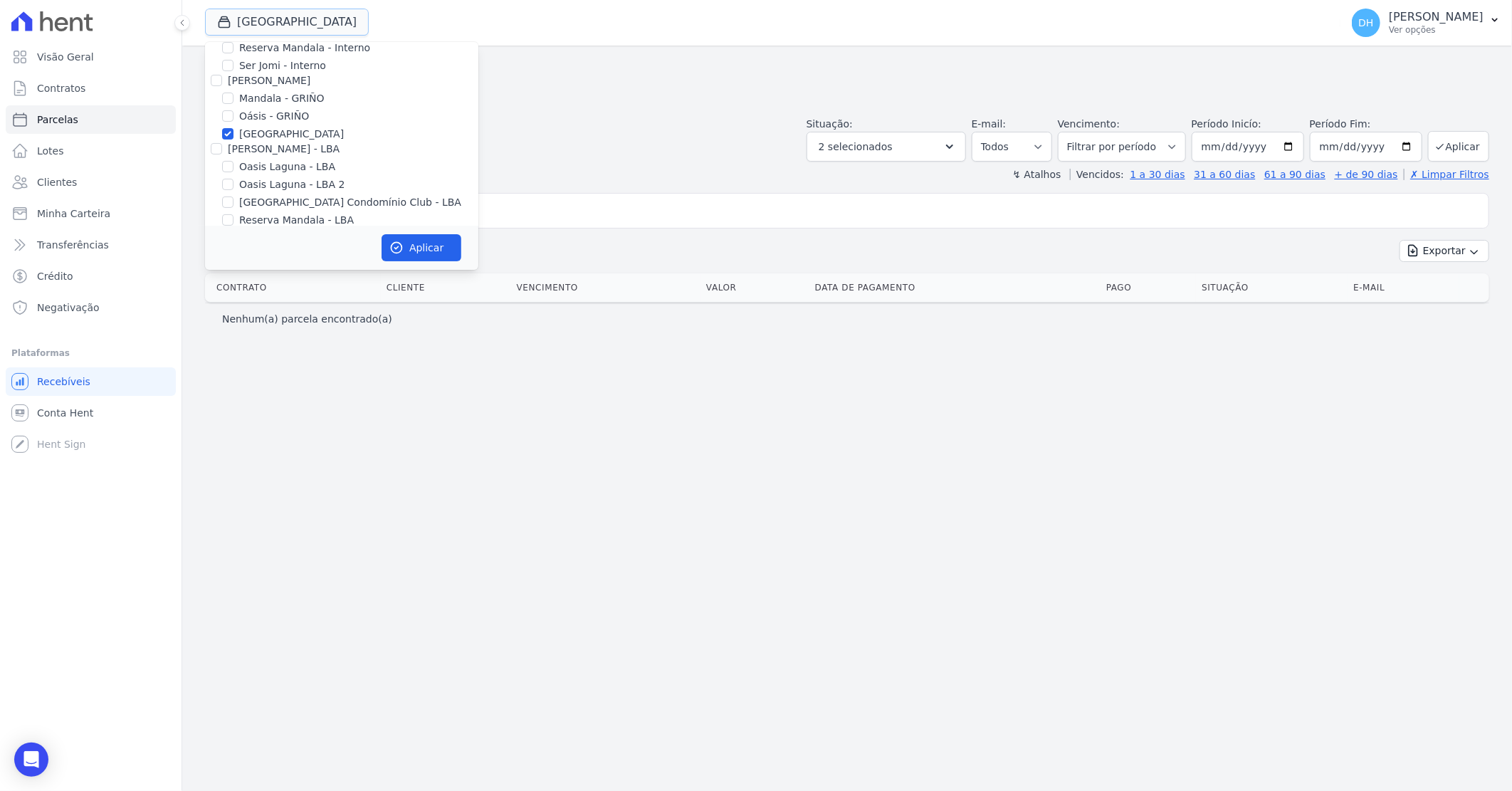
scroll to position [183, 0]
click at [226, 103] on input "[GEOGRAPHIC_DATA]" at bounding box center [227, 103] width 11 height 11
checkbox input "false"
drag, startPoint x: 231, startPoint y: 137, endPoint x: 233, endPoint y: 146, distance: 9.2
click at [231, 138] on input "Oasis Laguna - LBA" at bounding box center [227, 136] width 11 height 11
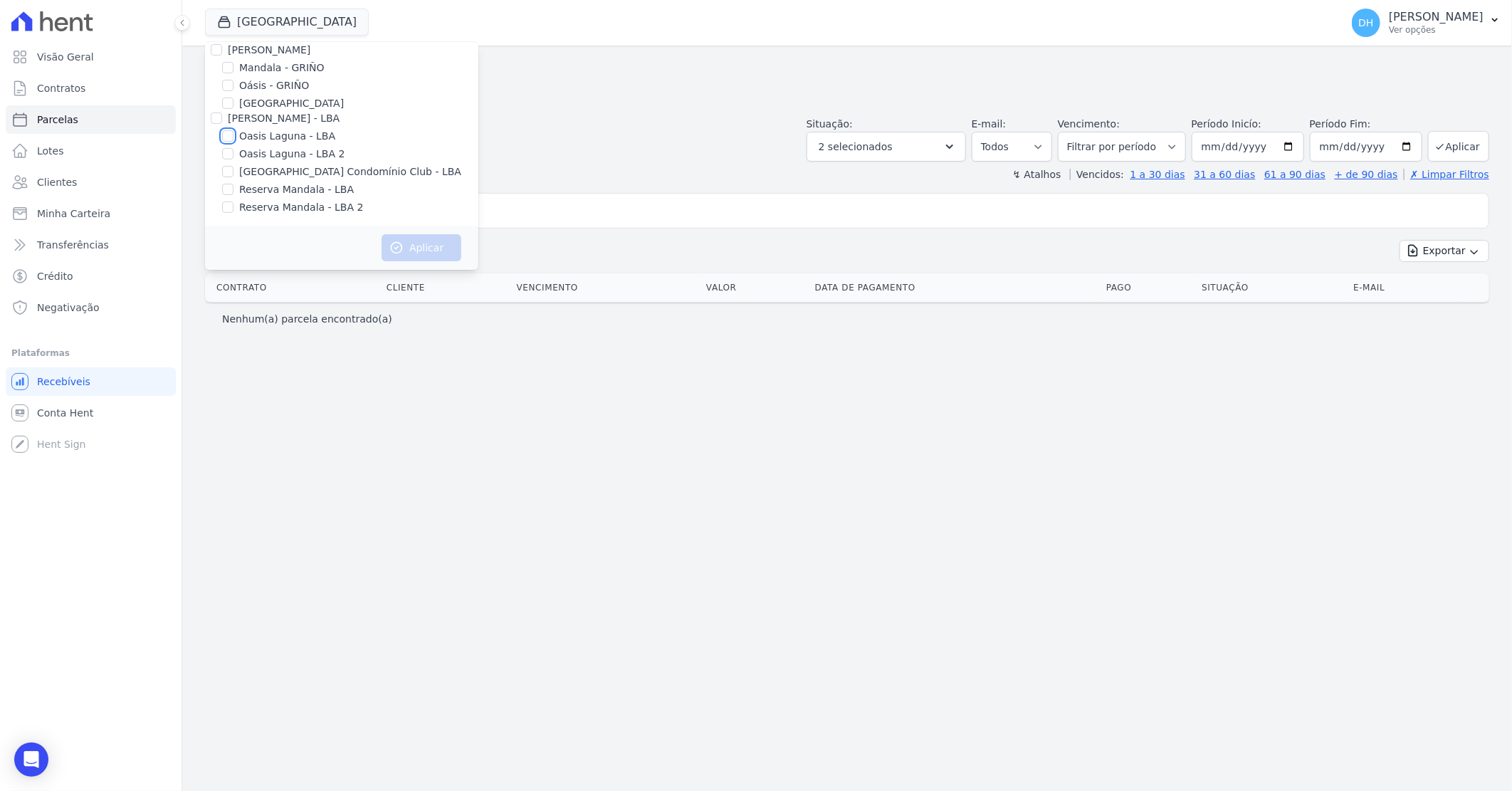
checkbox input "true"
click at [233, 149] on div at bounding box center [227, 154] width 11 height 14
click at [230, 153] on input "Oasis Laguna - LBA 2" at bounding box center [227, 154] width 11 height 11
checkbox input "true"
click at [422, 244] on button "Aplicar" at bounding box center [421, 248] width 80 height 27
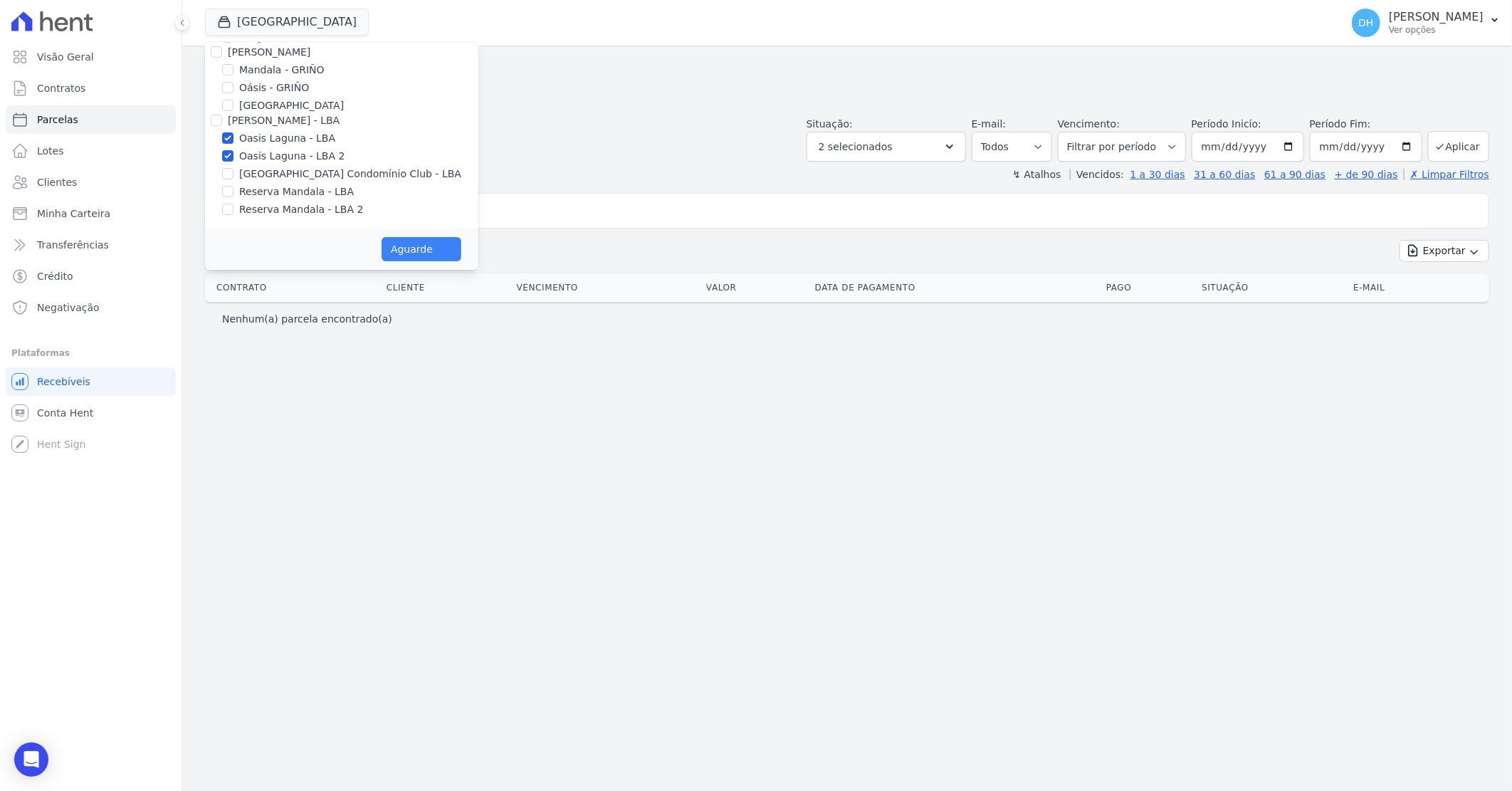
scroll to position [180, 0]
select select
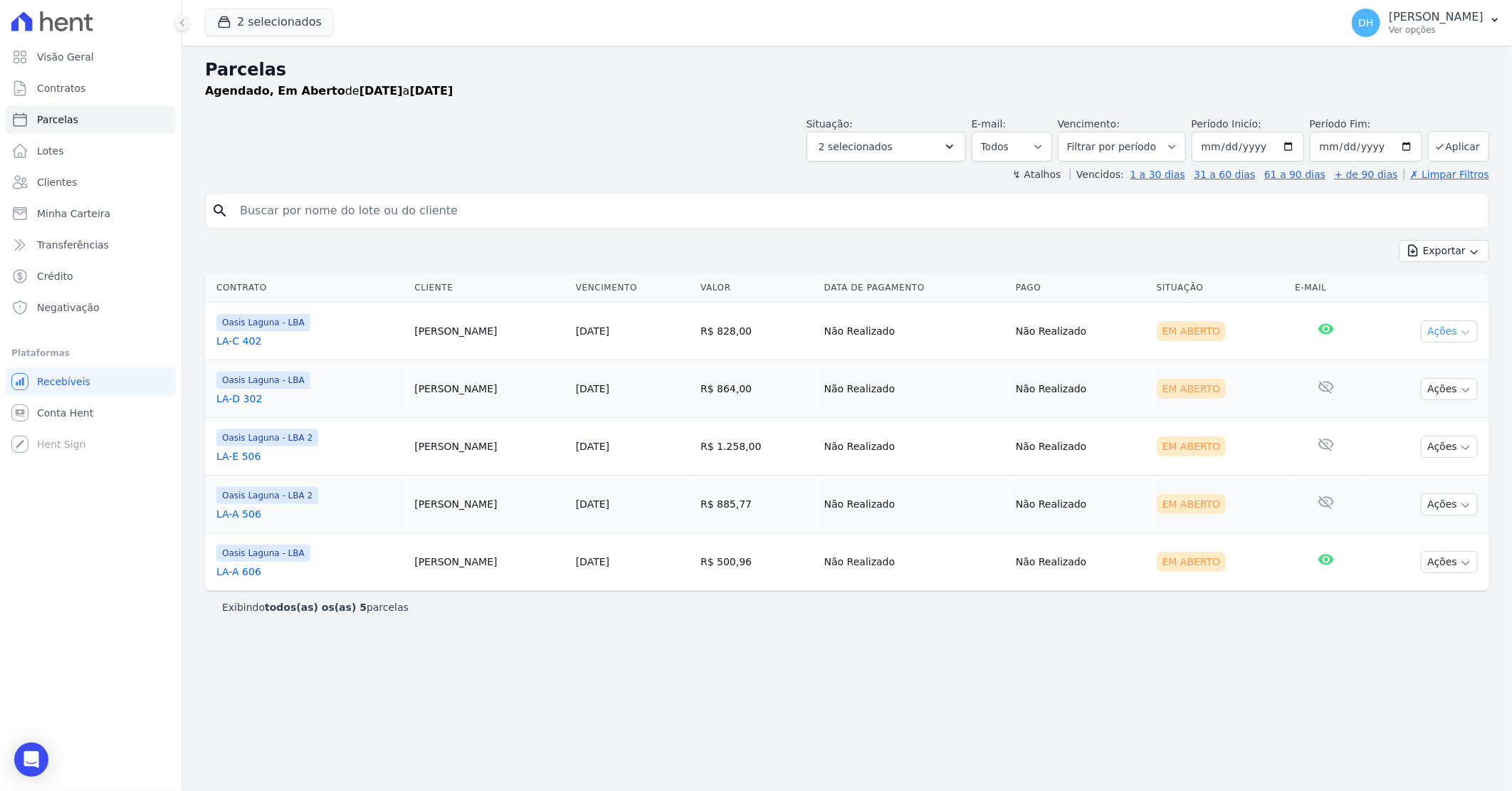
click at [1462, 336] on icon "button" at bounding box center [1466, 332] width 11 height 11
click at [1410, 407] on link "Enviar whatsapp" at bounding box center [1443, 416] width 137 height 26
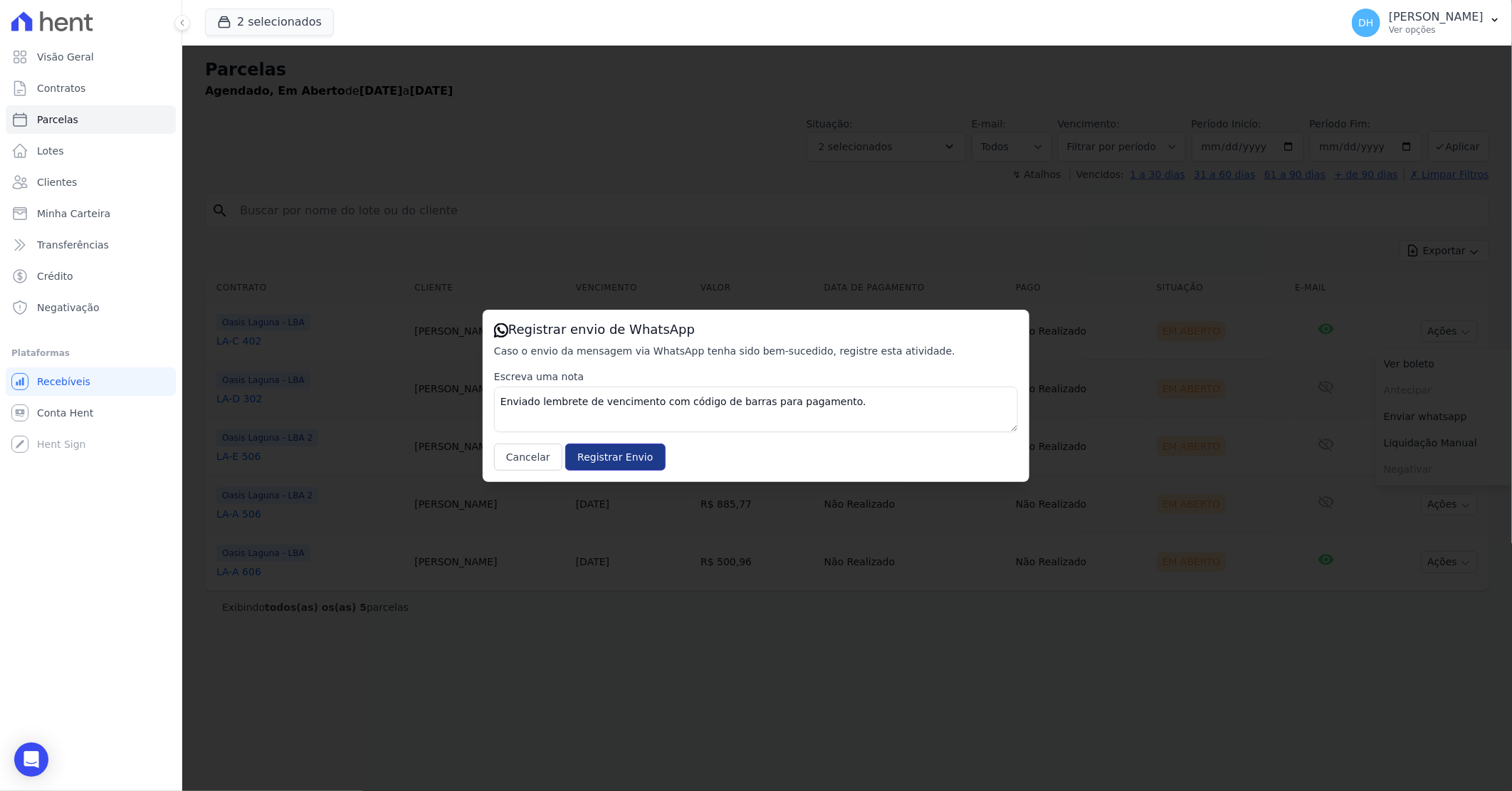
click at [613, 452] on input "Registrar Envio" at bounding box center [615, 457] width 99 height 27
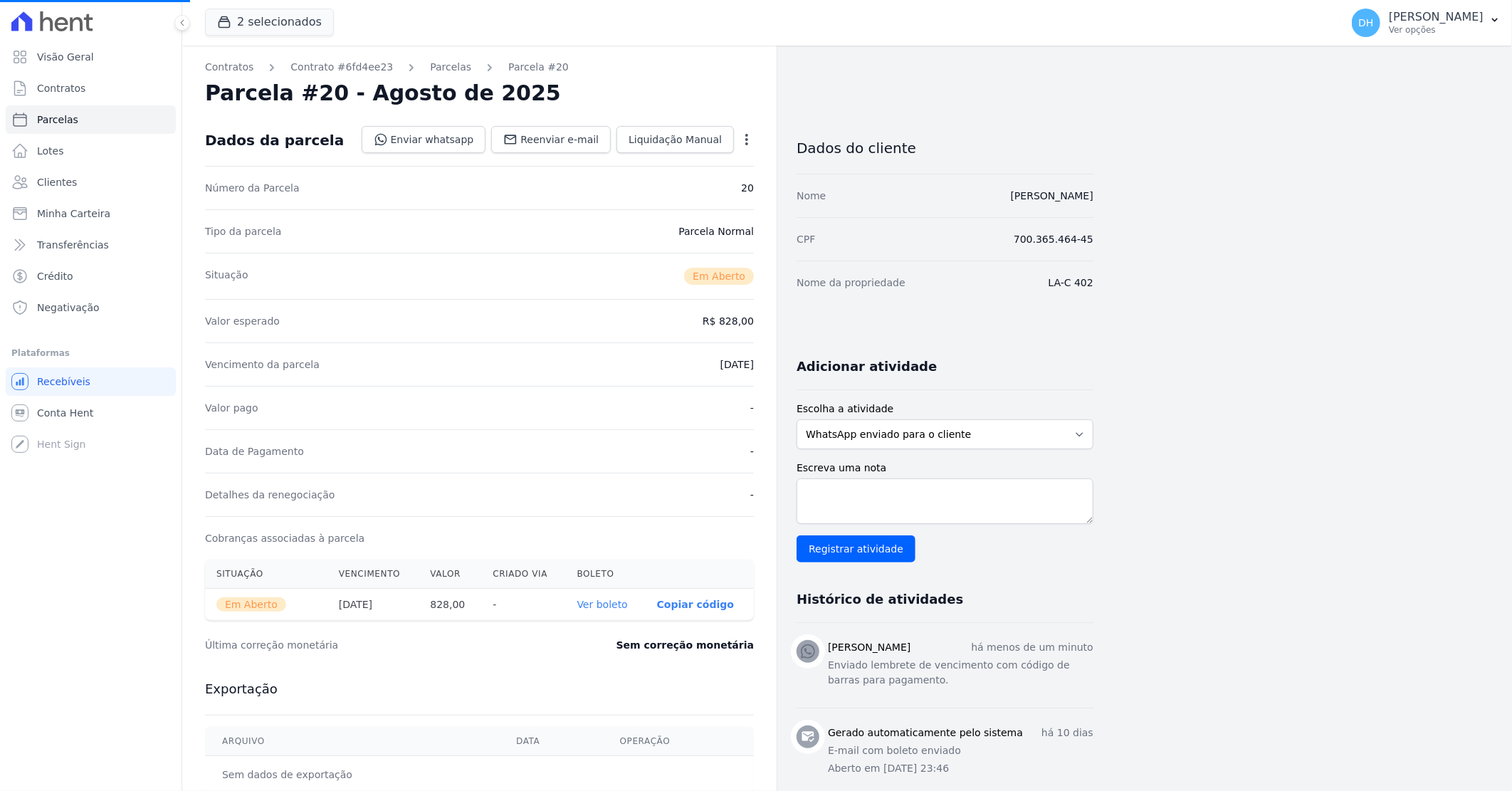
select select
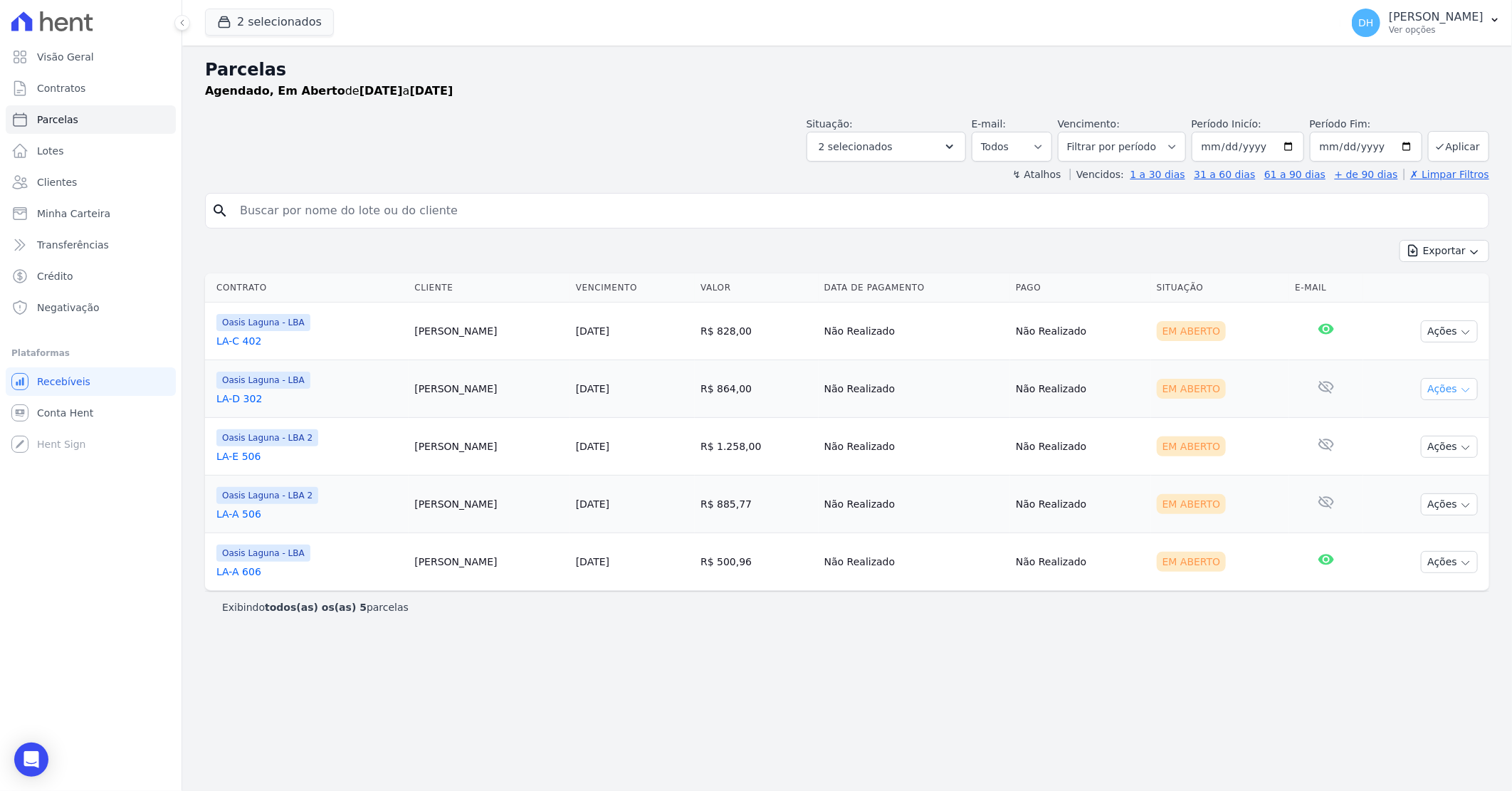
click at [1455, 395] on button "Ações" at bounding box center [1450, 389] width 57 height 22
click at [1416, 474] on link "Enviar whatsapp" at bounding box center [1443, 474] width 137 height 26
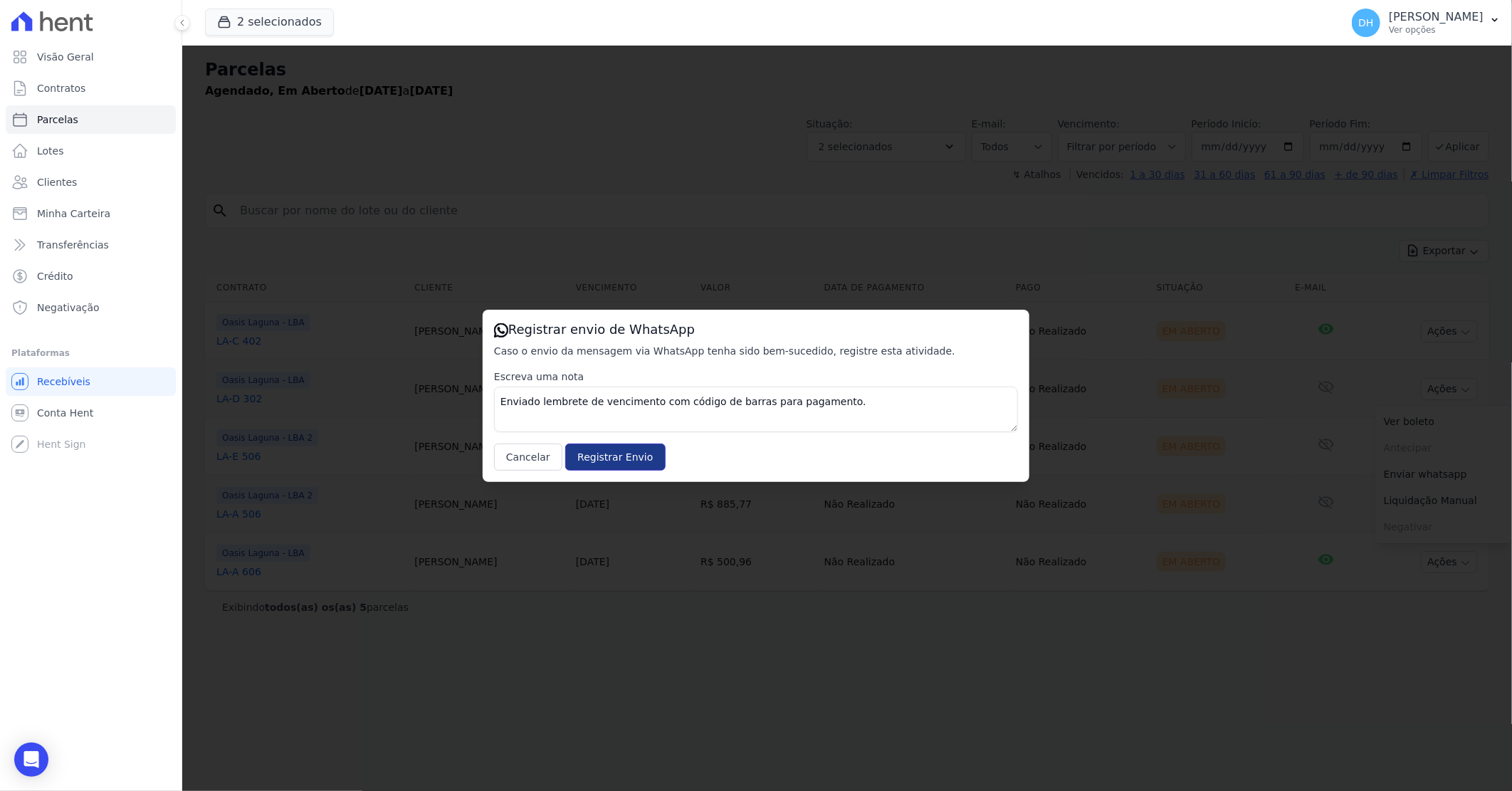
click at [631, 454] on input "Registrar Envio" at bounding box center [615, 457] width 99 height 27
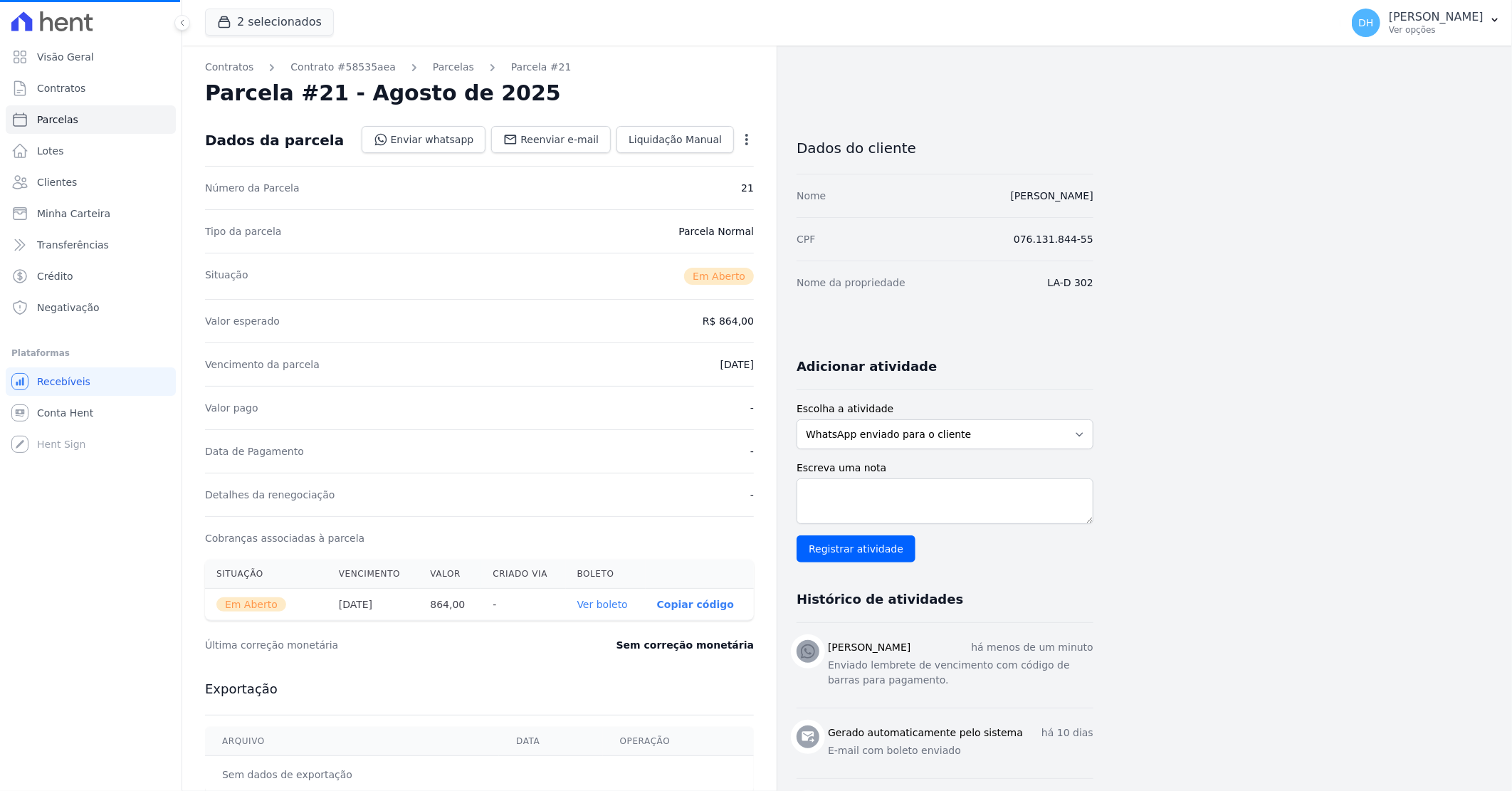
select select
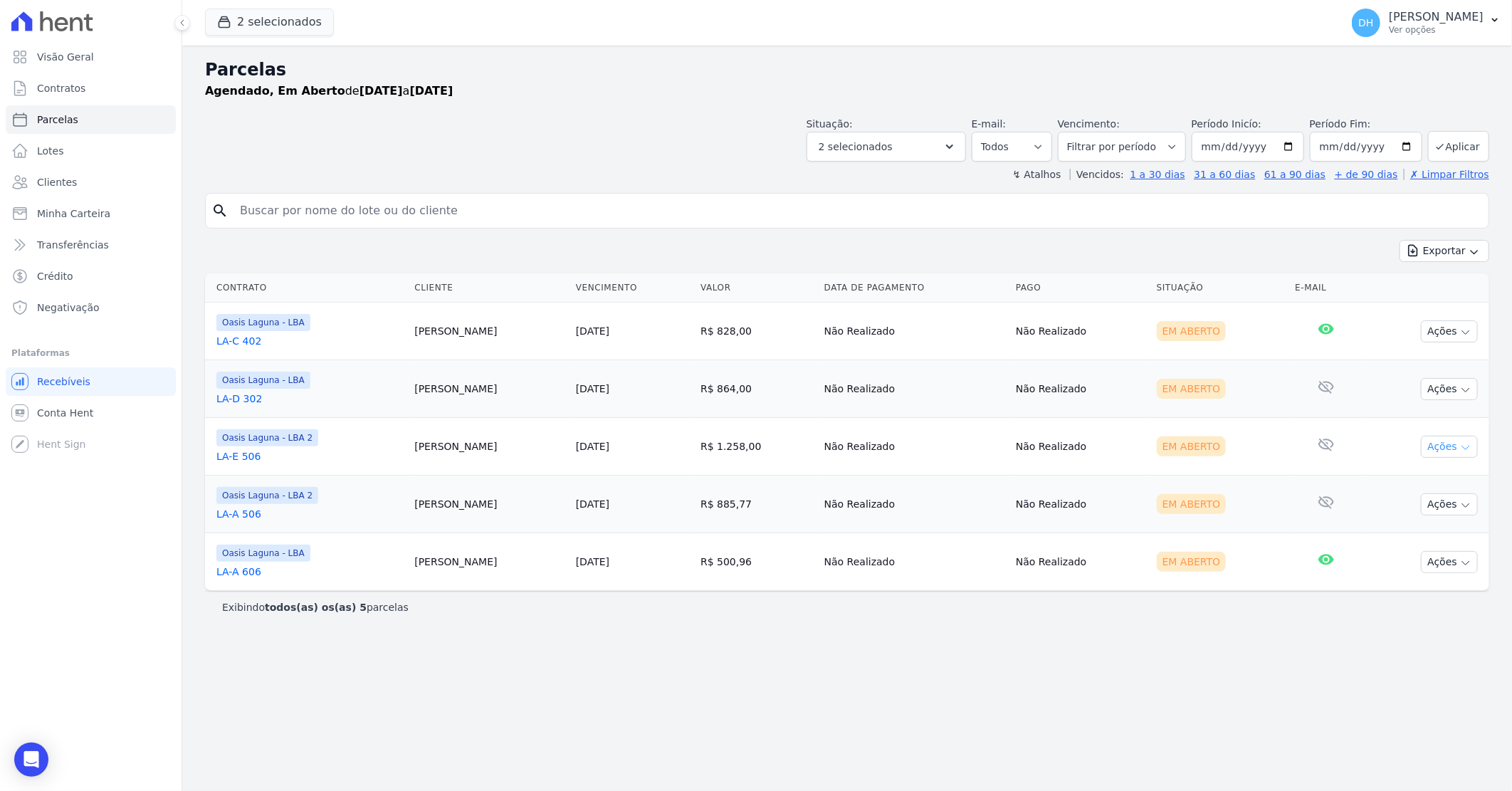
click at [1446, 444] on button "Ações" at bounding box center [1450, 447] width 57 height 22
click at [1413, 529] on link "Enviar whatsapp" at bounding box center [1443, 531] width 137 height 26
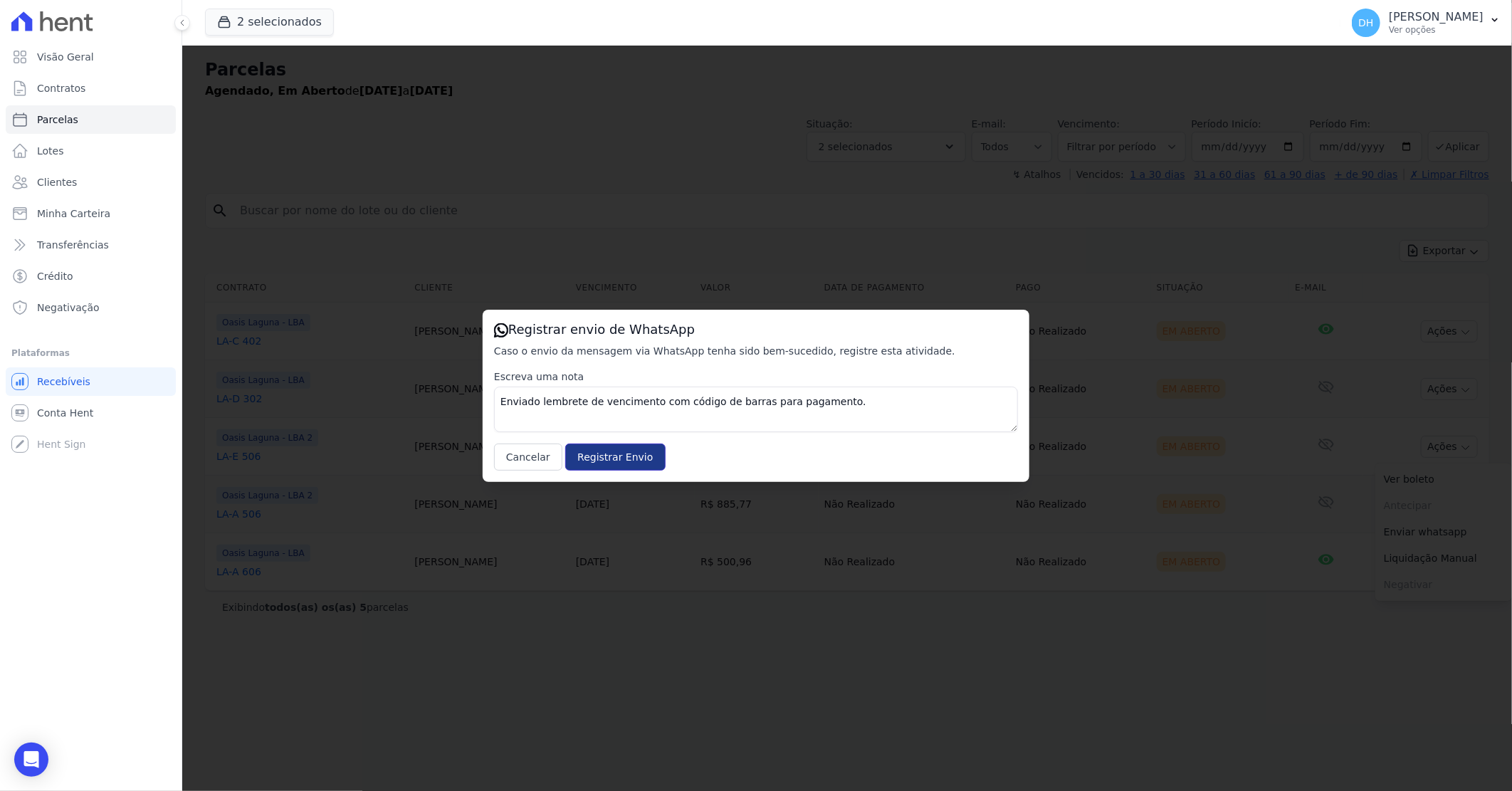
click at [616, 459] on input "Registrar Envio" at bounding box center [615, 457] width 99 height 27
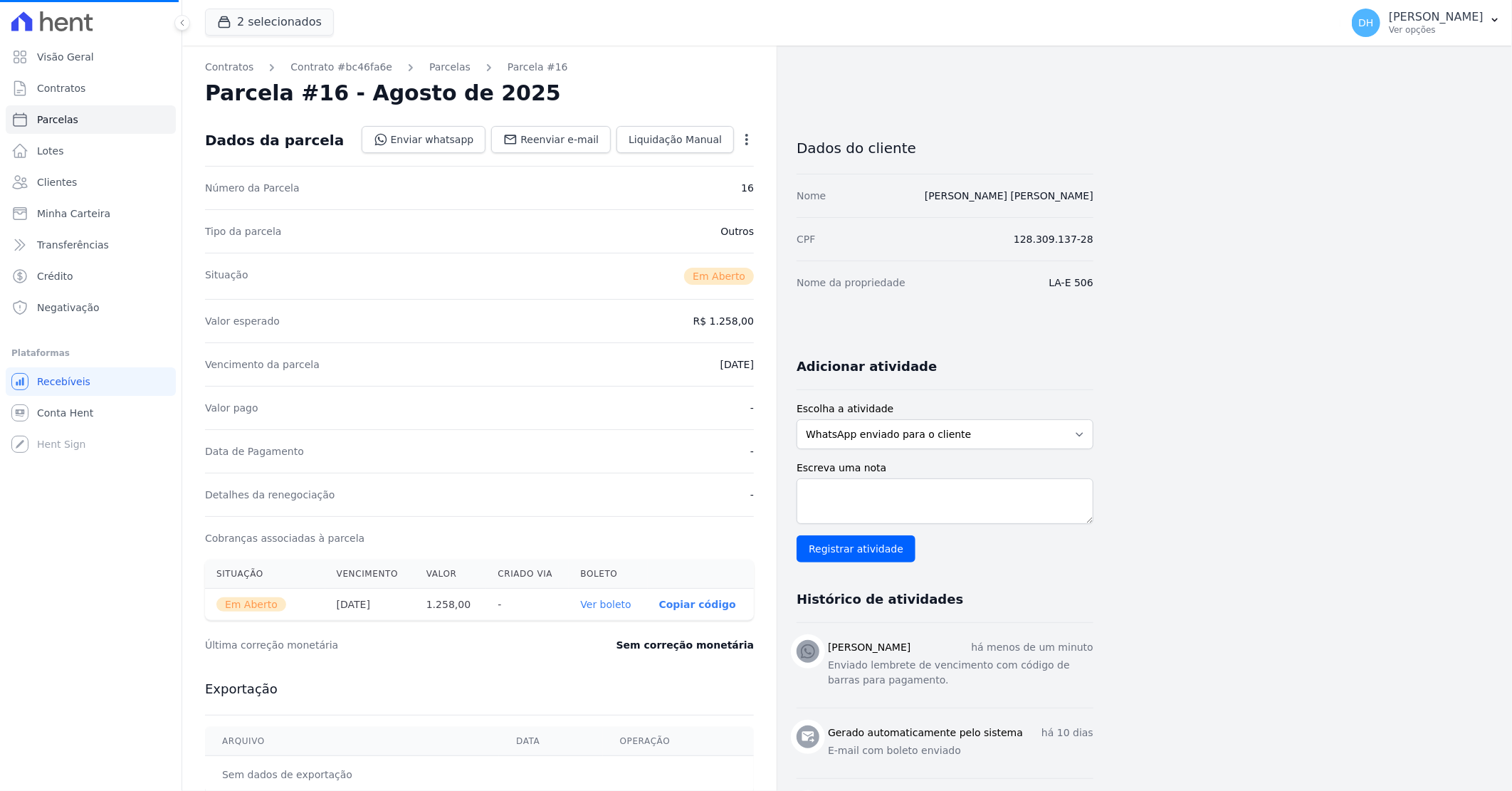
select select
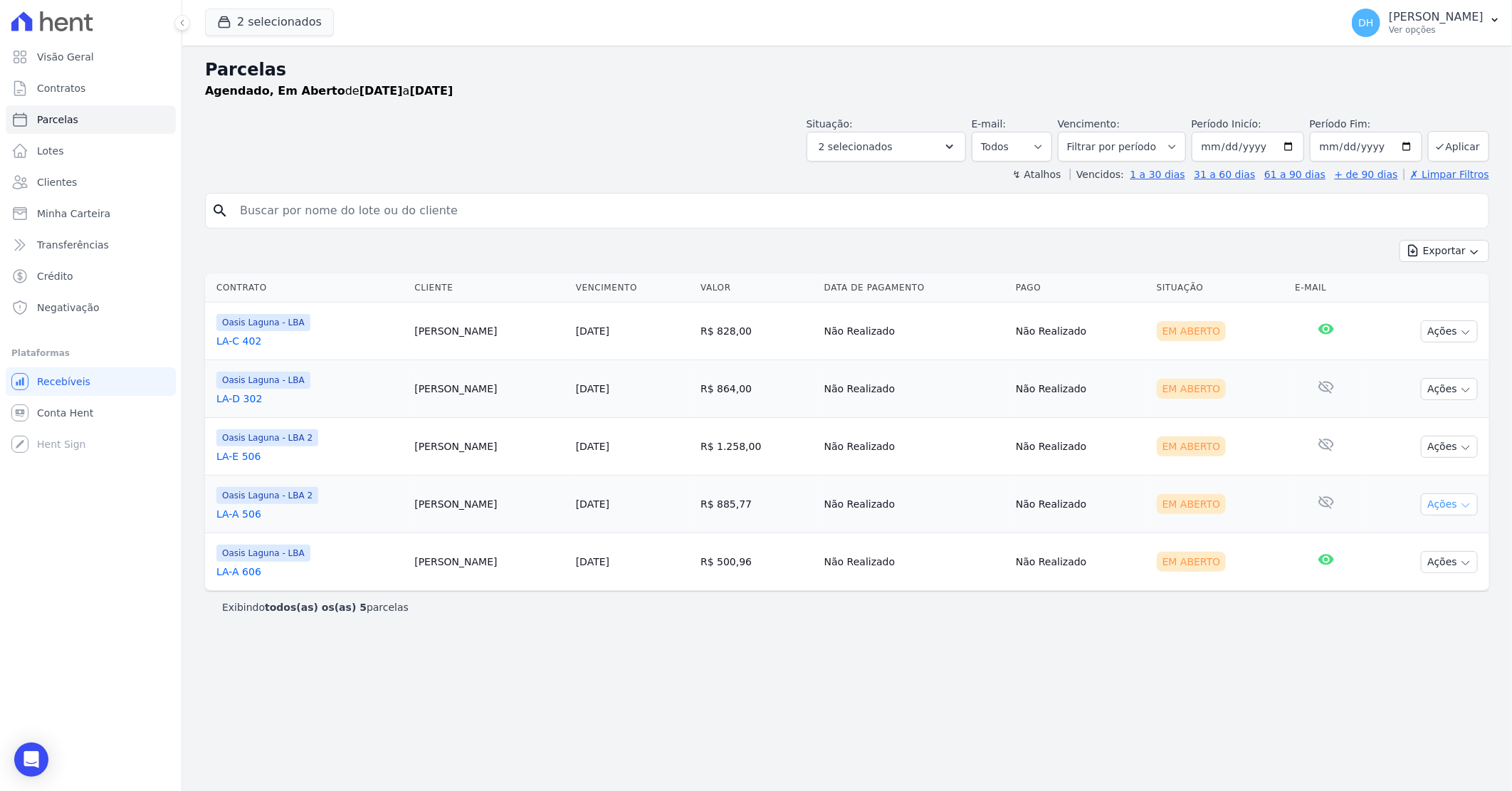
click at [1435, 504] on button "Ações" at bounding box center [1450, 504] width 57 height 22
click at [1432, 587] on link "Enviar whatsapp" at bounding box center [1443, 589] width 137 height 26
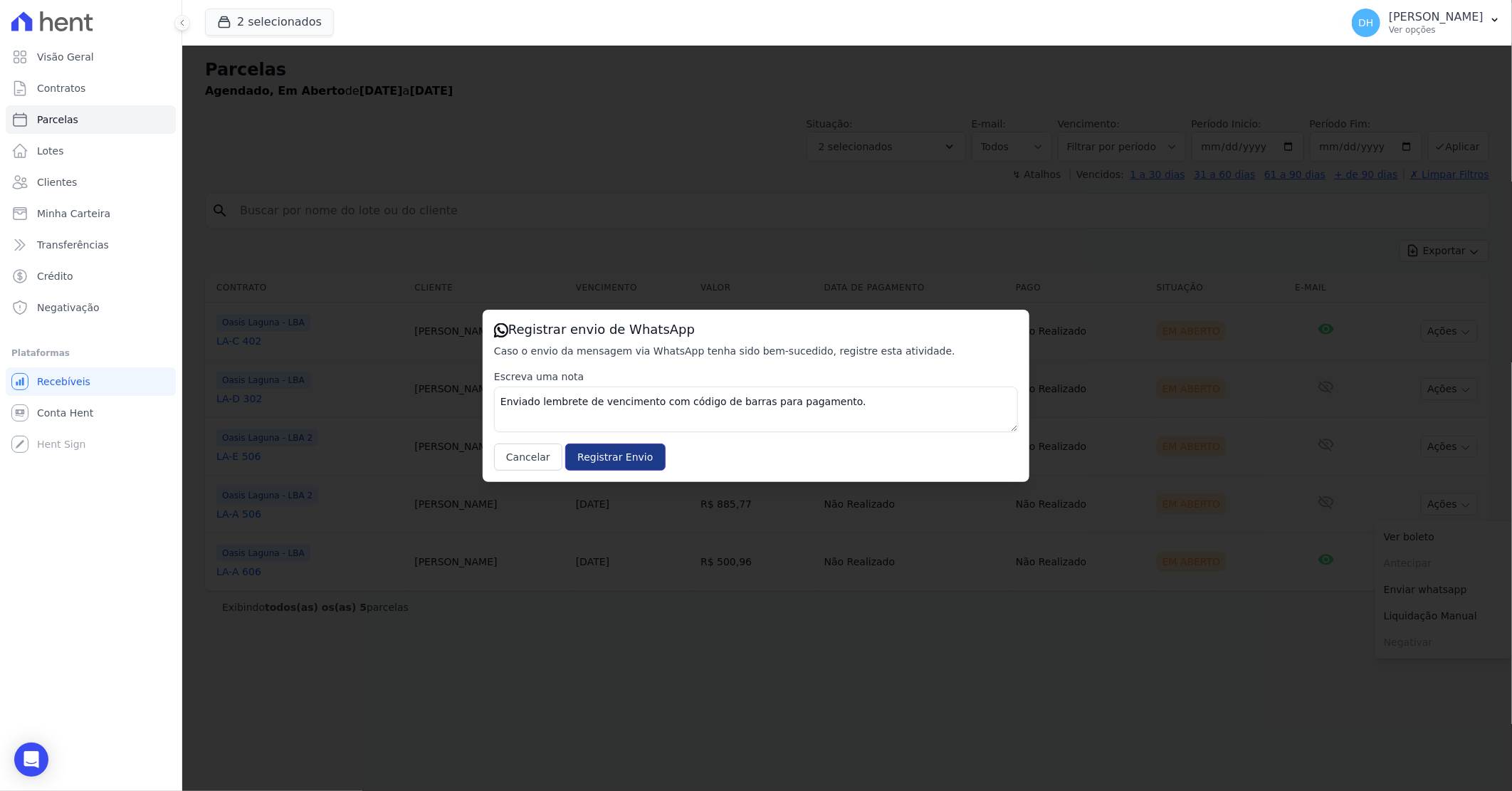
click at [606, 450] on input "Registrar Envio" at bounding box center [615, 457] width 99 height 27
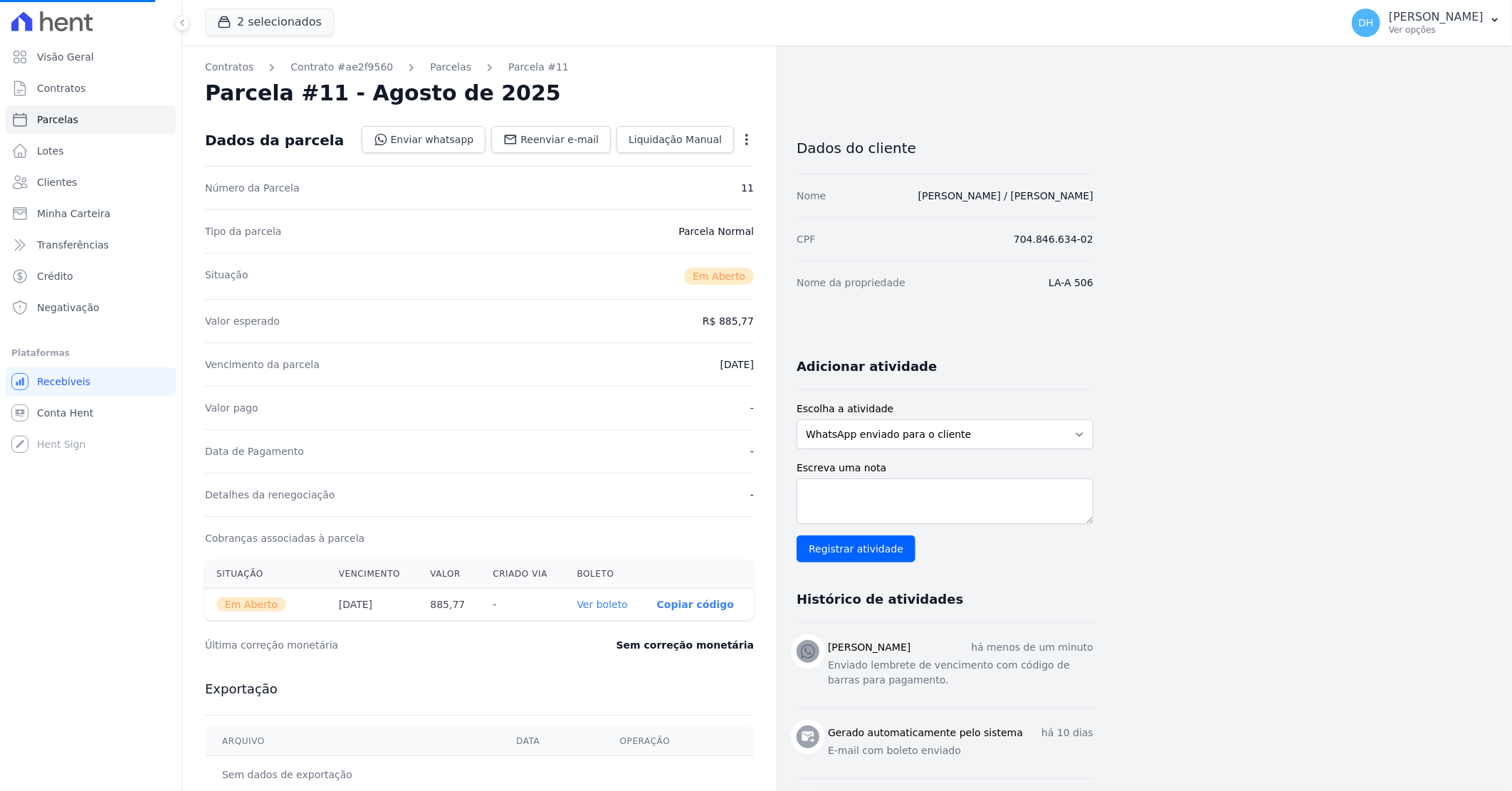
select select
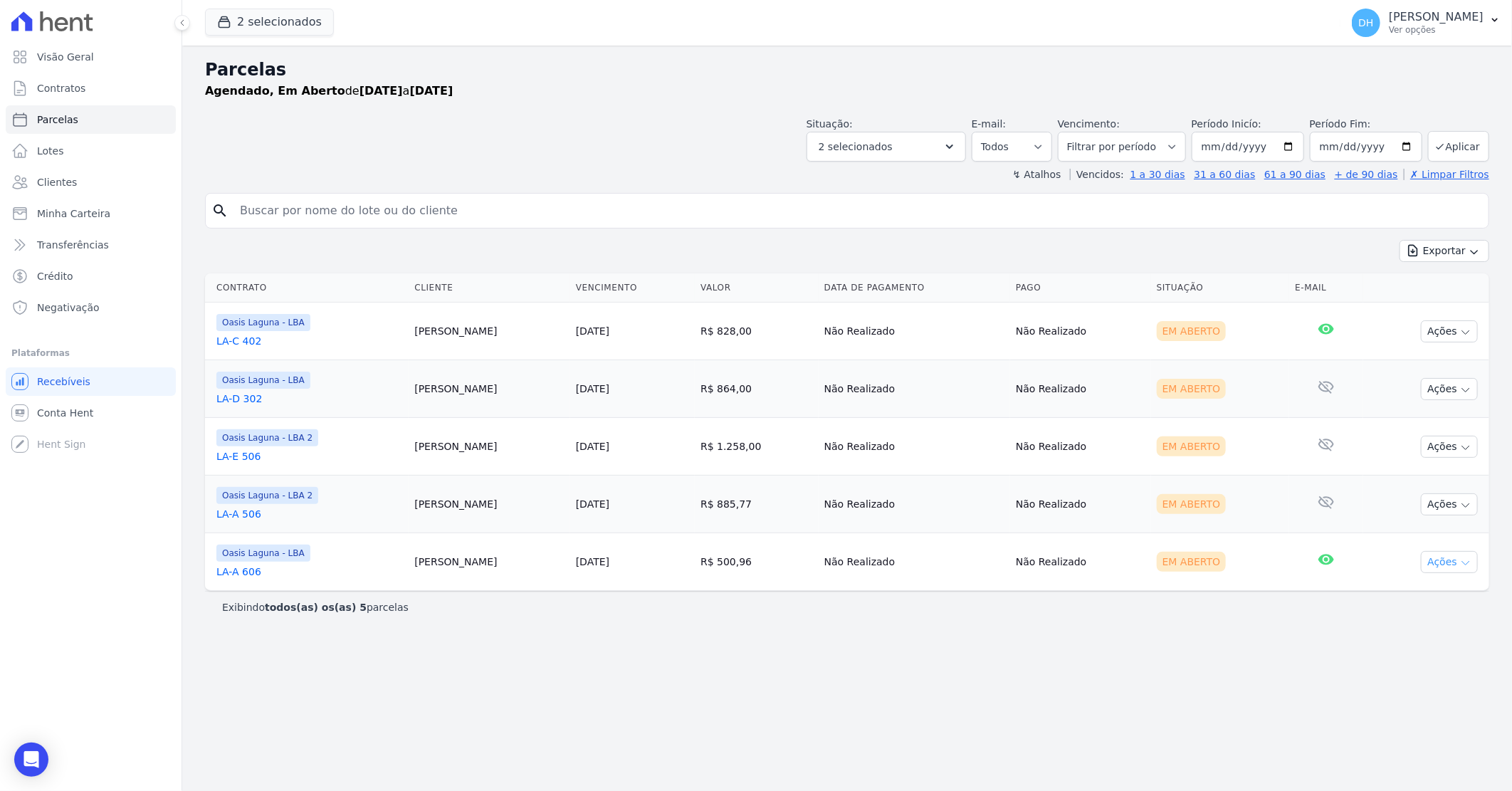
click at [1439, 561] on button "Ações" at bounding box center [1450, 562] width 57 height 22
click at [1408, 648] on link "Enviar whatsapp" at bounding box center [1443, 647] width 137 height 26
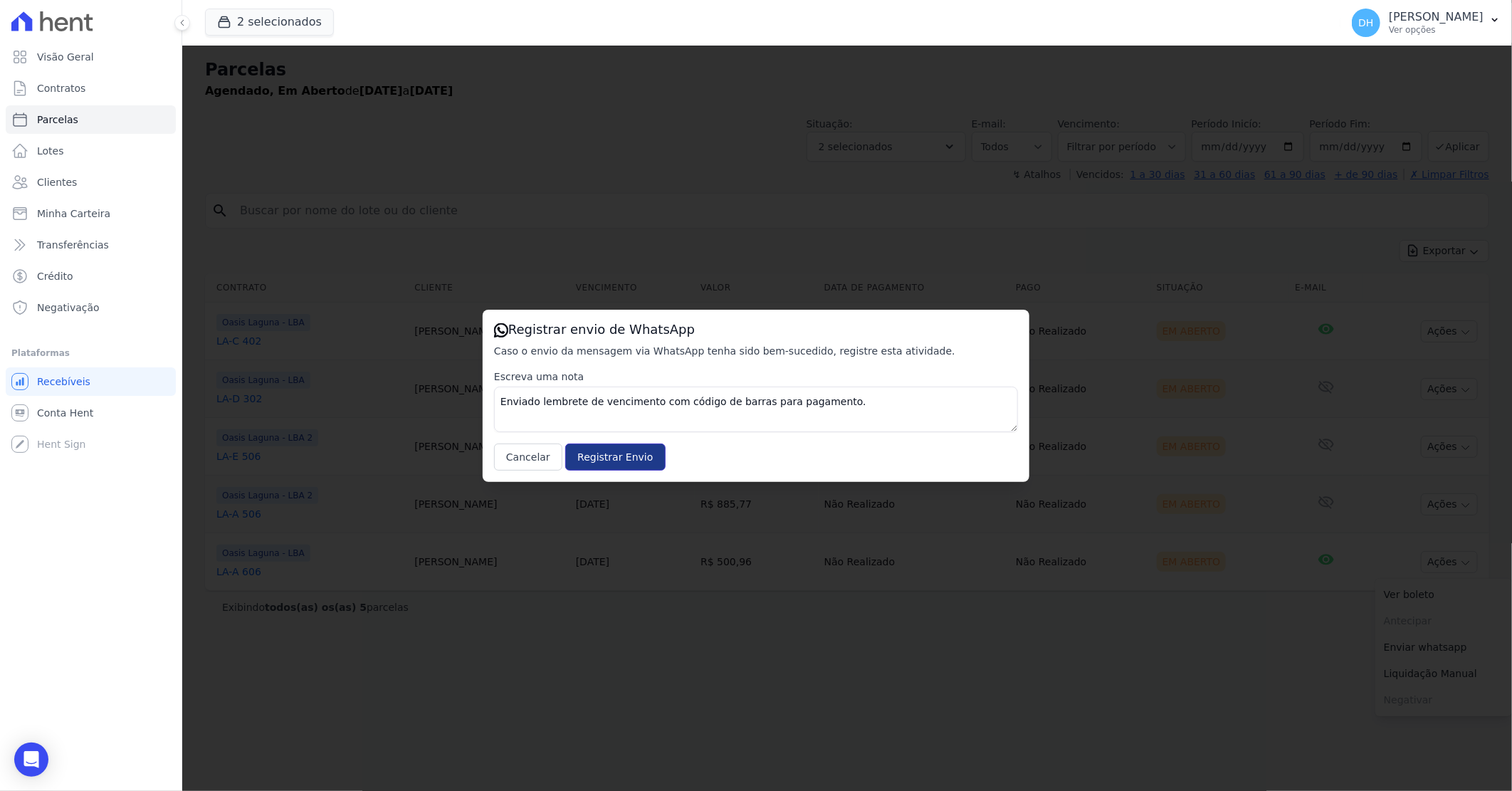
click at [625, 460] on input "Registrar Envio" at bounding box center [615, 457] width 99 height 27
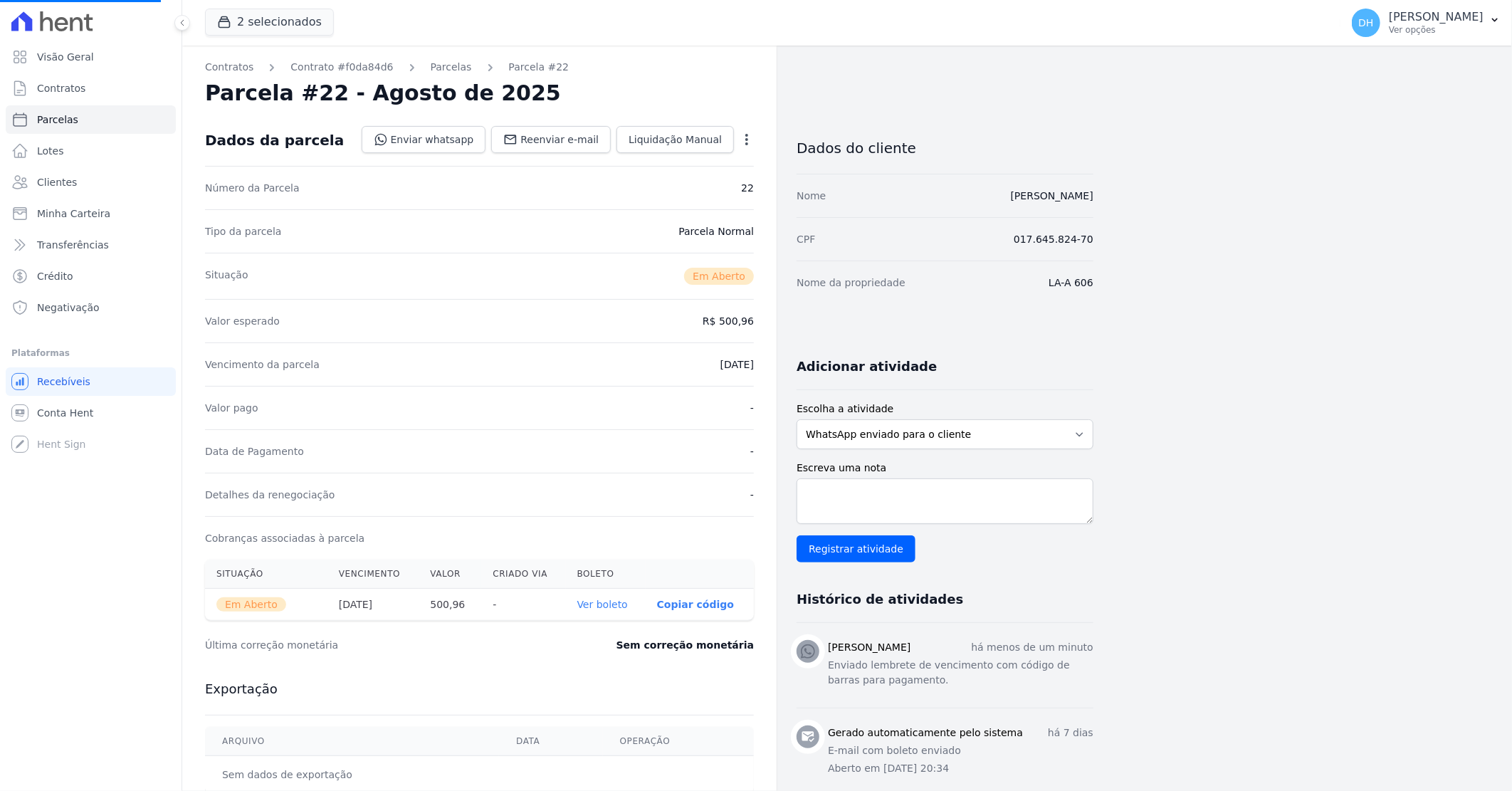
select select
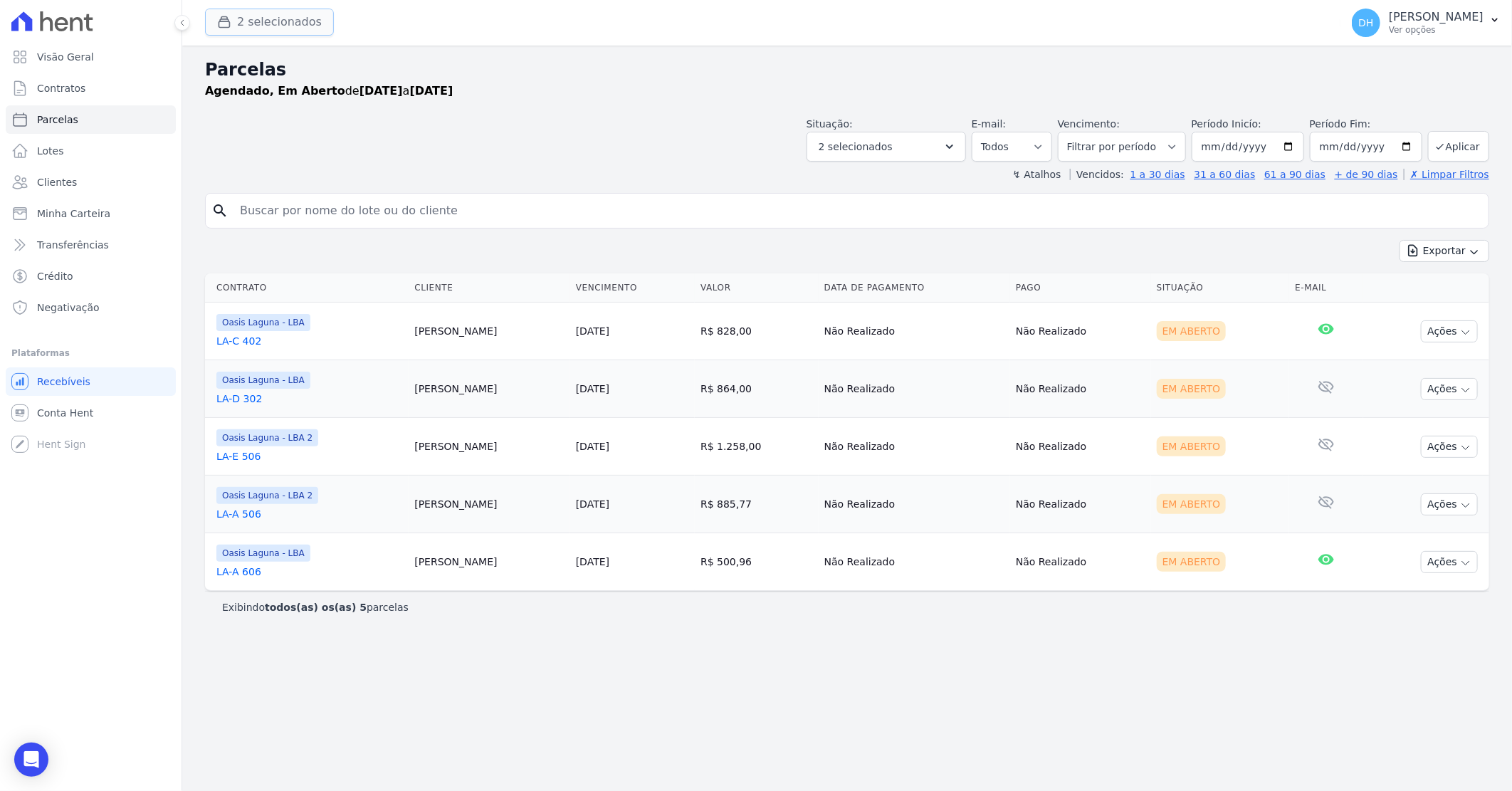
click at [280, 15] on button "2 selecionados" at bounding box center [269, 22] width 129 height 27
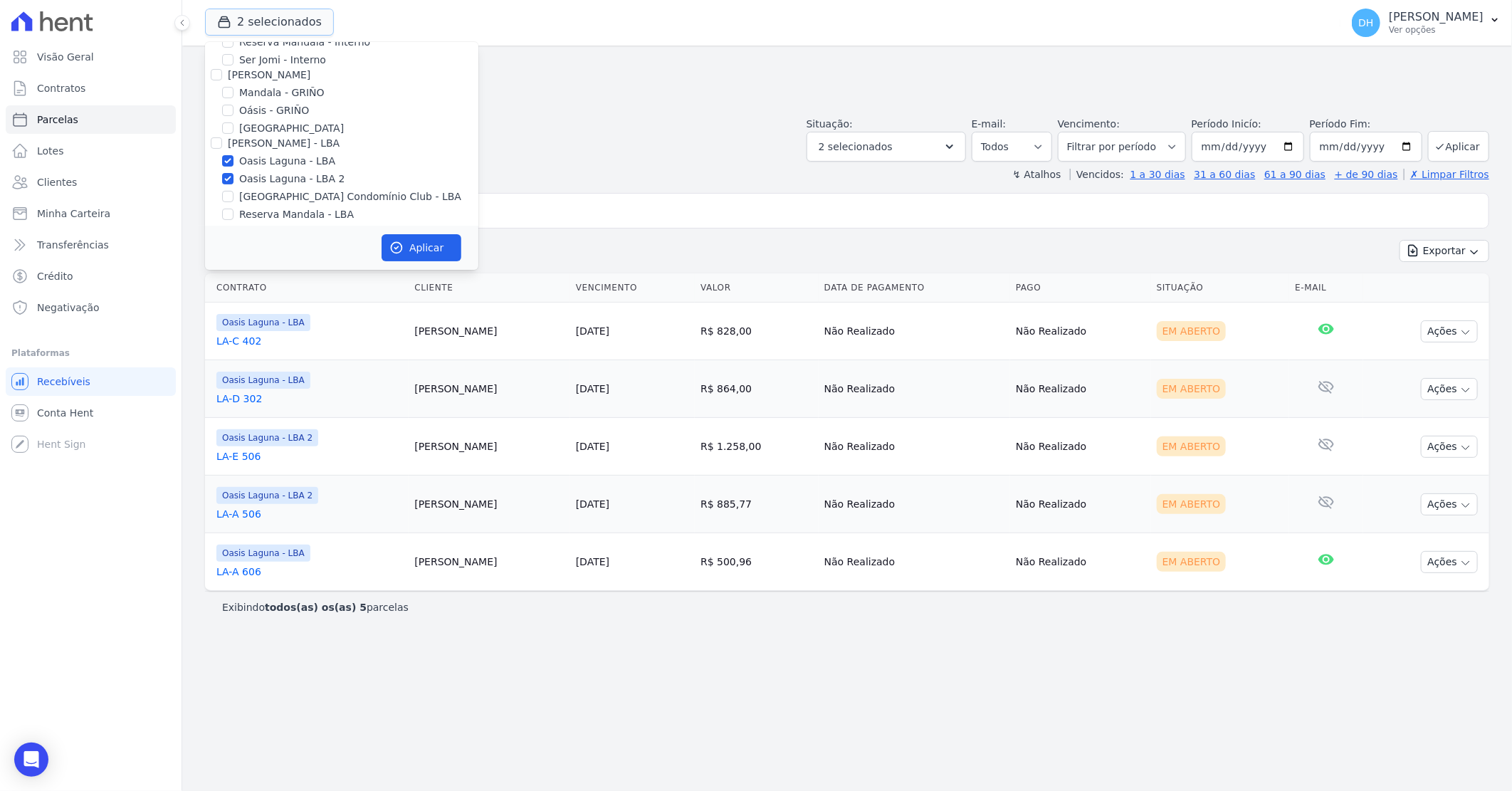
scroll to position [183, 0]
click at [226, 169] on input "[GEOGRAPHIC_DATA] Condomínio Club - LBA" at bounding box center [227, 171] width 11 height 11
checkbox input "true"
click at [226, 135] on input "Oasis Laguna - LBA" at bounding box center [227, 136] width 11 height 11
checkbox input "false"
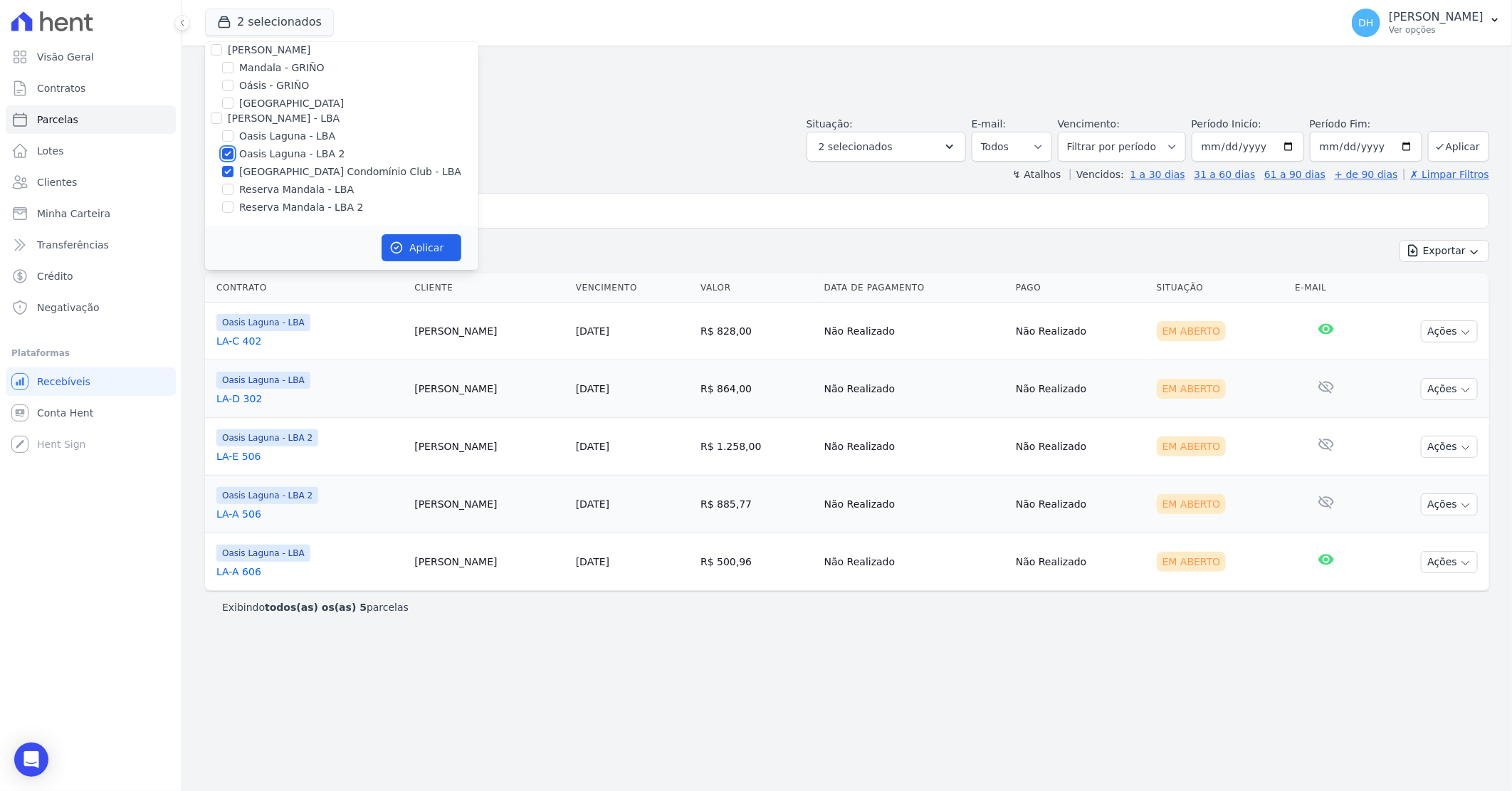
click at [229, 151] on input "Oasis Laguna - LBA 2" at bounding box center [227, 154] width 11 height 11
checkbox input "false"
click at [424, 243] on button "Aplicar" at bounding box center [421, 248] width 80 height 27
select select
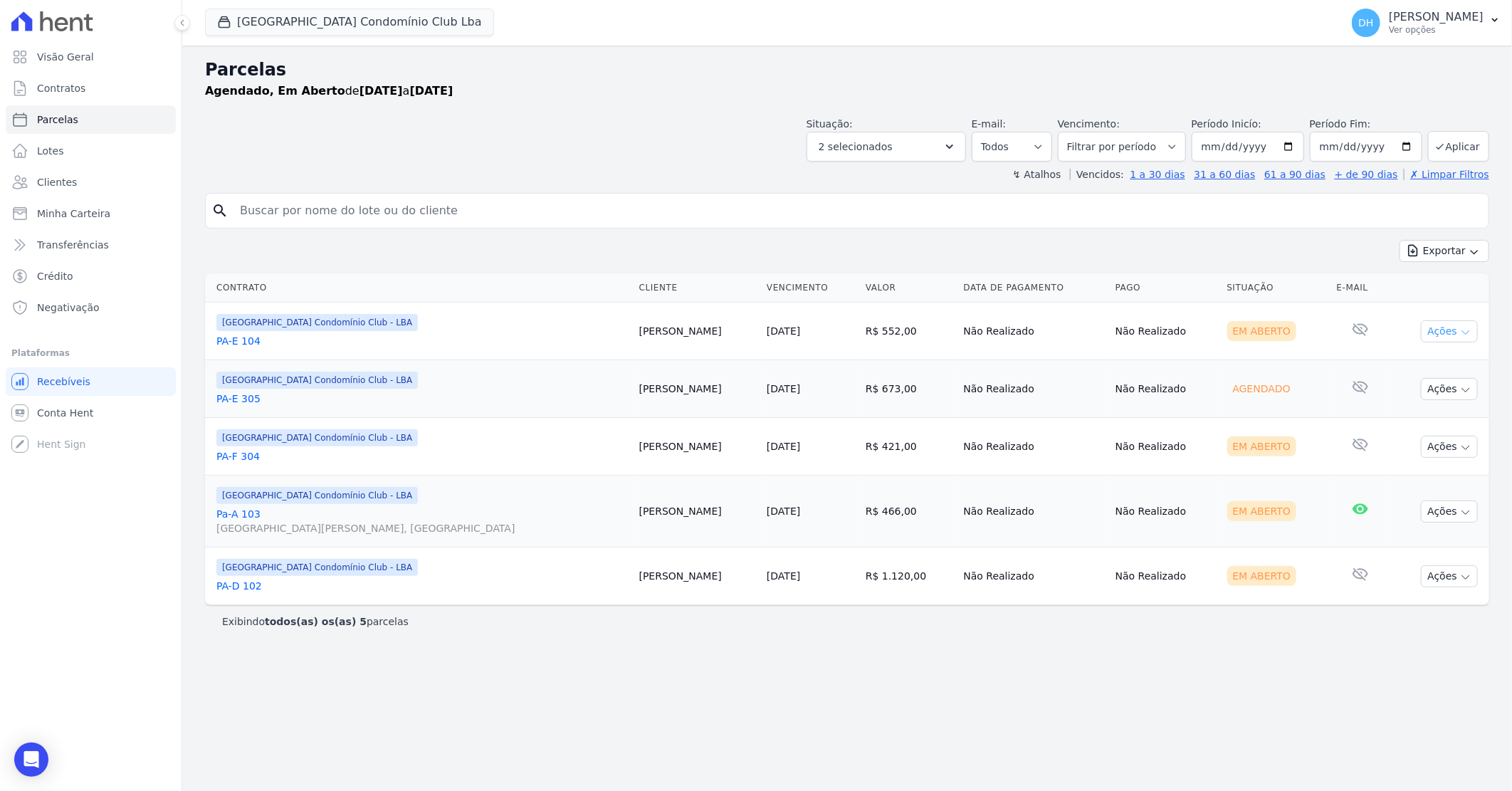
click at [1443, 321] on button "Ações" at bounding box center [1450, 332] width 57 height 22
click at [1390, 413] on link "Enviar whatsapp" at bounding box center [1443, 416] width 137 height 26
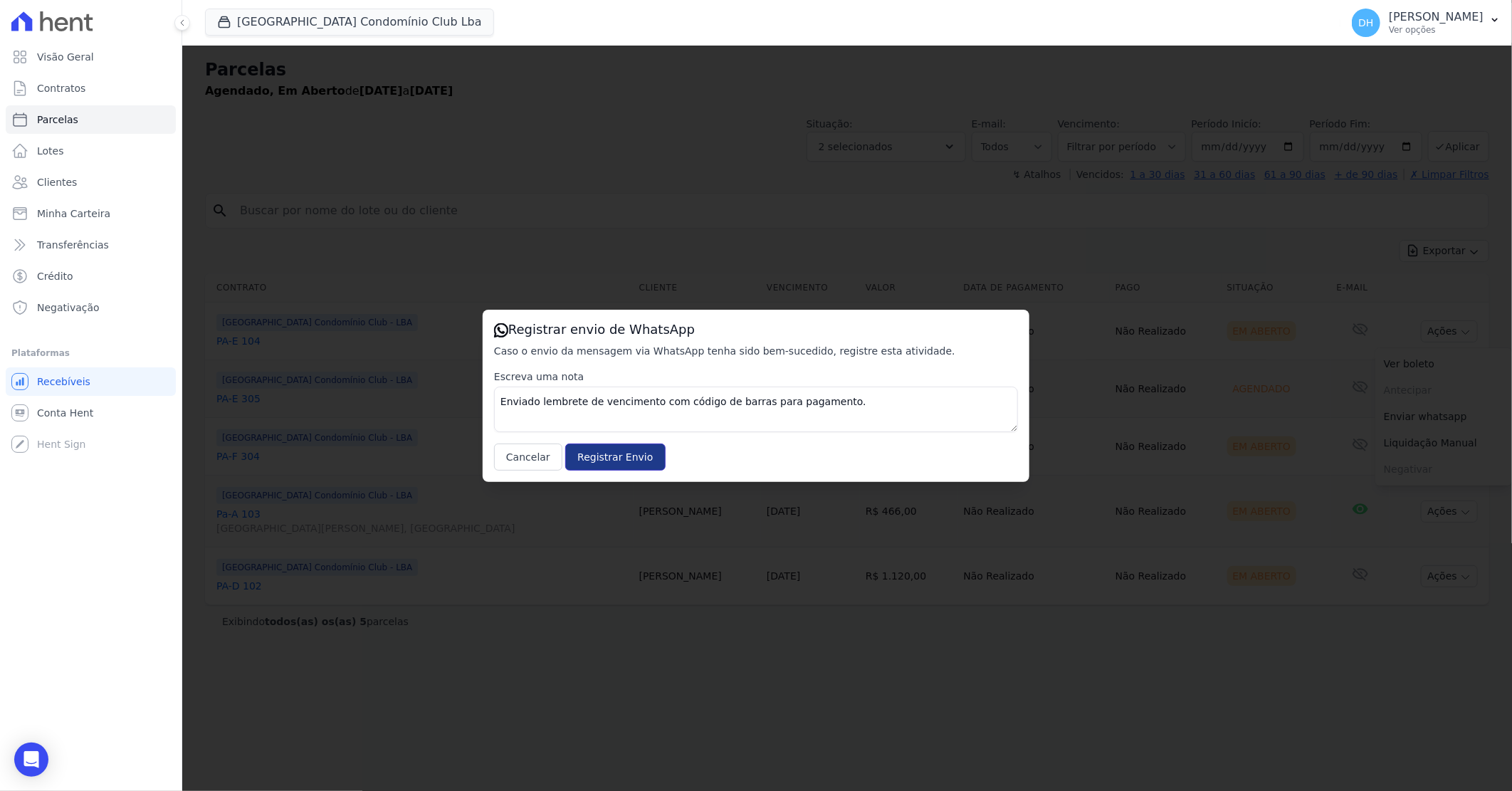
click at [593, 459] on input "Registrar Envio" at bounding box center [615, 457] width 99 height 27
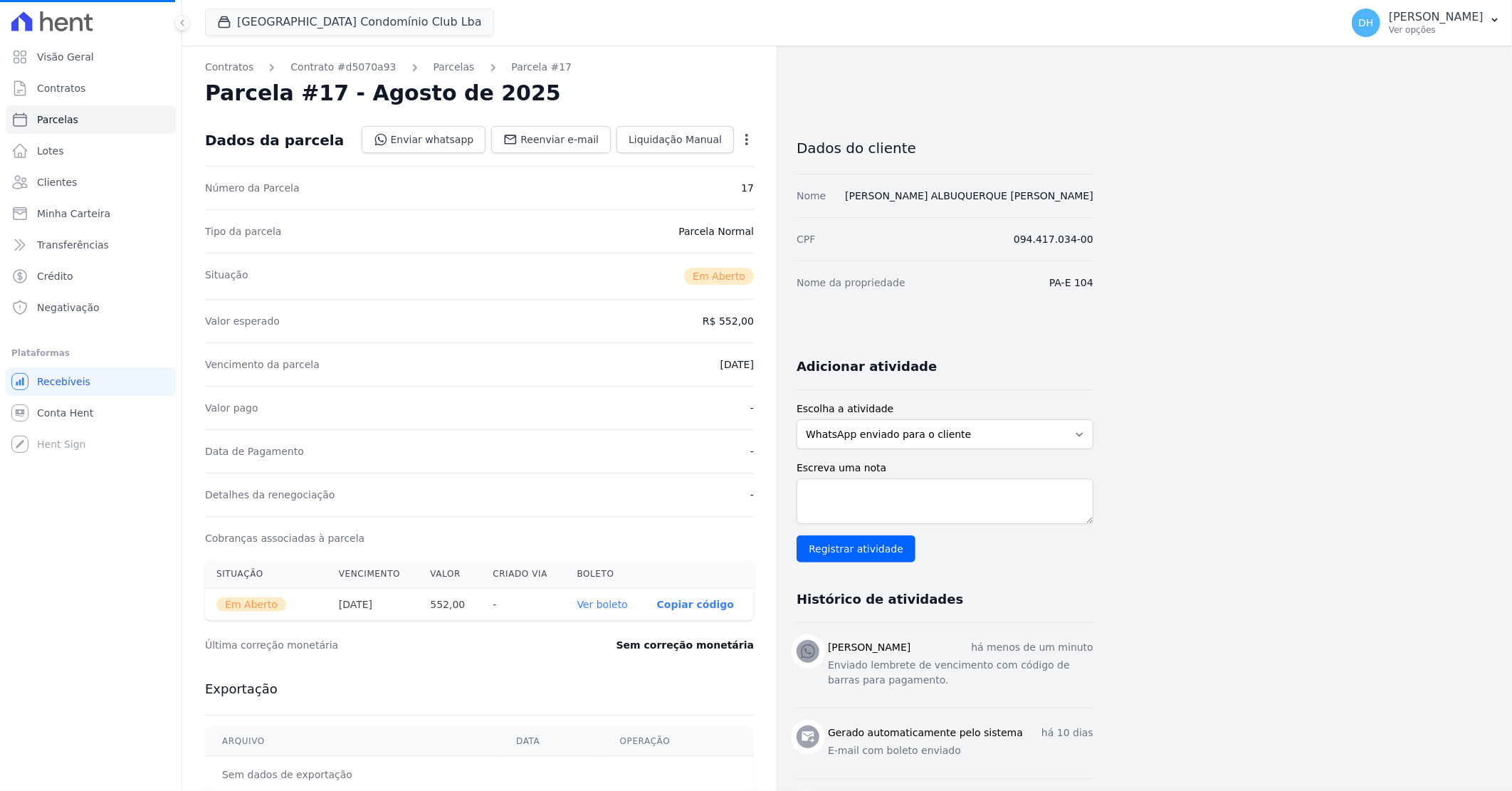
select select
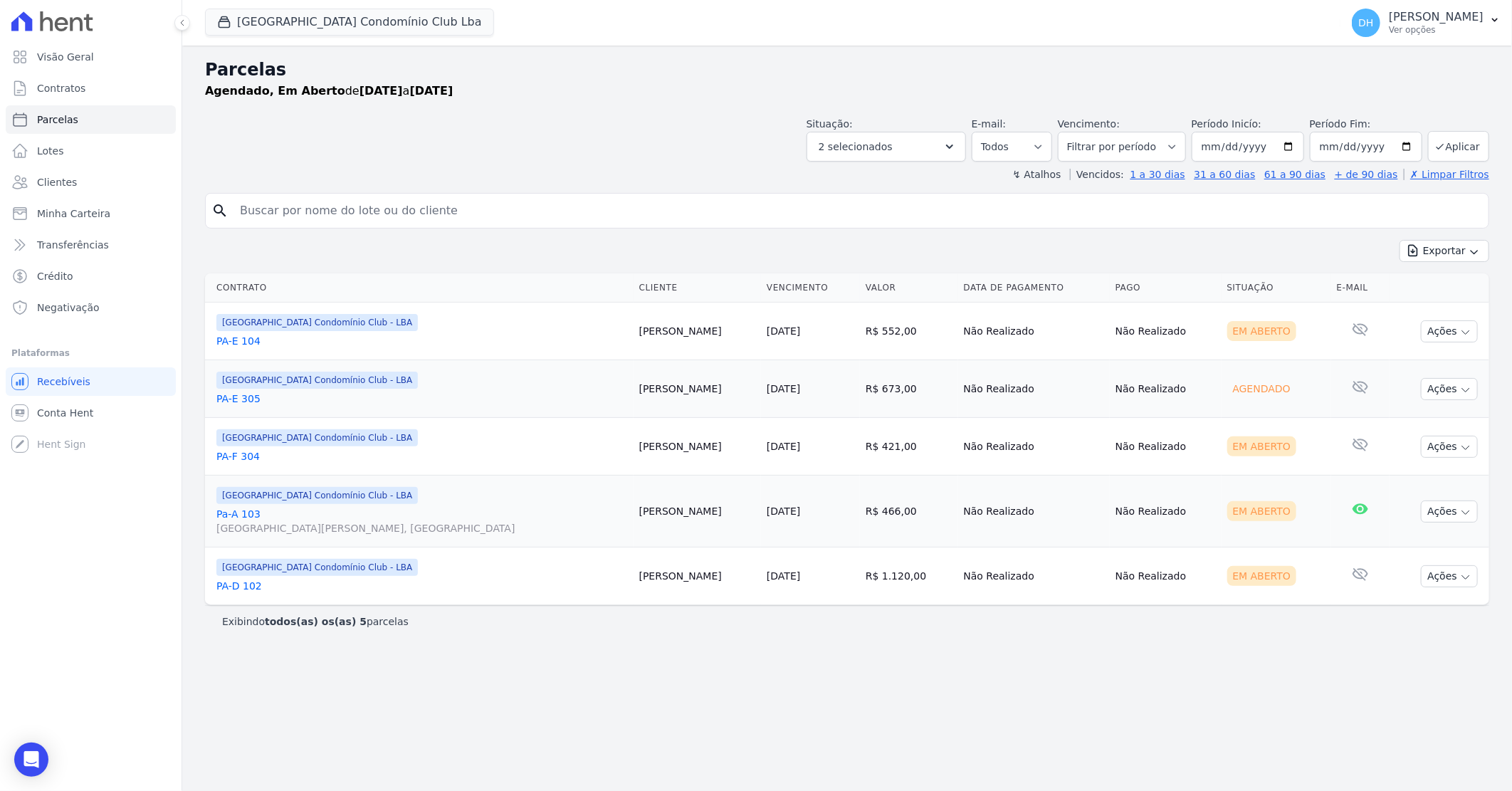
click at [236, 402] on link "PA-E 305" at bounding box center [422, 399] width 411 height 14
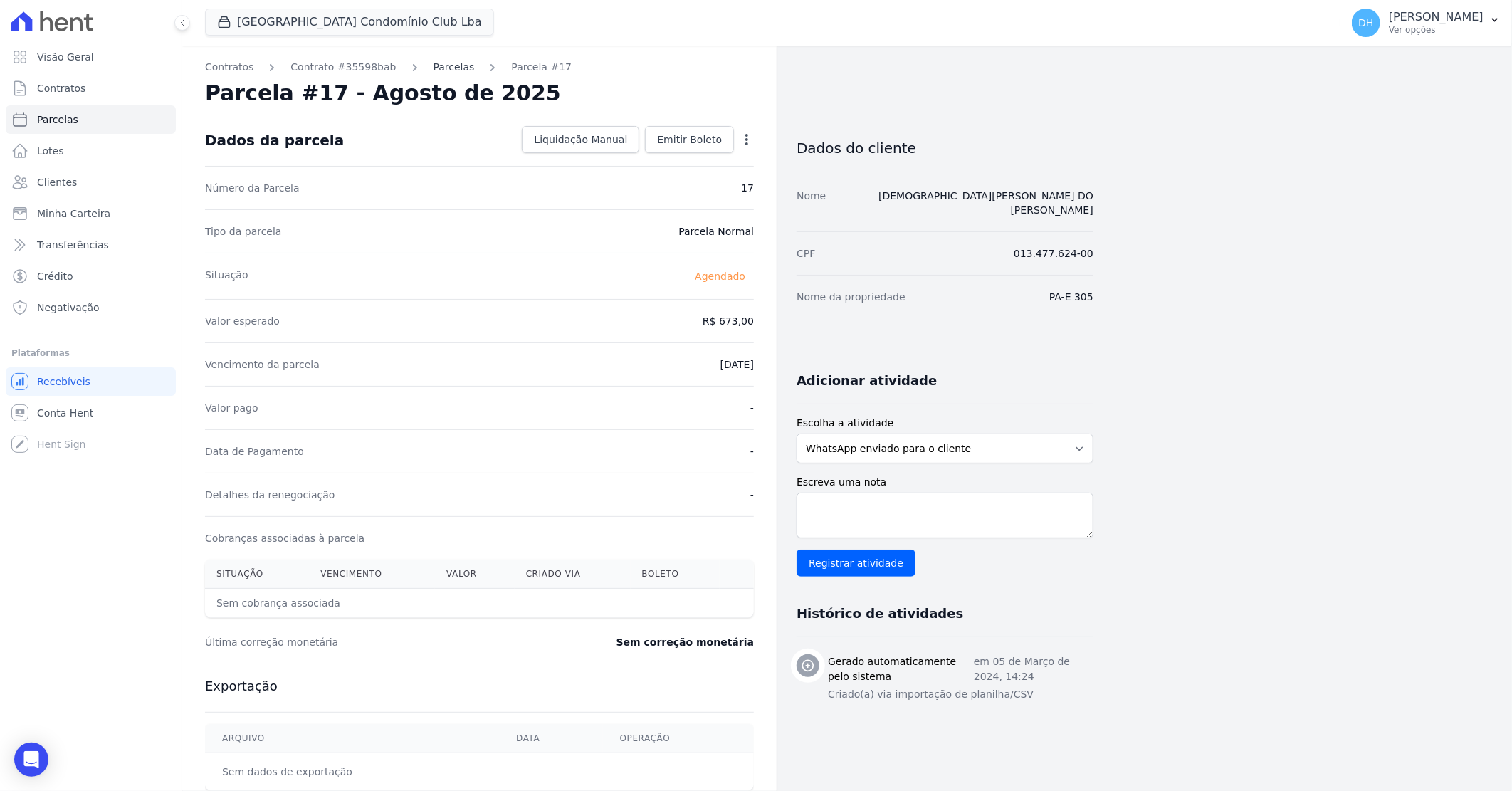
click at [435, 62] on link "Parcelas" at bounding box center [454, 67] width 41 height 15
select select
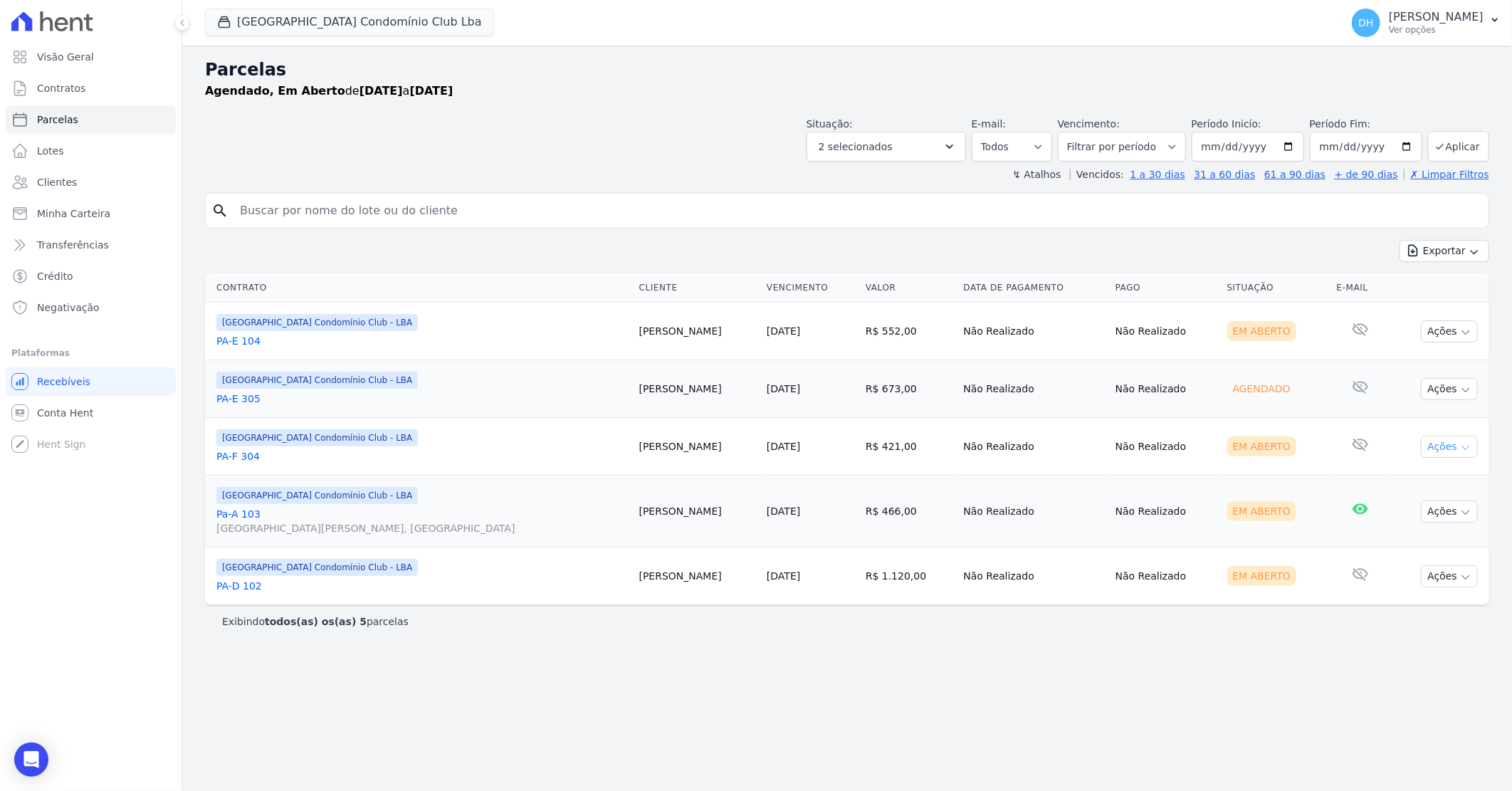
click at [1437, 453] on button "Ações" at bounding box center [1450, 447] width 57 height 22
click at [1422, 530] on link "Enviar whatsapp" at bounding box center [1443, 531] width 137 height 26
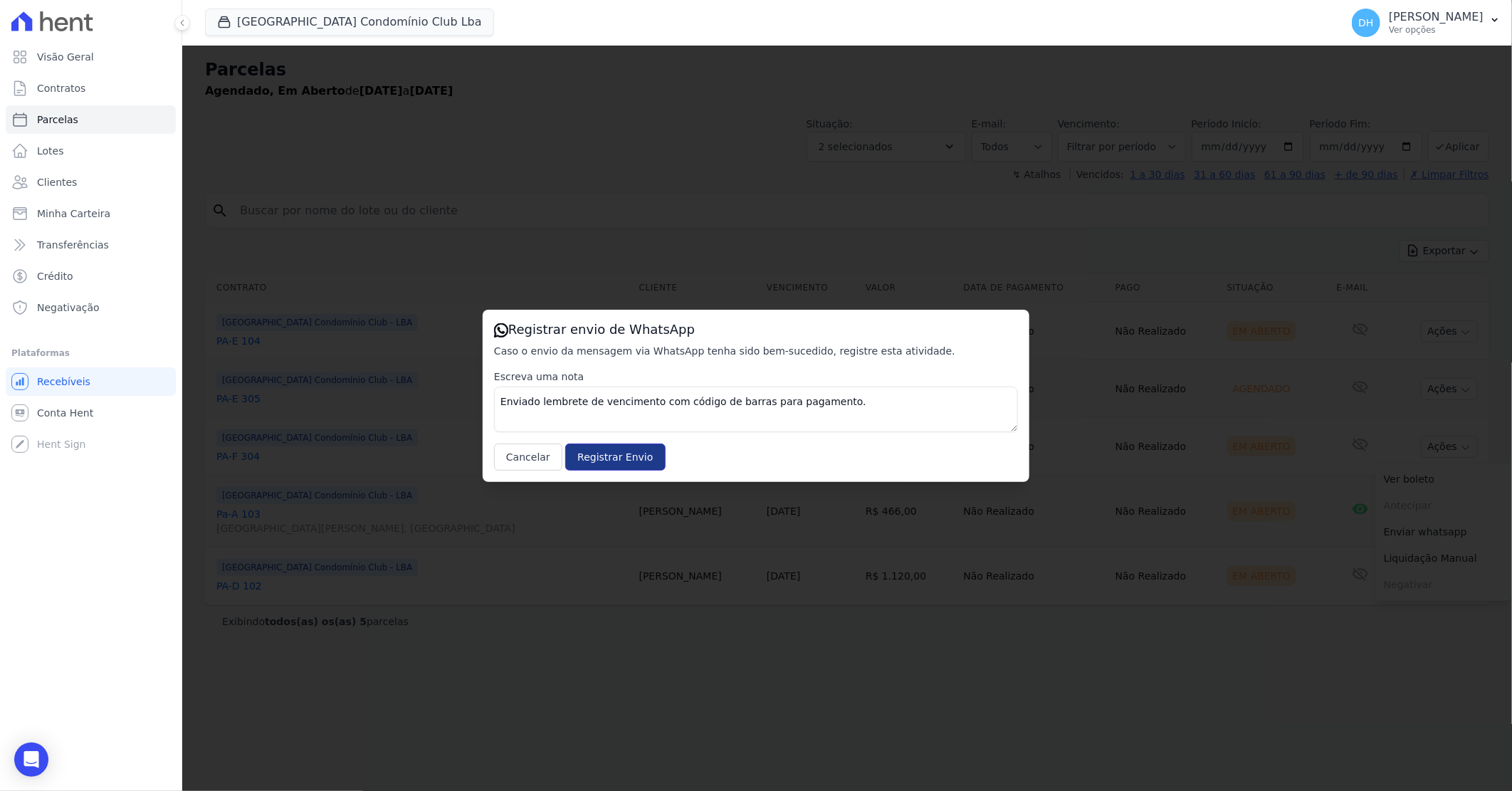
click at [598, 451] on input "Registrar Envio" at bounding box center [615, 457] width 99 height 27
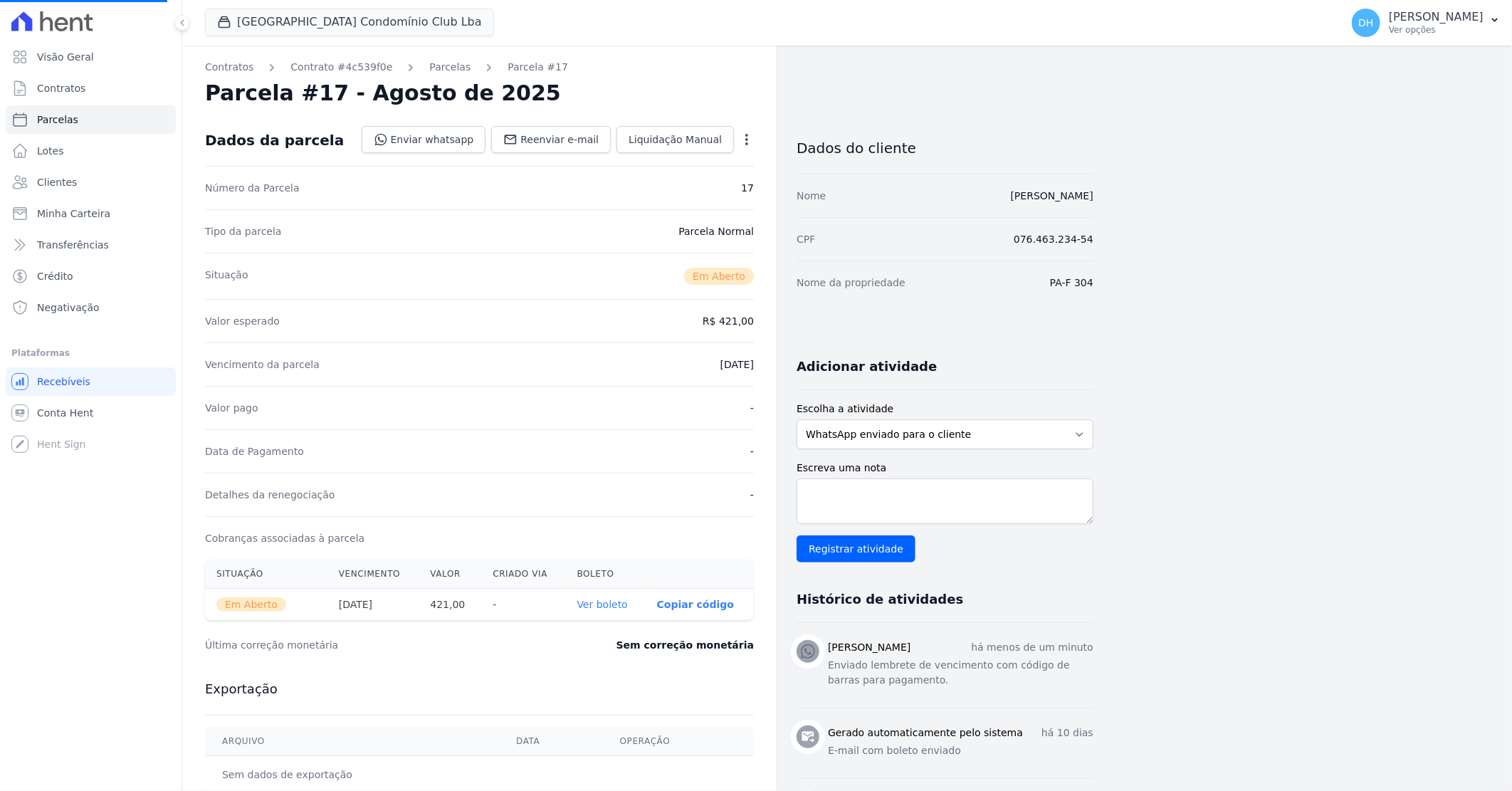
select select
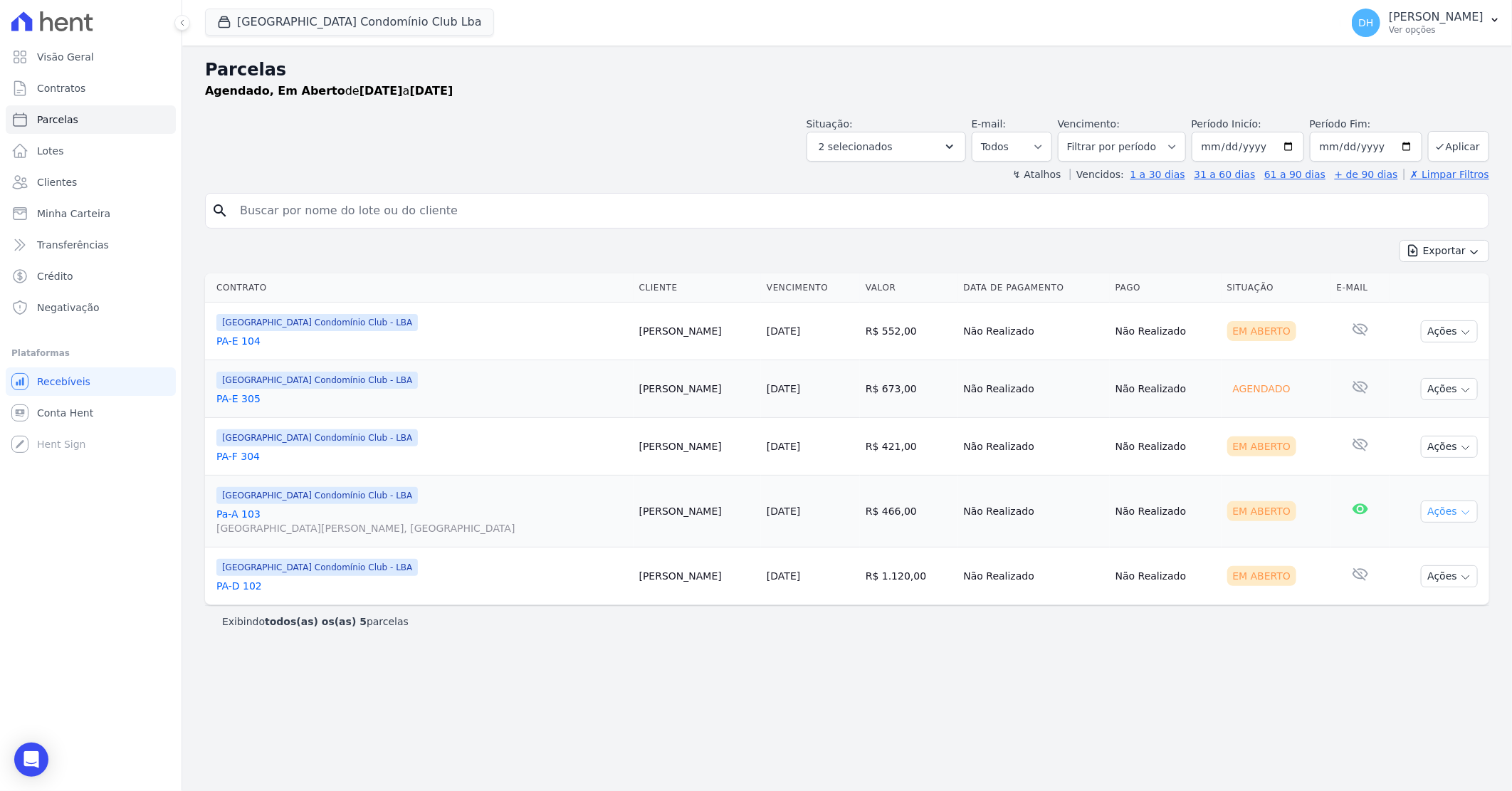
click at [1431, 511] on button "Ações" at bounding box center [1450, 512] width 57 height 22
click at [1408, 588] on link "Enviar whatsapp" at bounding box center [1443, 596] width 137 height 26
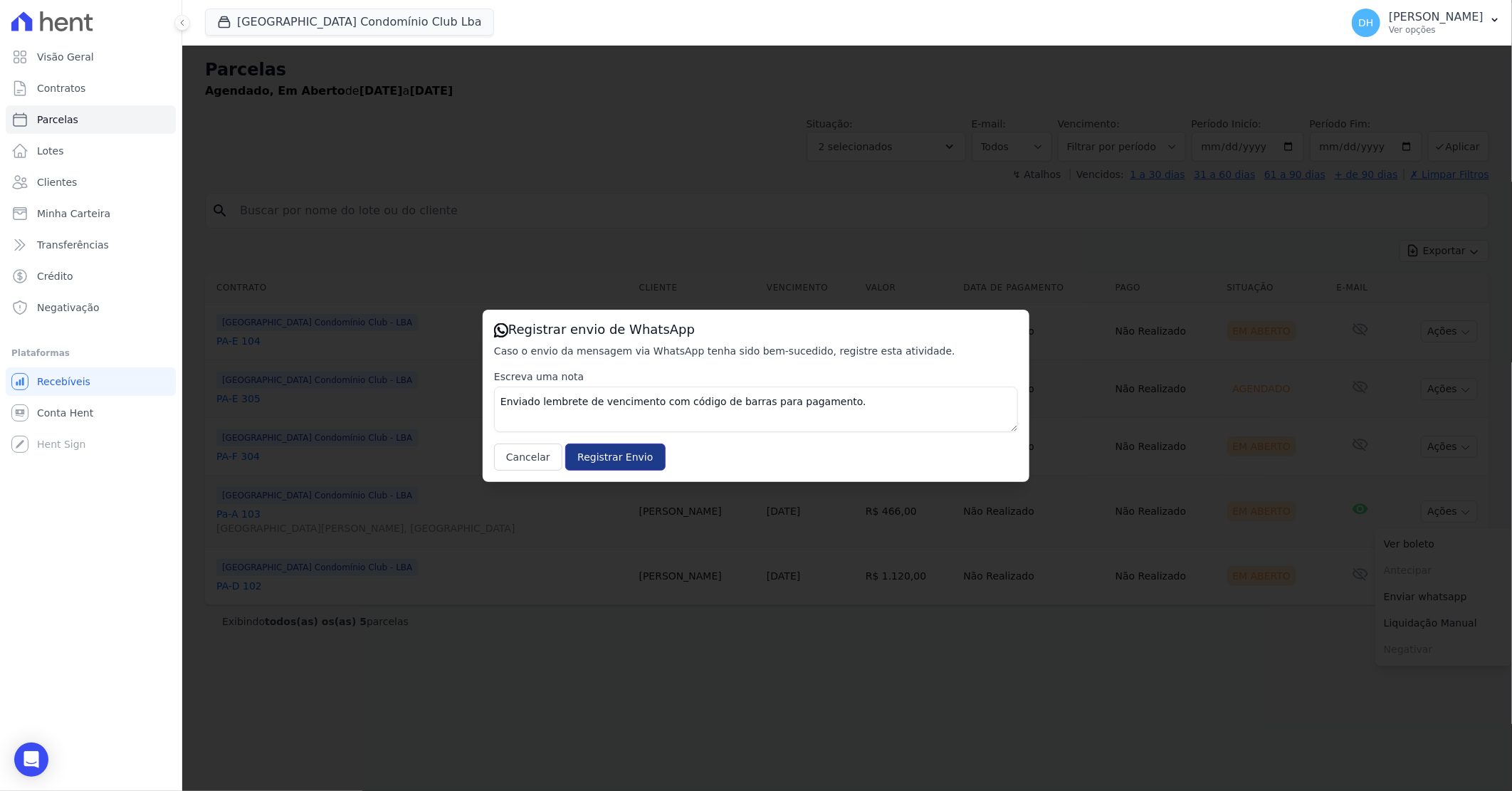
click at [609, 453] on input "Registrar Envio" at bounding box center [615, 457] width 99 height 27
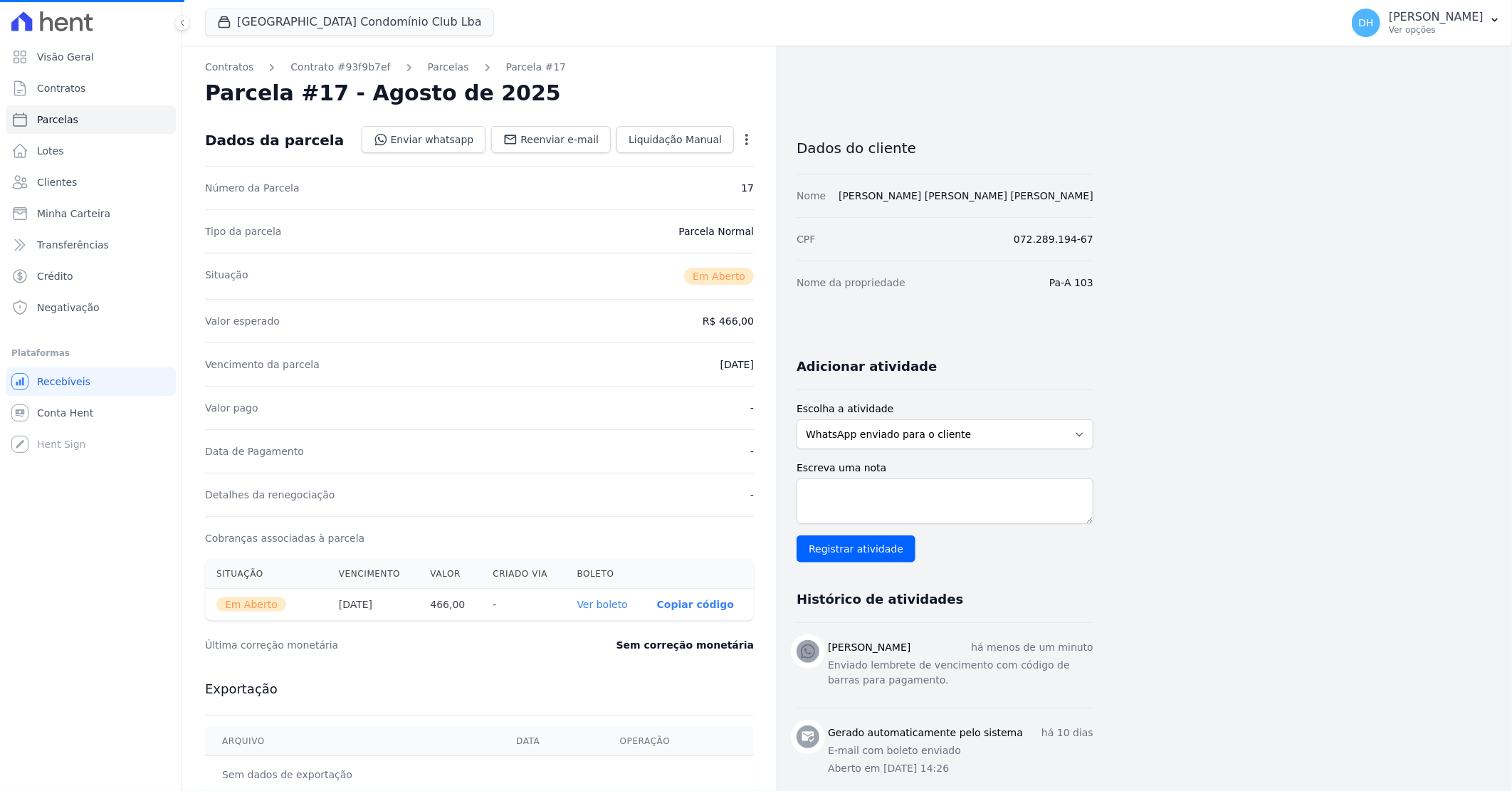
select select
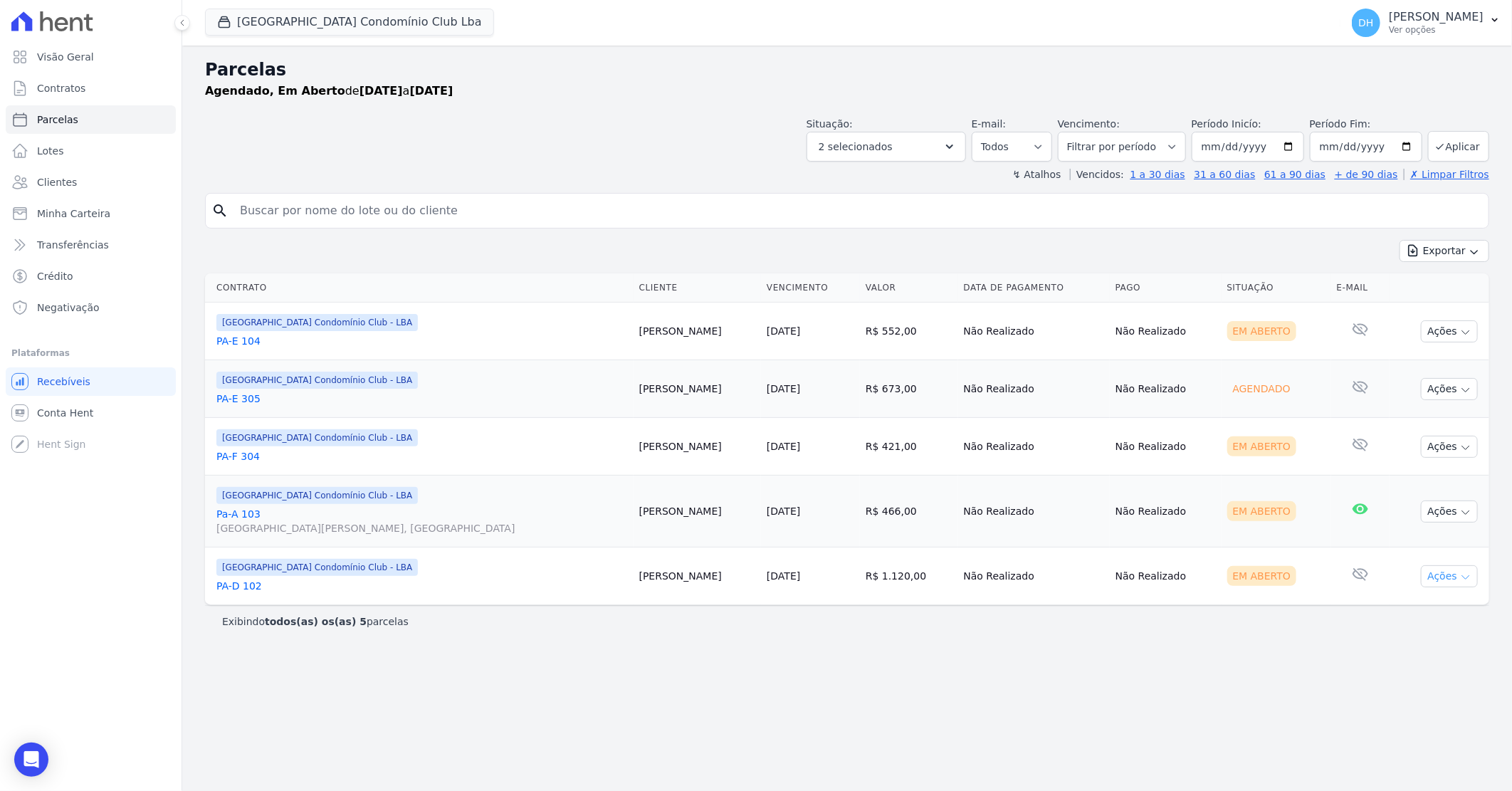
click at [1443, 577] on button "Ações" at bounding box center [1450, 576] width 57 height 22
click at [1405, 662] on link "Enviar whatsapp" at bounding box center [1443, 662] width 137 height 26
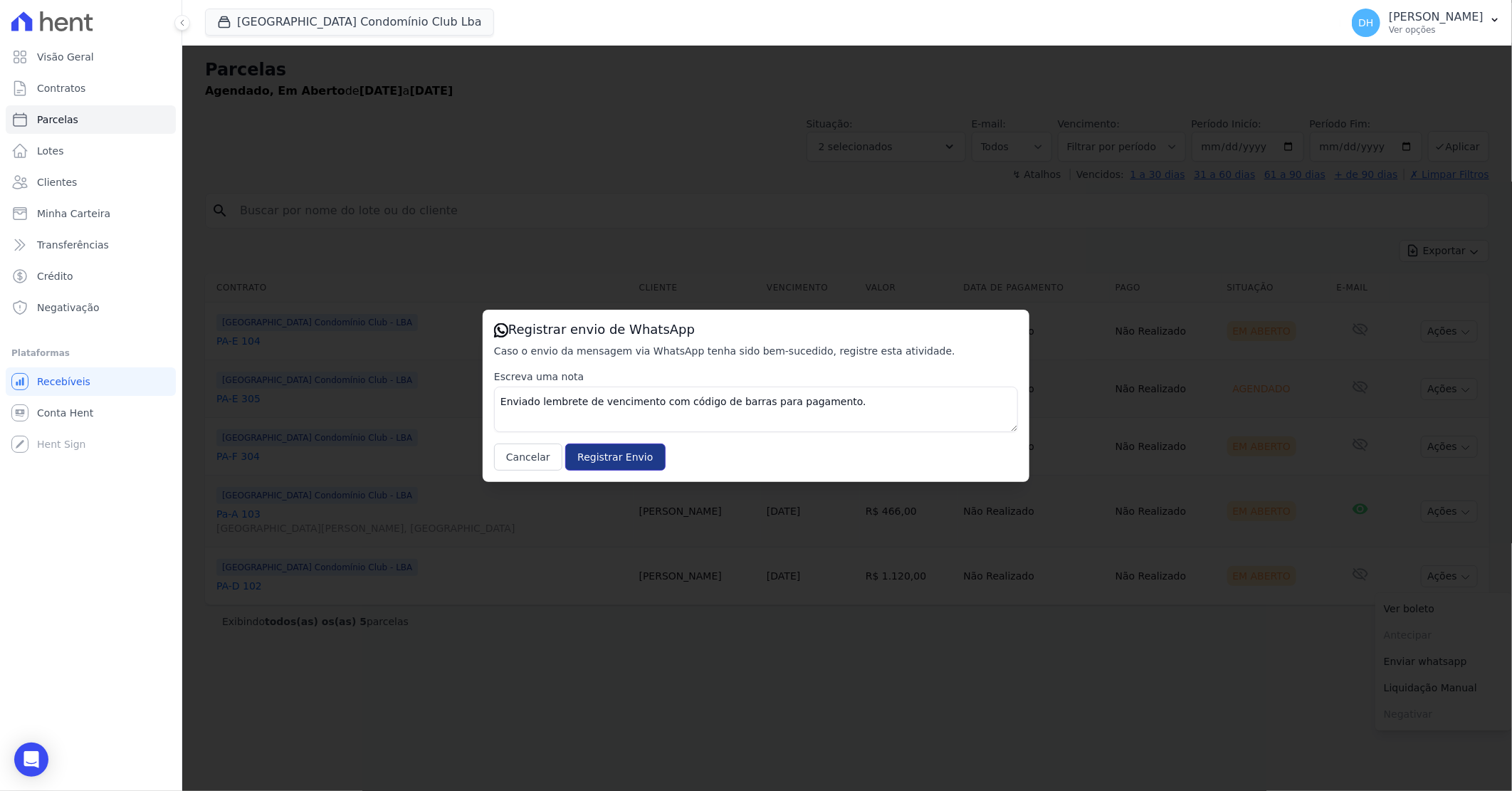
click at [628, 456] on input "Registrar Envio" at bounding box center [615, 457] width 99 height 27
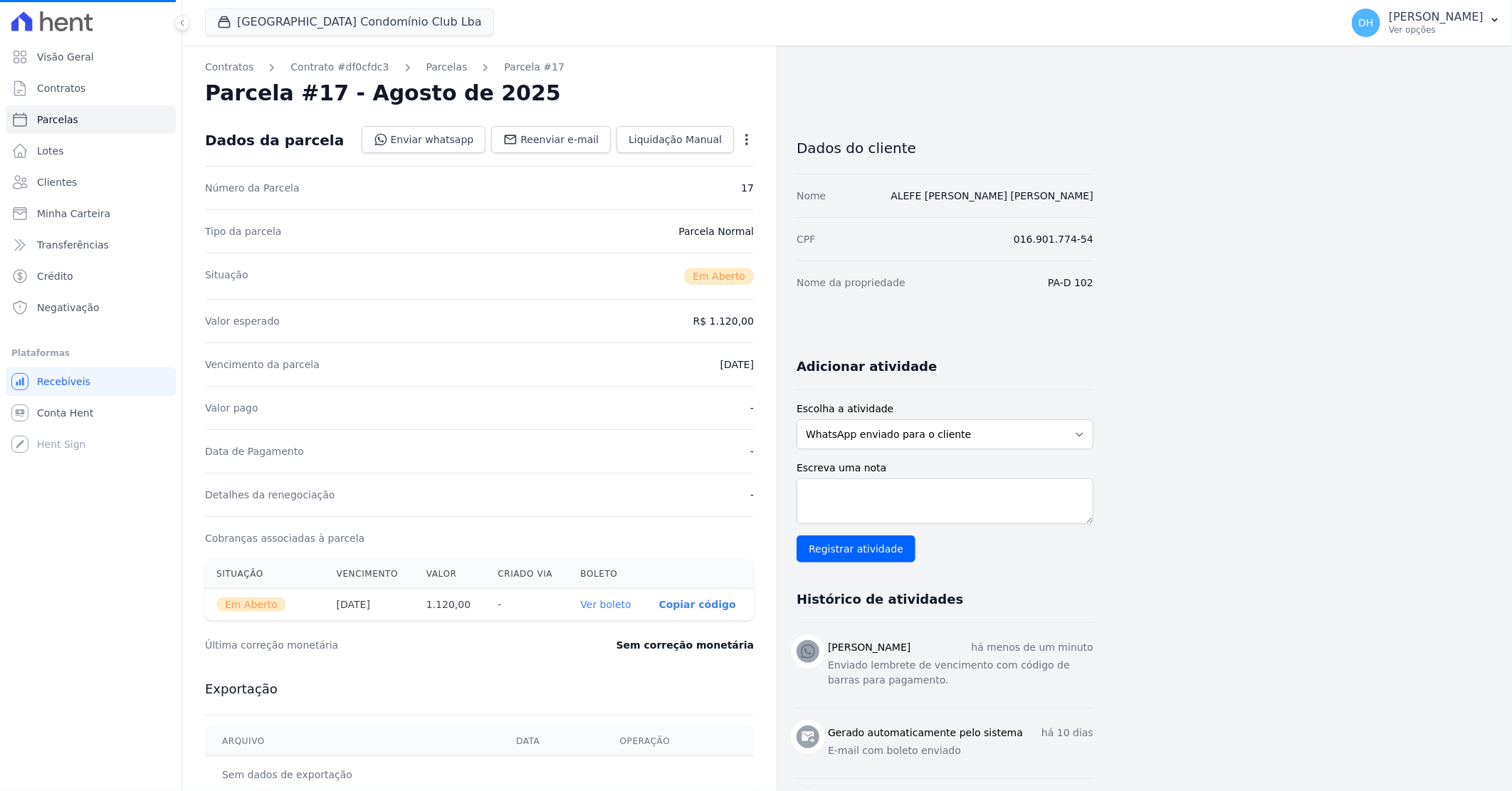
select select
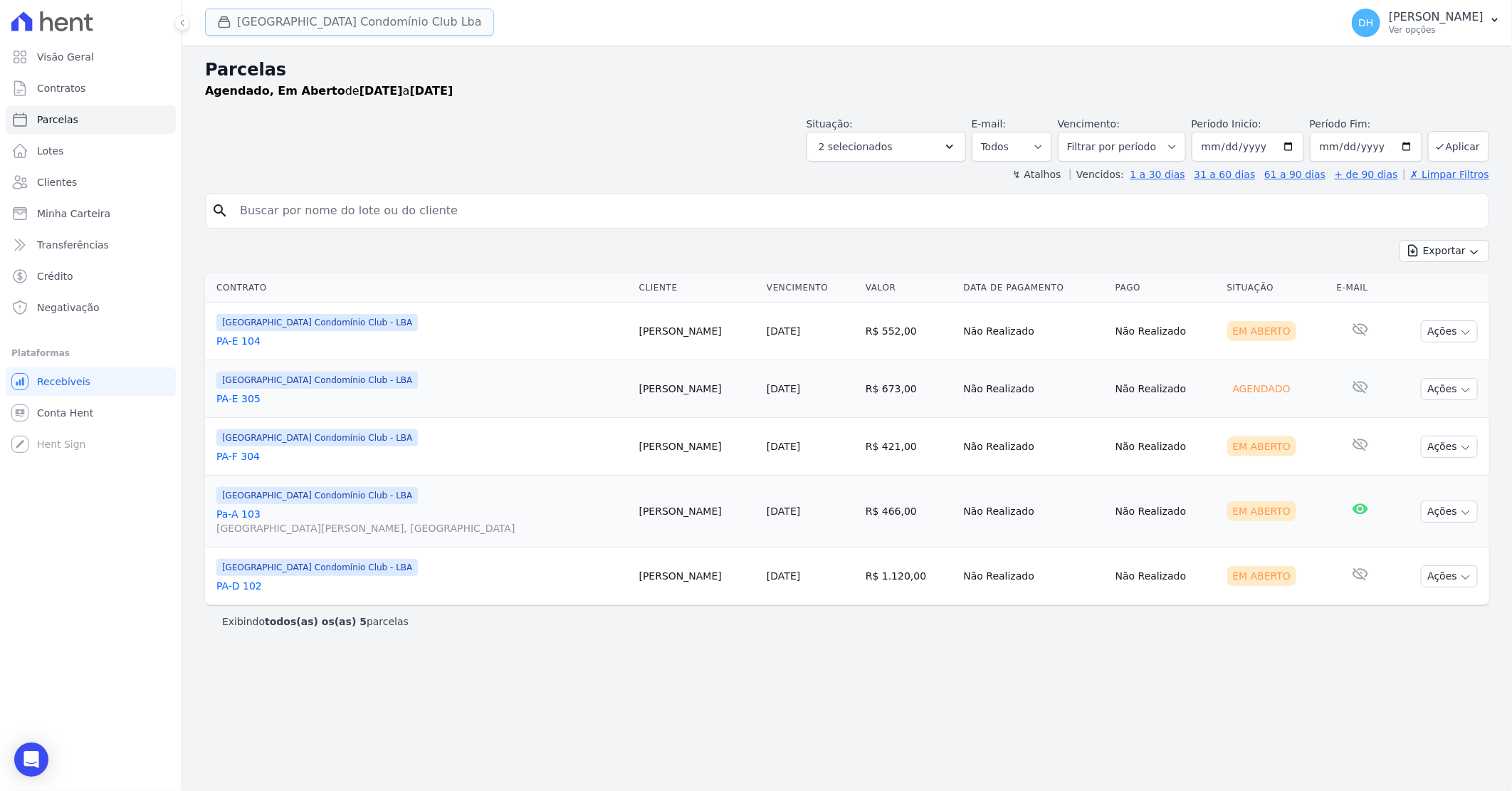
click at [322, 25] on button "[GEOGRAPHIC_DATA] Condomínio Club Lba" at bounding box center [350, 22] width 289 height 27
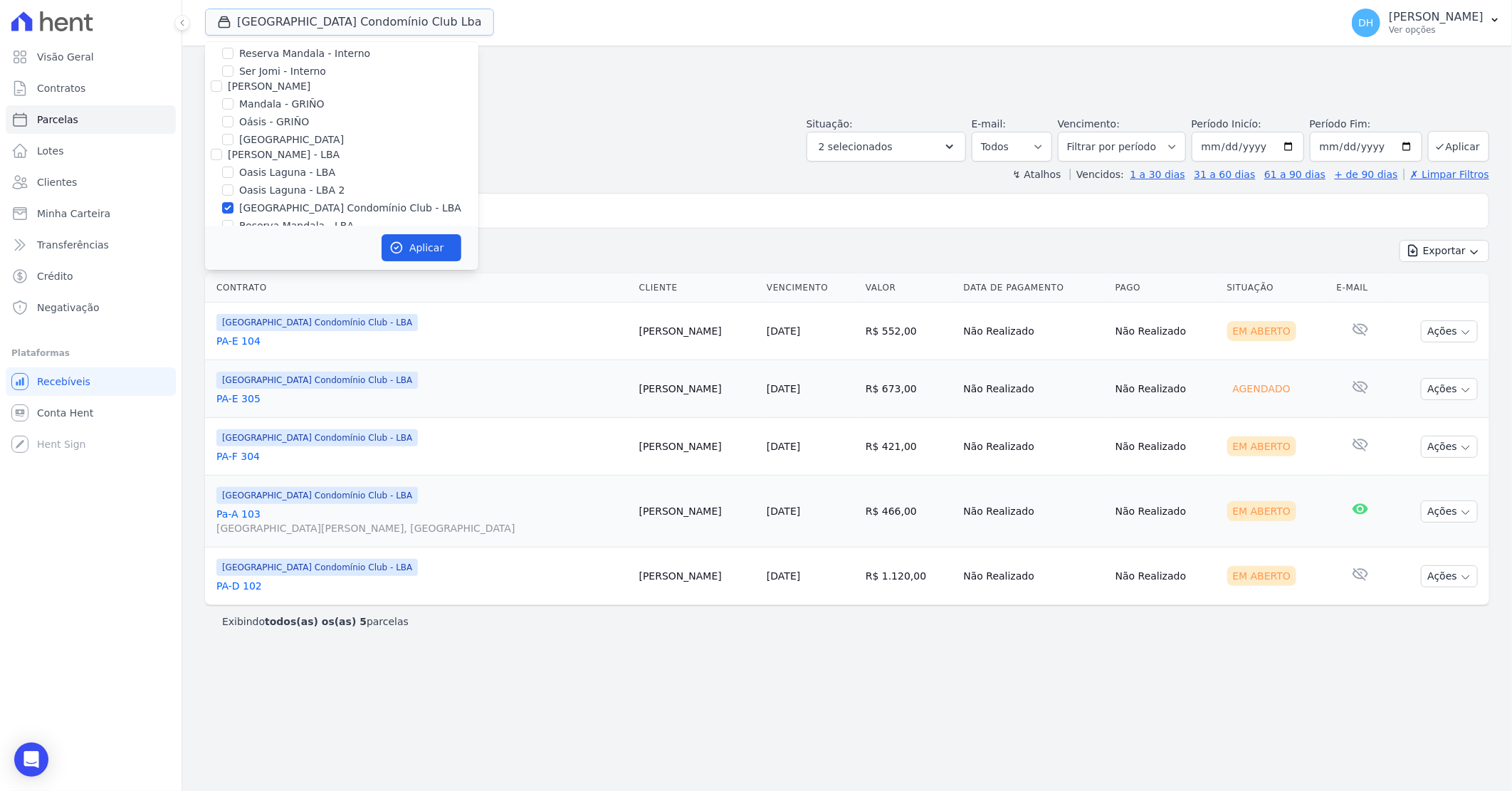
scroll to position [183, 0]
click at [228, 187] on input "Reserva Mandala - LBA" at bounding box center [227, 189] width 11 height 11
checkbox input "true"
click at [231, 208] on input "Reserva Mandala - LBA 2" at bounding box center [227, 207] width 11 height 11
checkbox input "true"
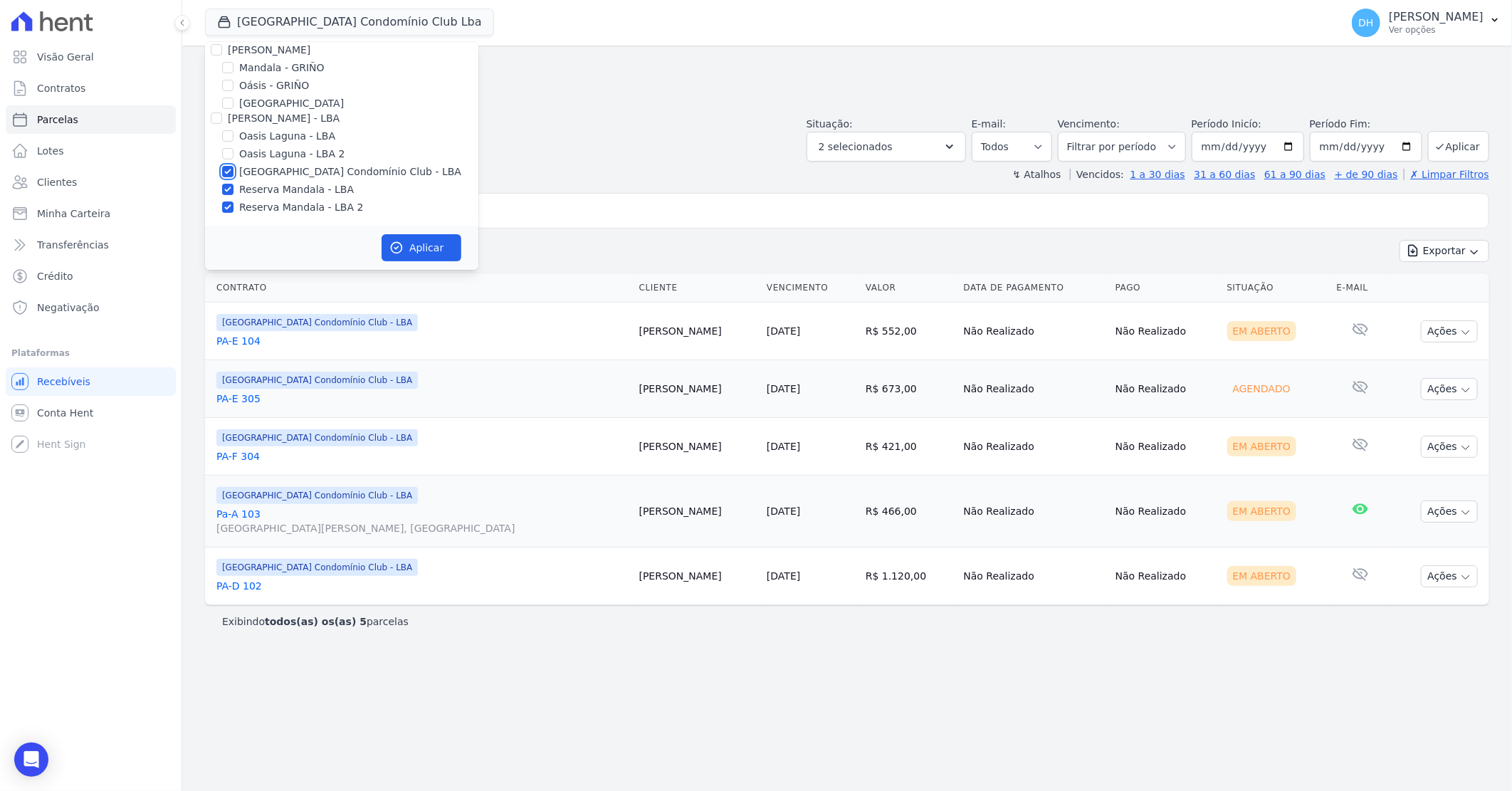
click at [231, 173] on input "[GEOGRAPHIC_DATA] Condomínio Club - LBA" at bounding box center [227, 171] width 11 height 11
checkbox input "false"
drag, startPoint x: 406, startPoint y: 228, endPoint x: 418, endPoint y: 241, distance: 17.7
click at [409, 231] on div "Aplicar" at bounding box center [342, 248] width 273 height 44
click at [421, 243] on button "Aplicar" at bounding box center [421, 248] width 80 height 27
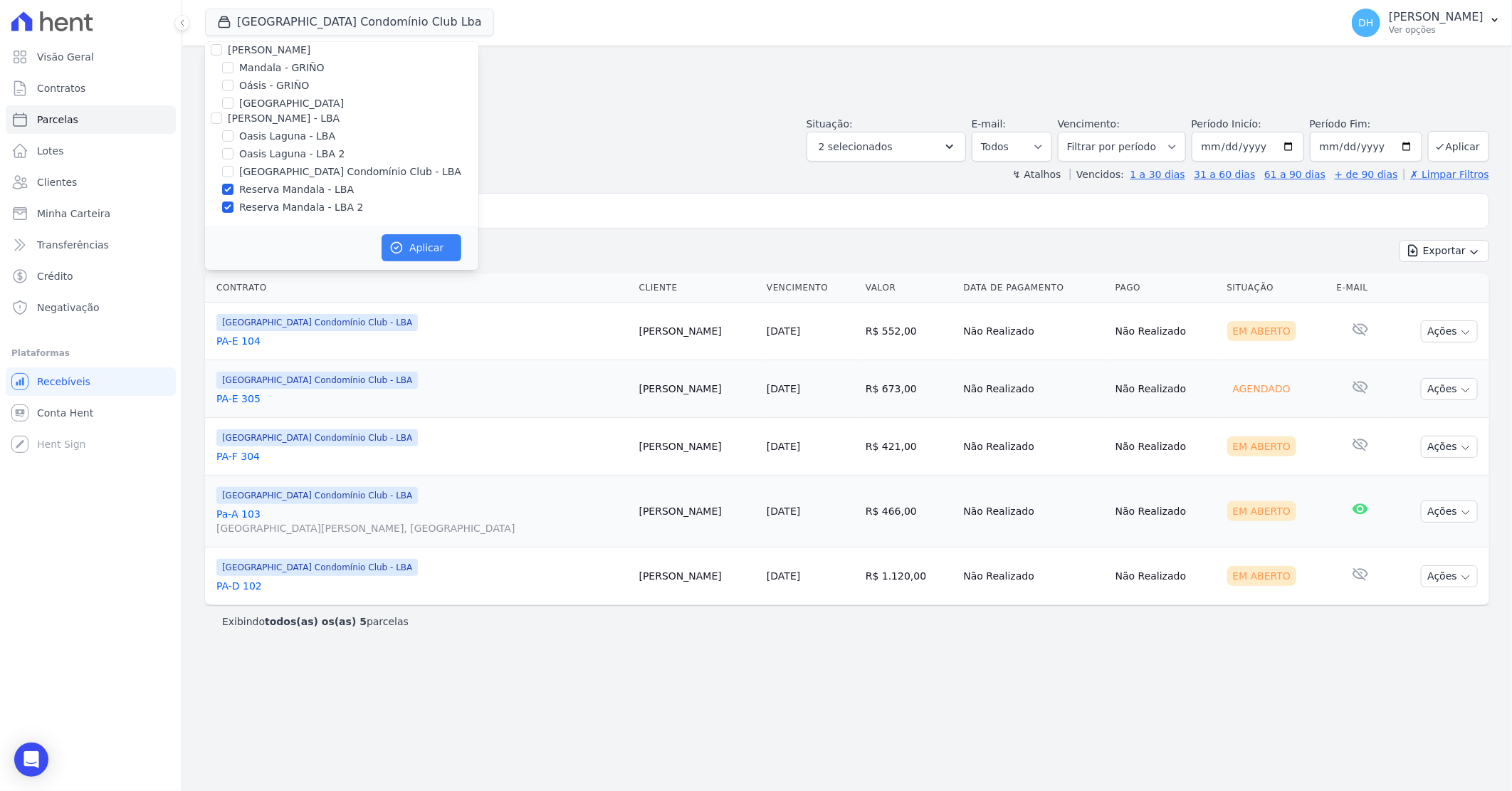
scroll to position [180, 0]
select select
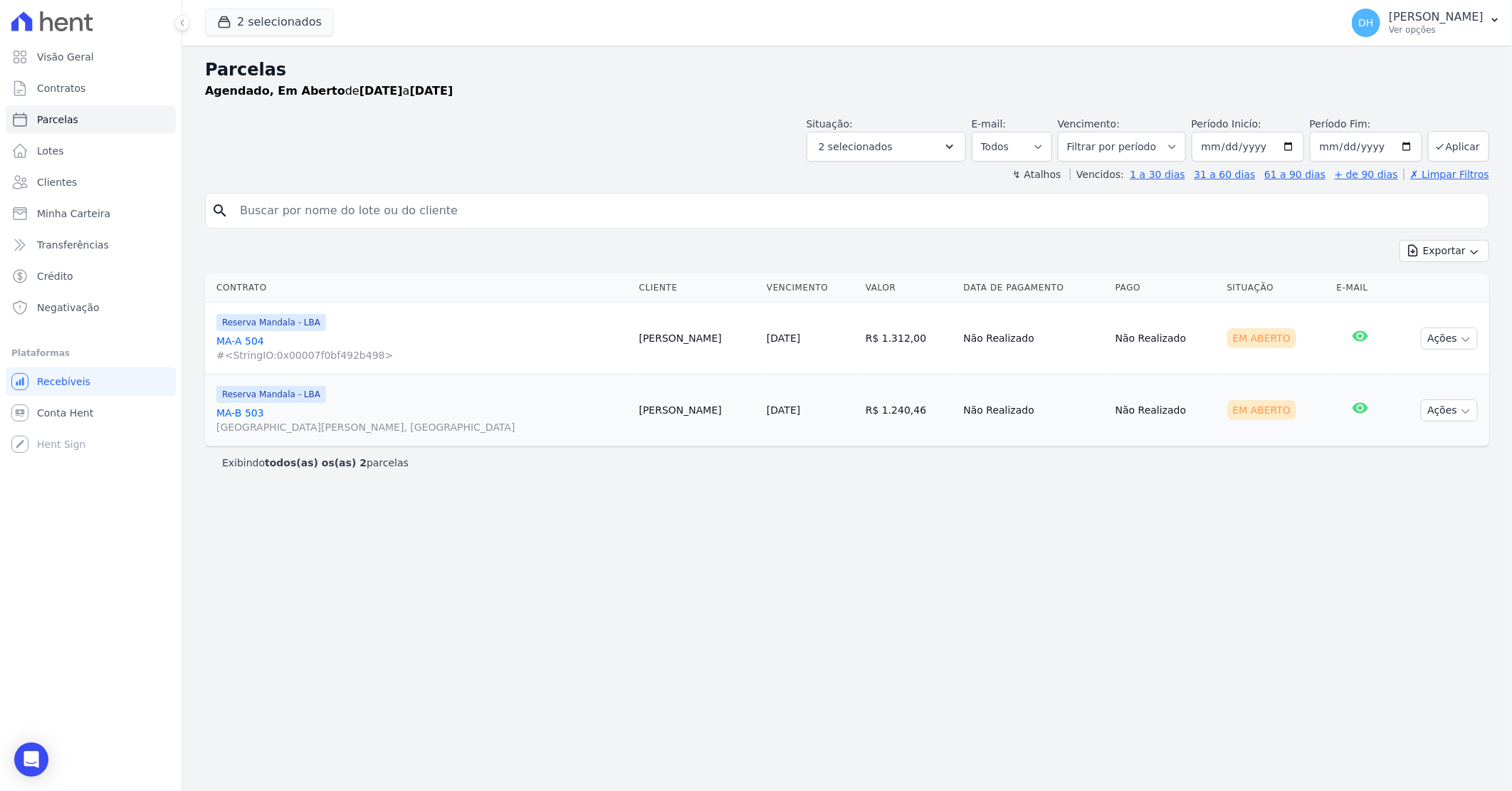
click at [571, 189] on div "Parcelas Agendado, Em [GEOGRAPHIC_DATA] de [DATE] a [DATE] Situação: Agendado E…" at bounding box center [847, 418] width 1330 height 745
click at [1461, 344] on icon "button" at bounding box center [1466, 339] width 11 height 11
click at [1446, 429] on link "Enviar whatsapp" at bounding box center [1443, 423] width 137 height 26
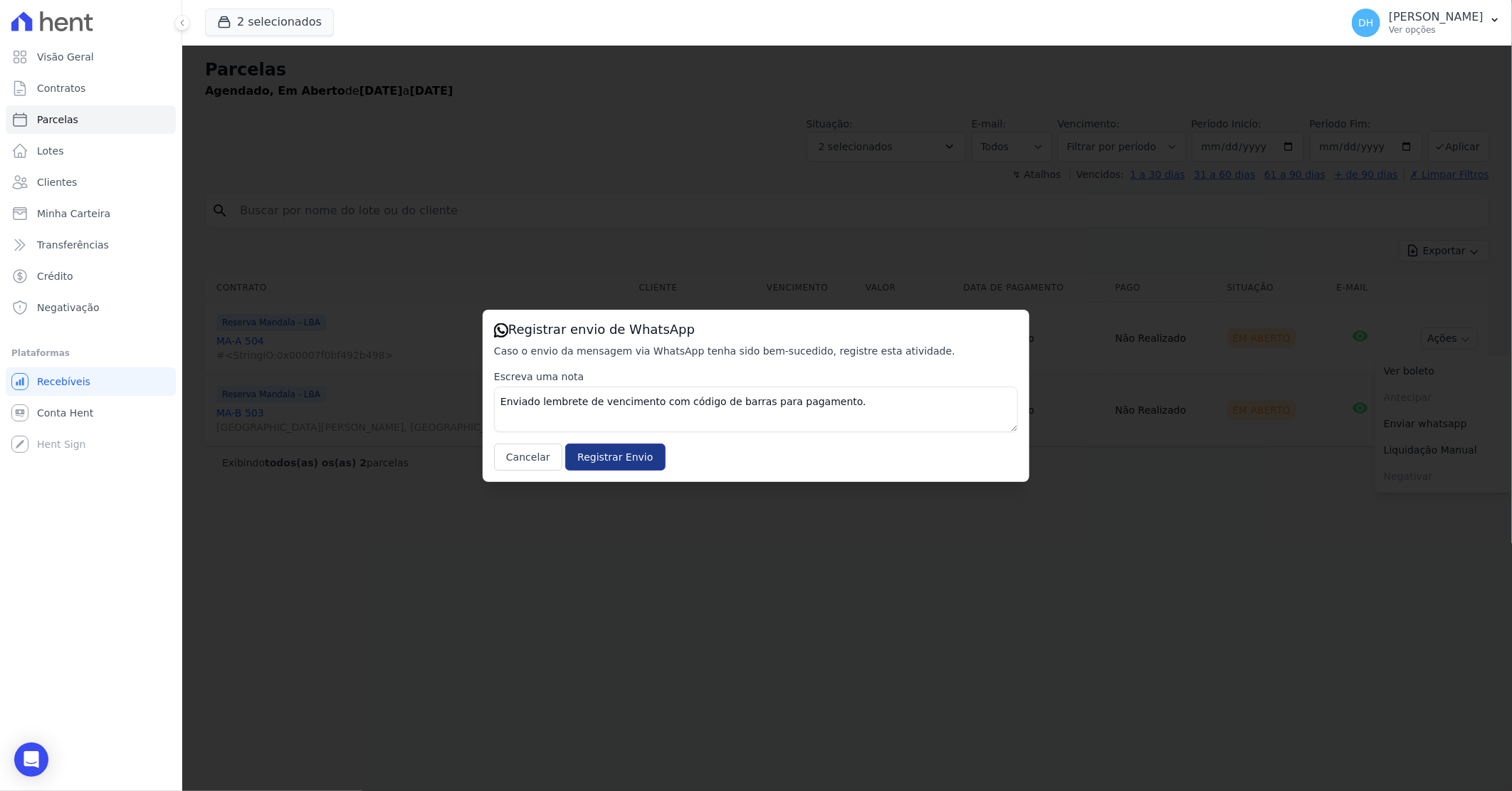
click at [608, 453] on input "Registrar Envio" at bounding box center [615, 457] width 99 height 27
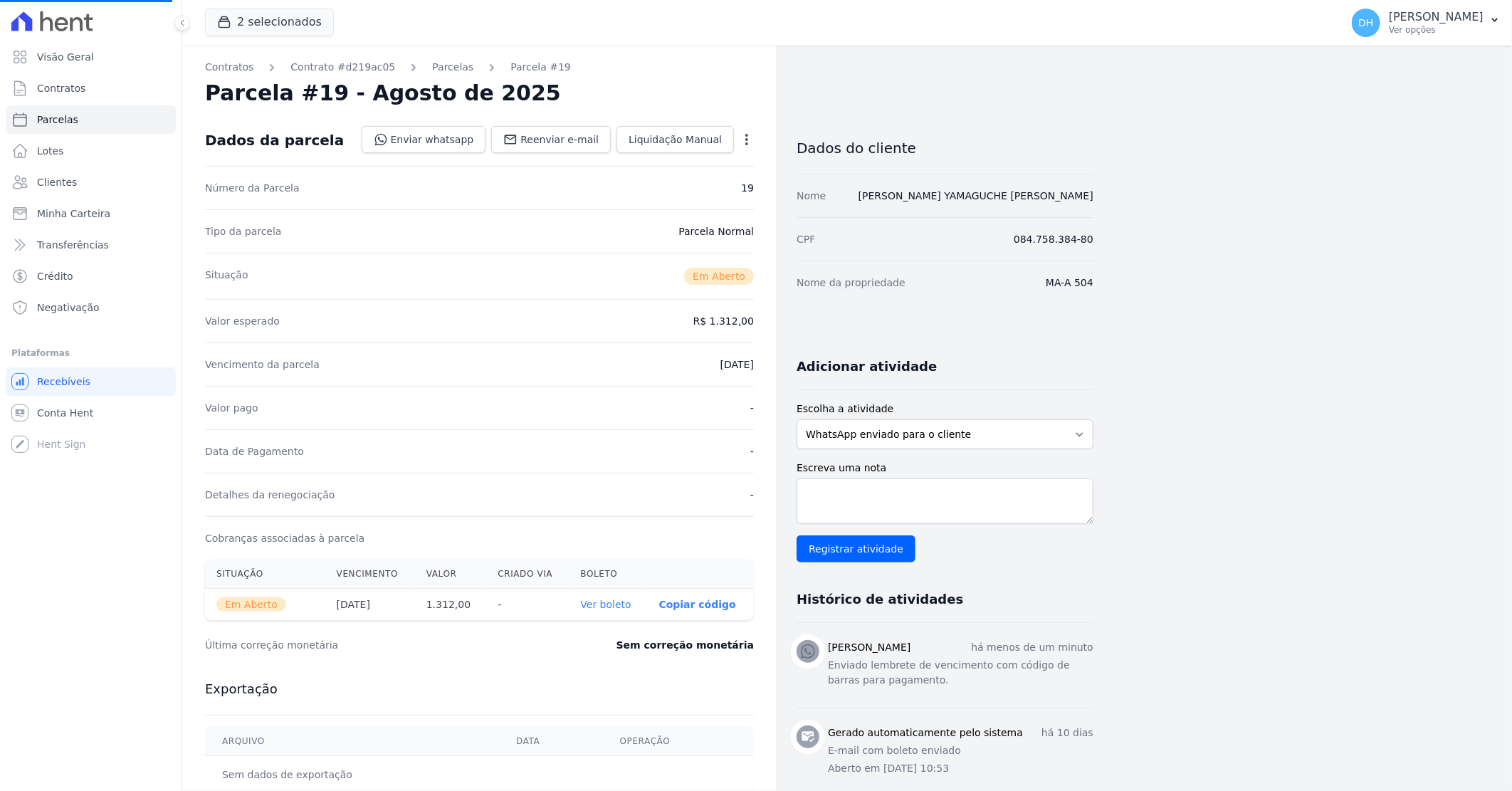
select select
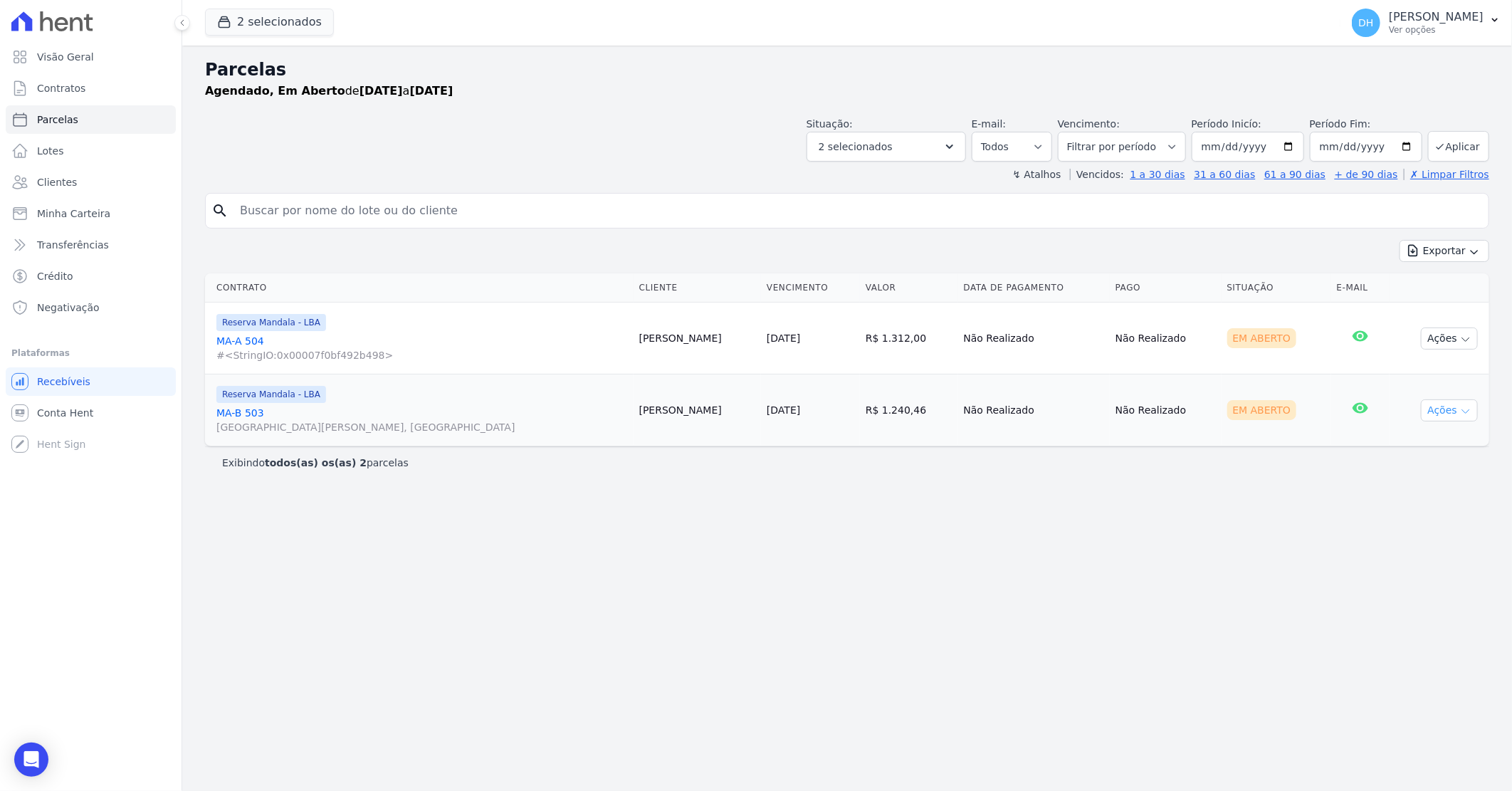
click at [1449, 410] on button "Ações" at bounding box center [1450, 410] width 57 height 22
click at [1424, 493] on link "Enviar whatsapp" at bounding box center [1443, 495] width 137 height 26
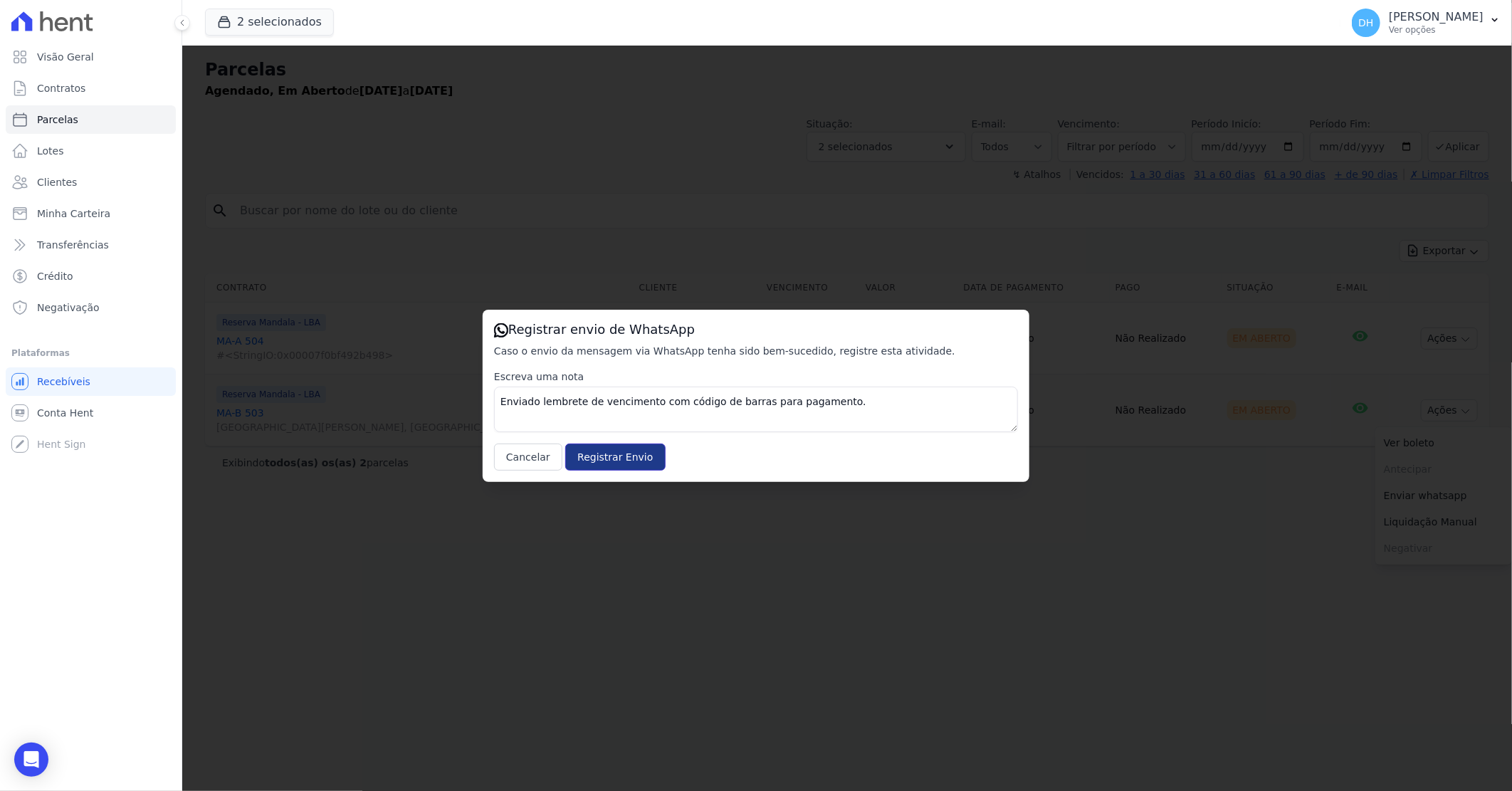
click at [583, 464] on input "Registrar Envio" at bounding box center [615, 457] width 99 height 27
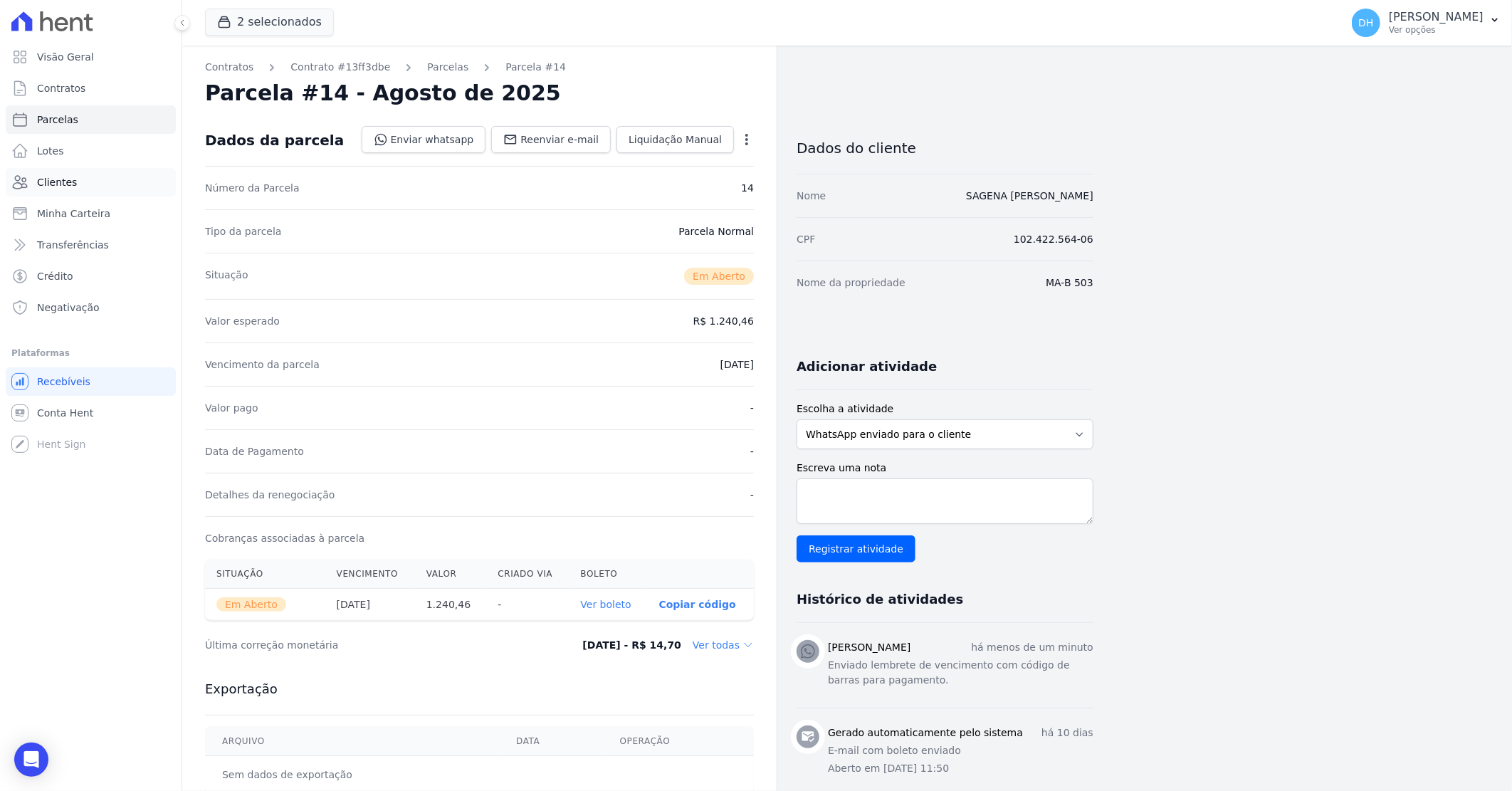
click at [68, 176] on span "Clientes" at bounding box center [57, 182] width 40 height 14
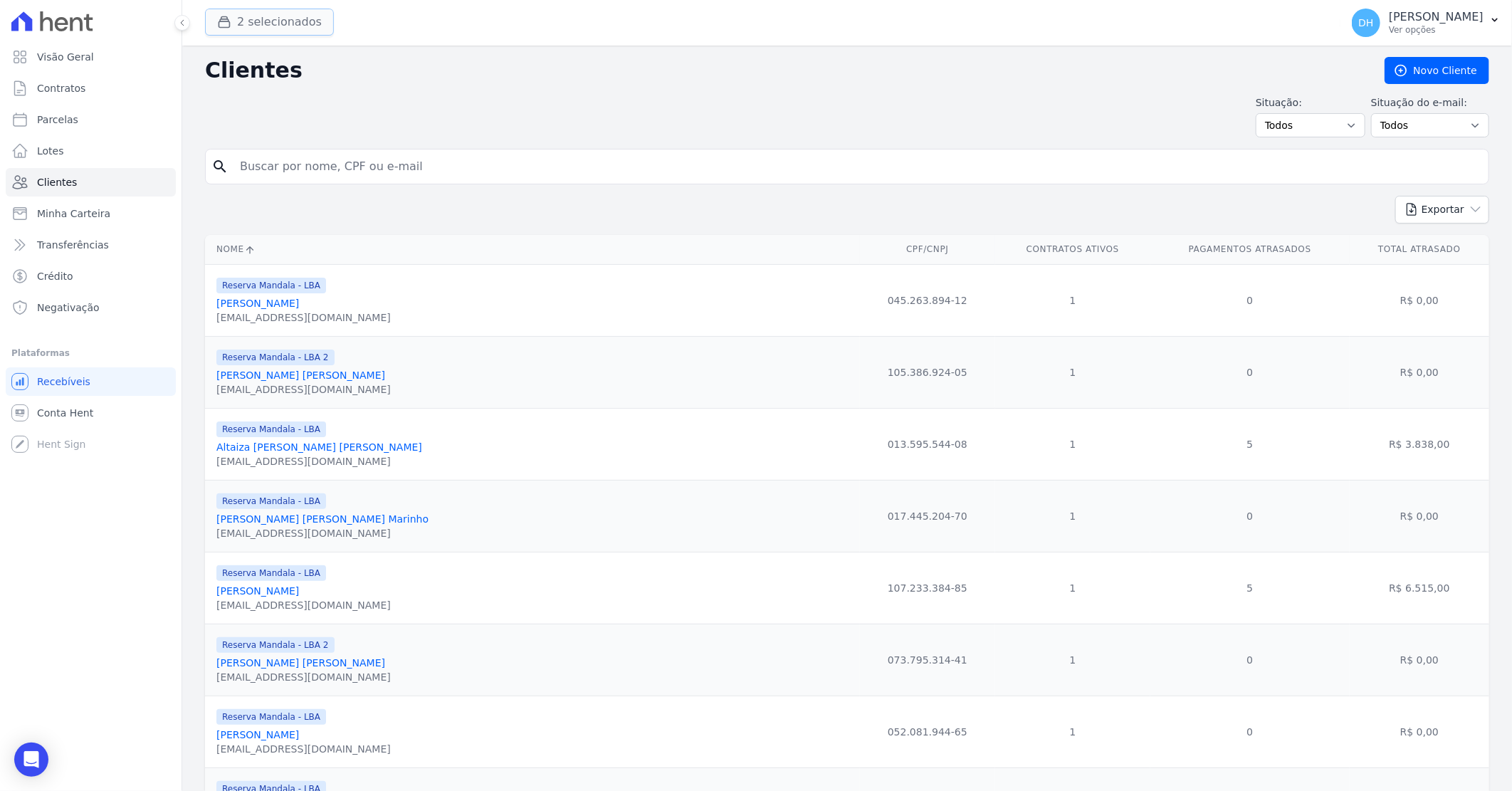
click at [287, 19] on button "2 selecionados" at bounding box center [269, 22] width 129 height 27
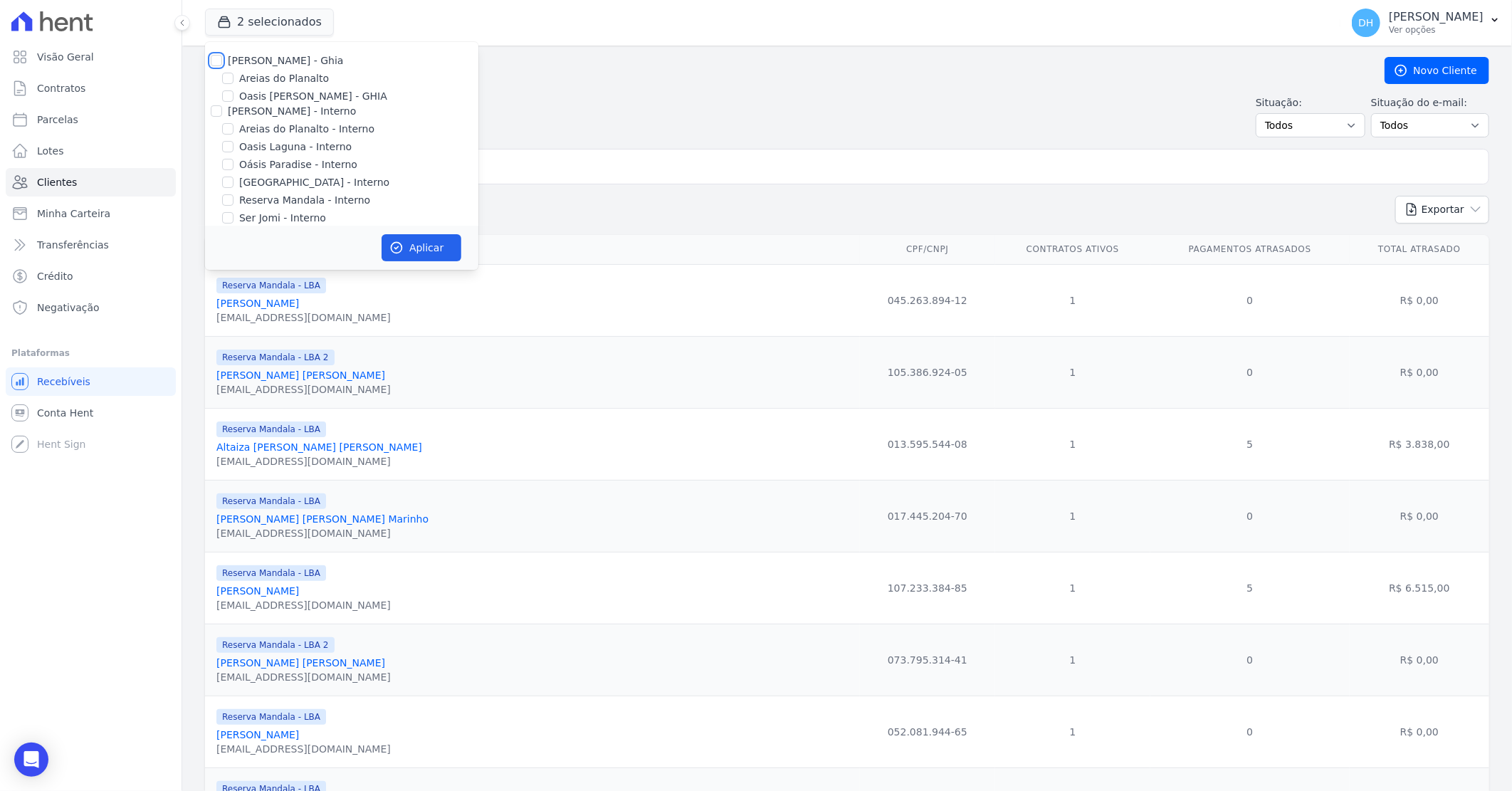
click at [215, 62] on input "[PERSON_NAME] - Ghia" at bounding box center [216, 60] width 11 height 11
checkbox input "true"
click at [211, 109] on input "[PERSON_NAME] - Interno" at bounding box center [216, 111] width 11 height 11
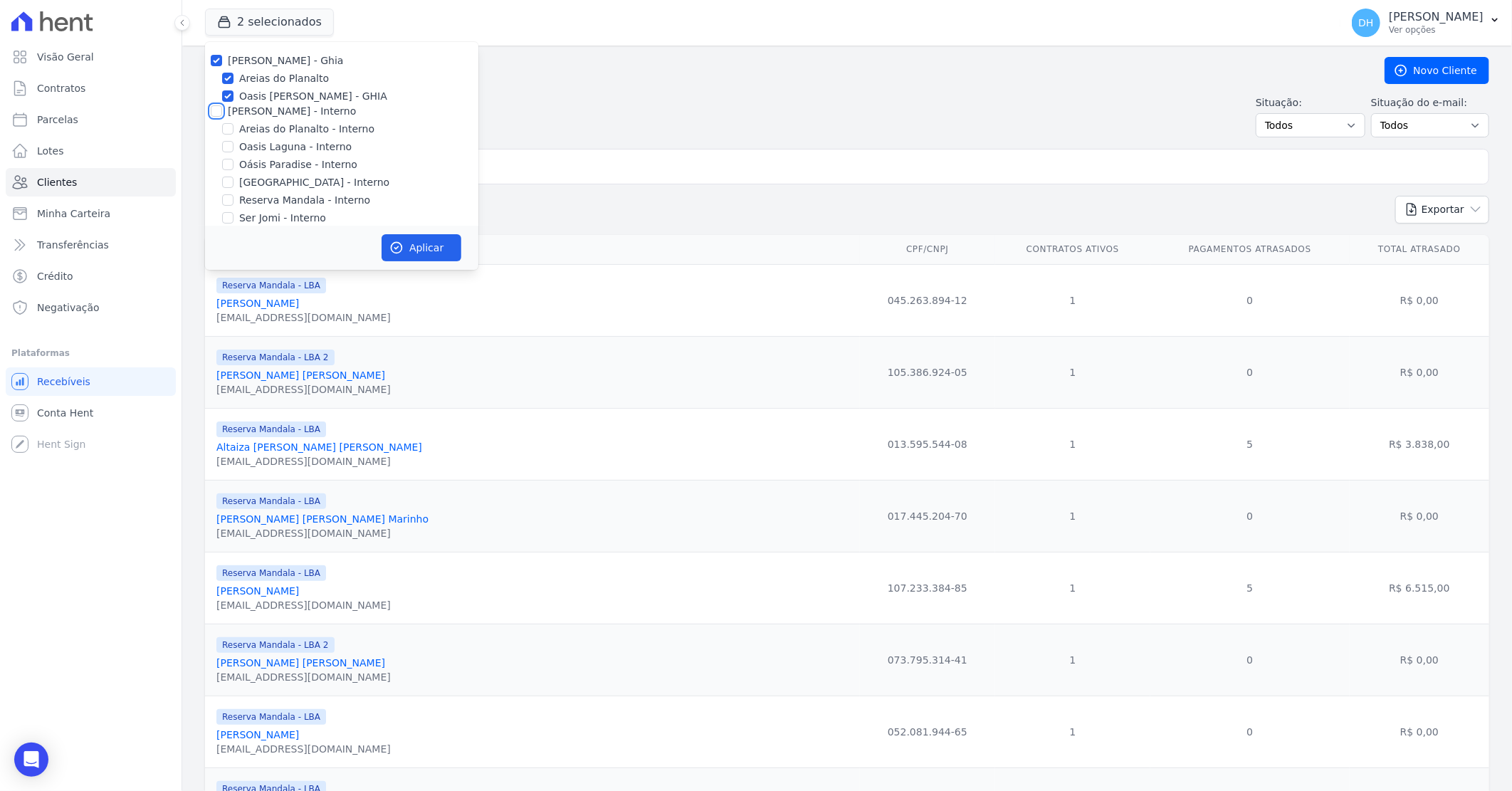
checkbox input "true"
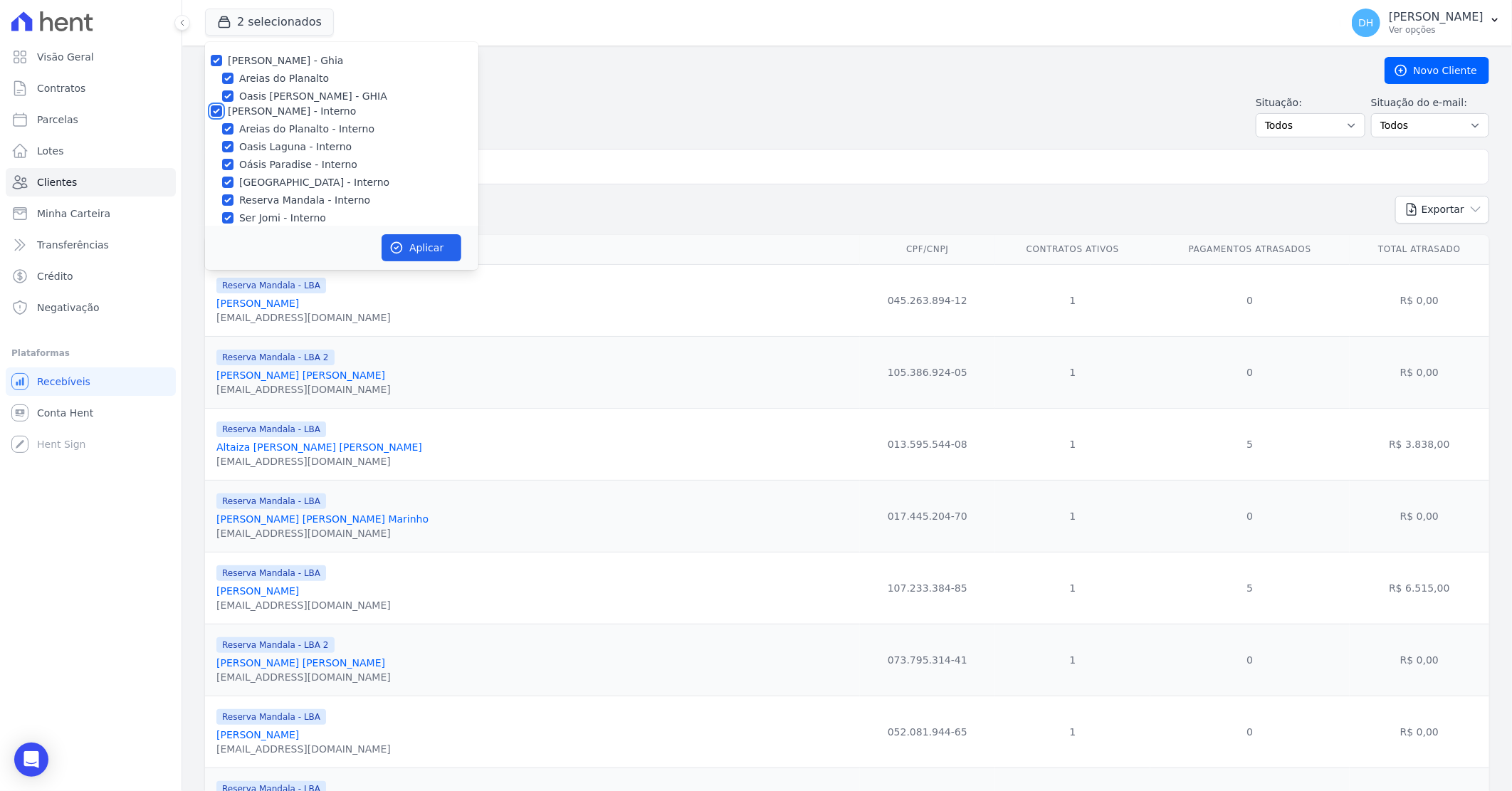
checkbox input "true"
click at [219, 150] on input "[PERSON_NAME]" at bounding box center [216, 154] width 11 height 11
checkbox input "true"
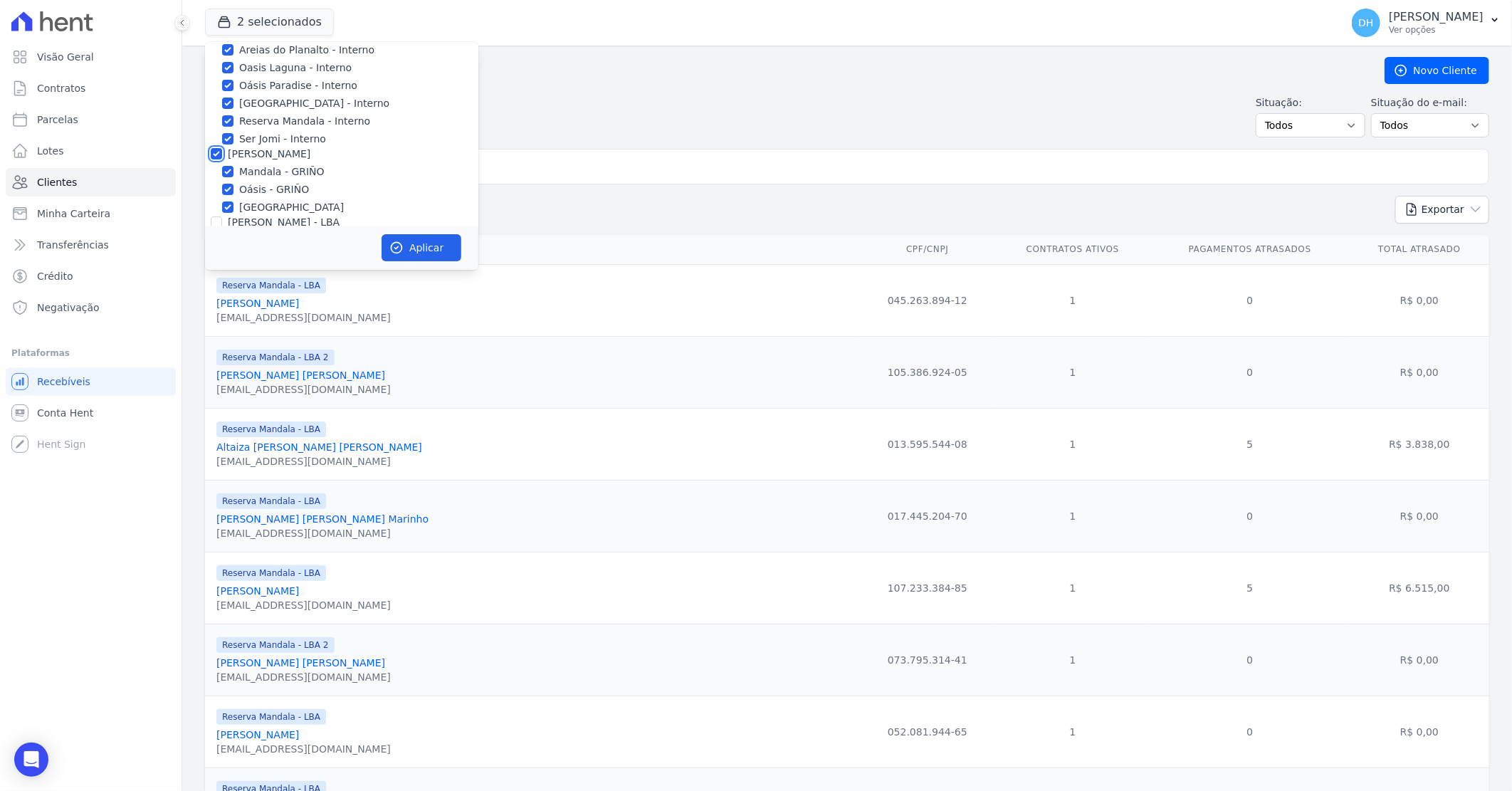
checkbox input "true"
click at [221, 219] on input "[PERSON_NAME] - LBA" at bounding box center [216, 222] width 11 height 11
checkbox input "true"
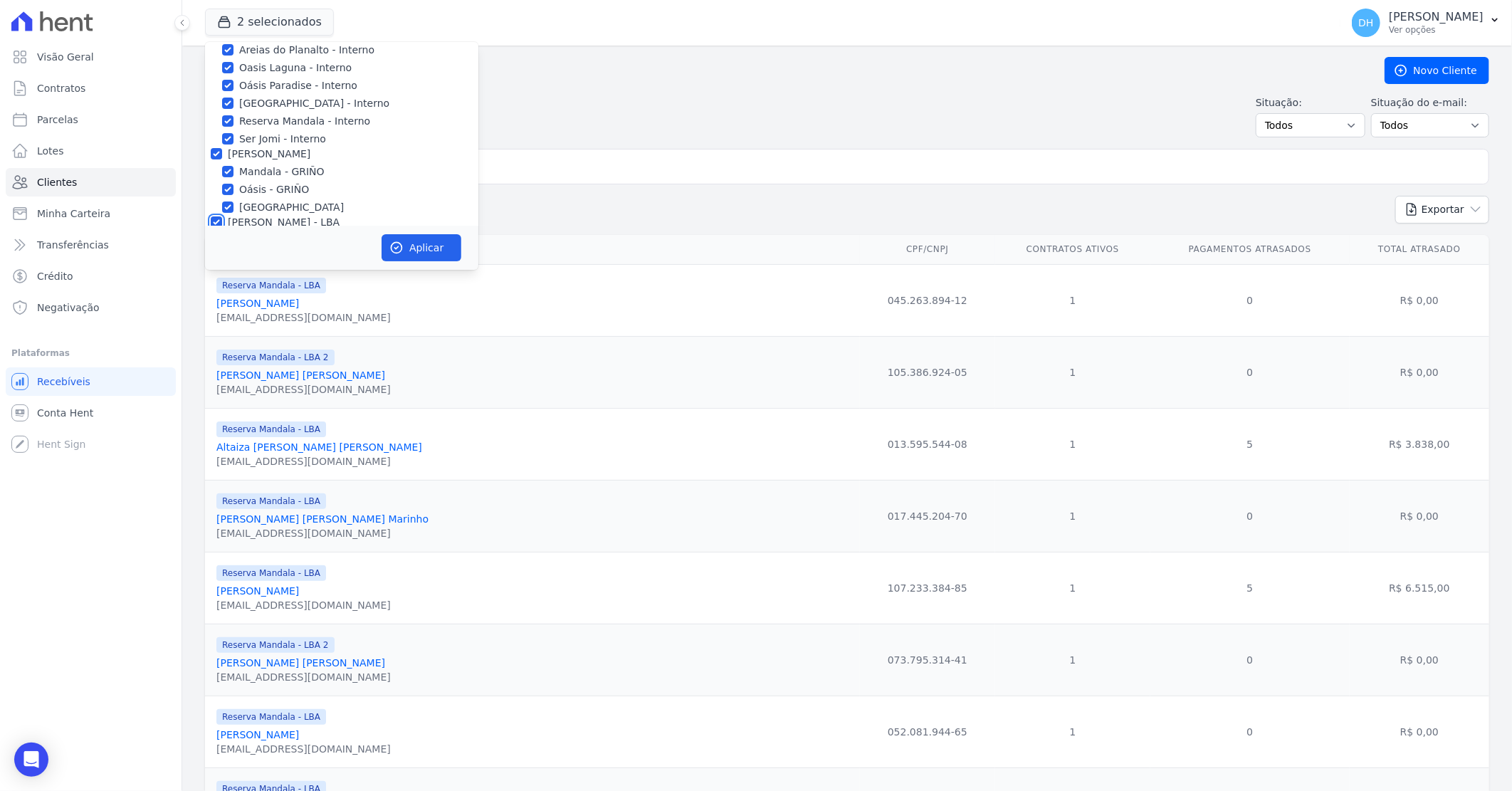
checkbox input "true"
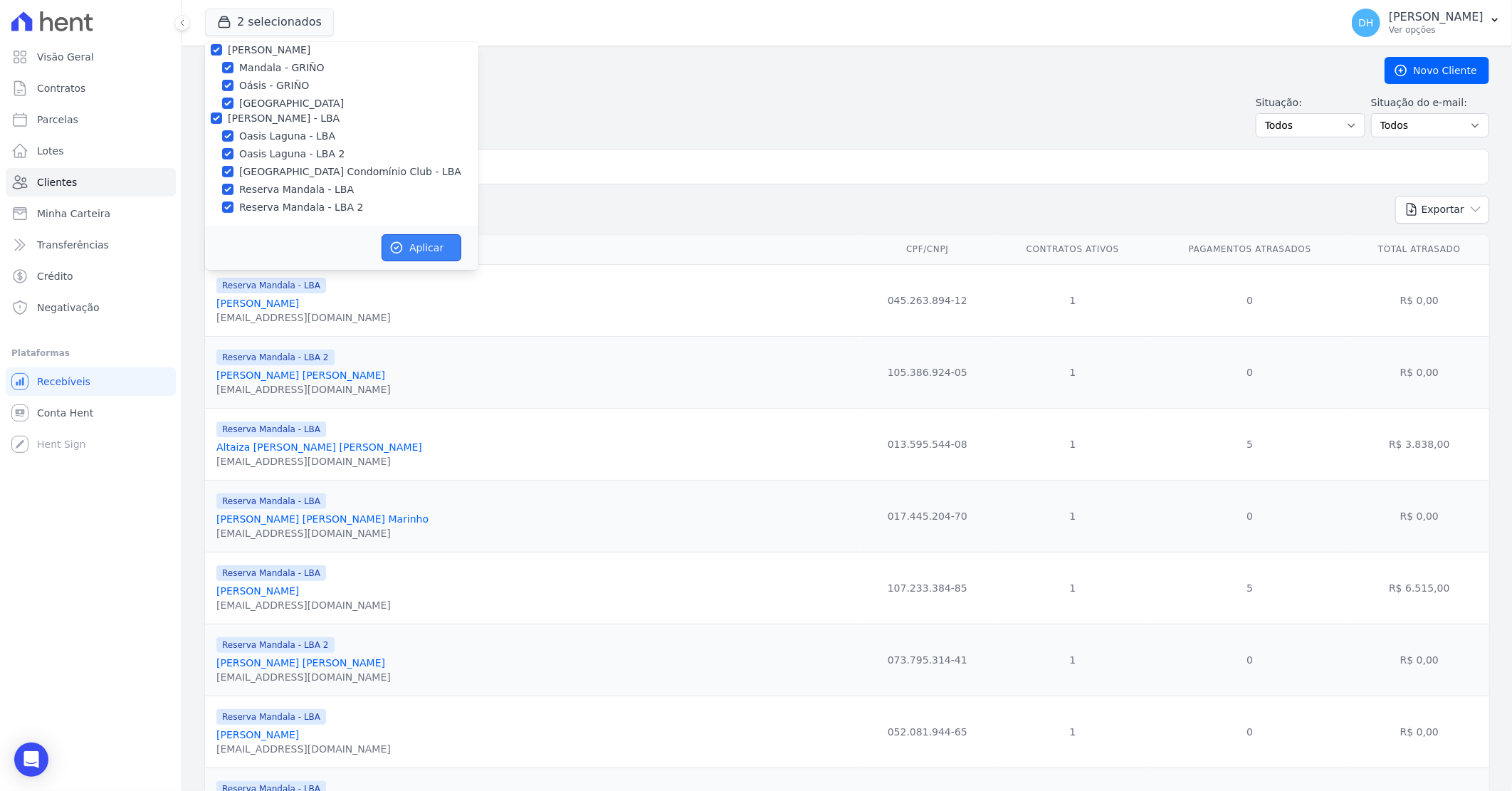
click at [421, 246] on button "Aplicar" at bounding box center [421, 248] width 80 height 27
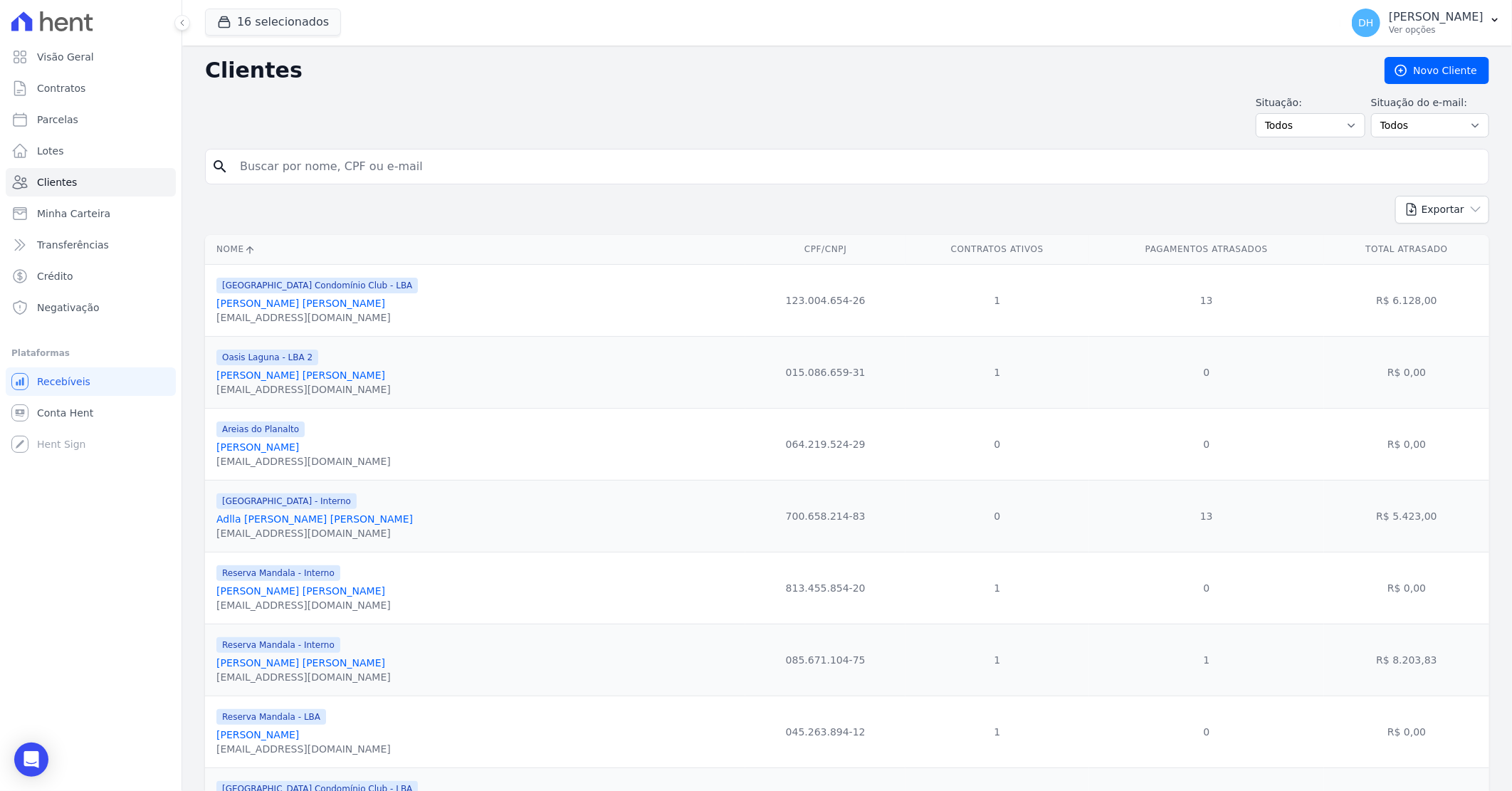
click at [338, 164] on input "search" at bounding box center [857, 167] width 1251 height 28
type input "[PERSON_NAME]"
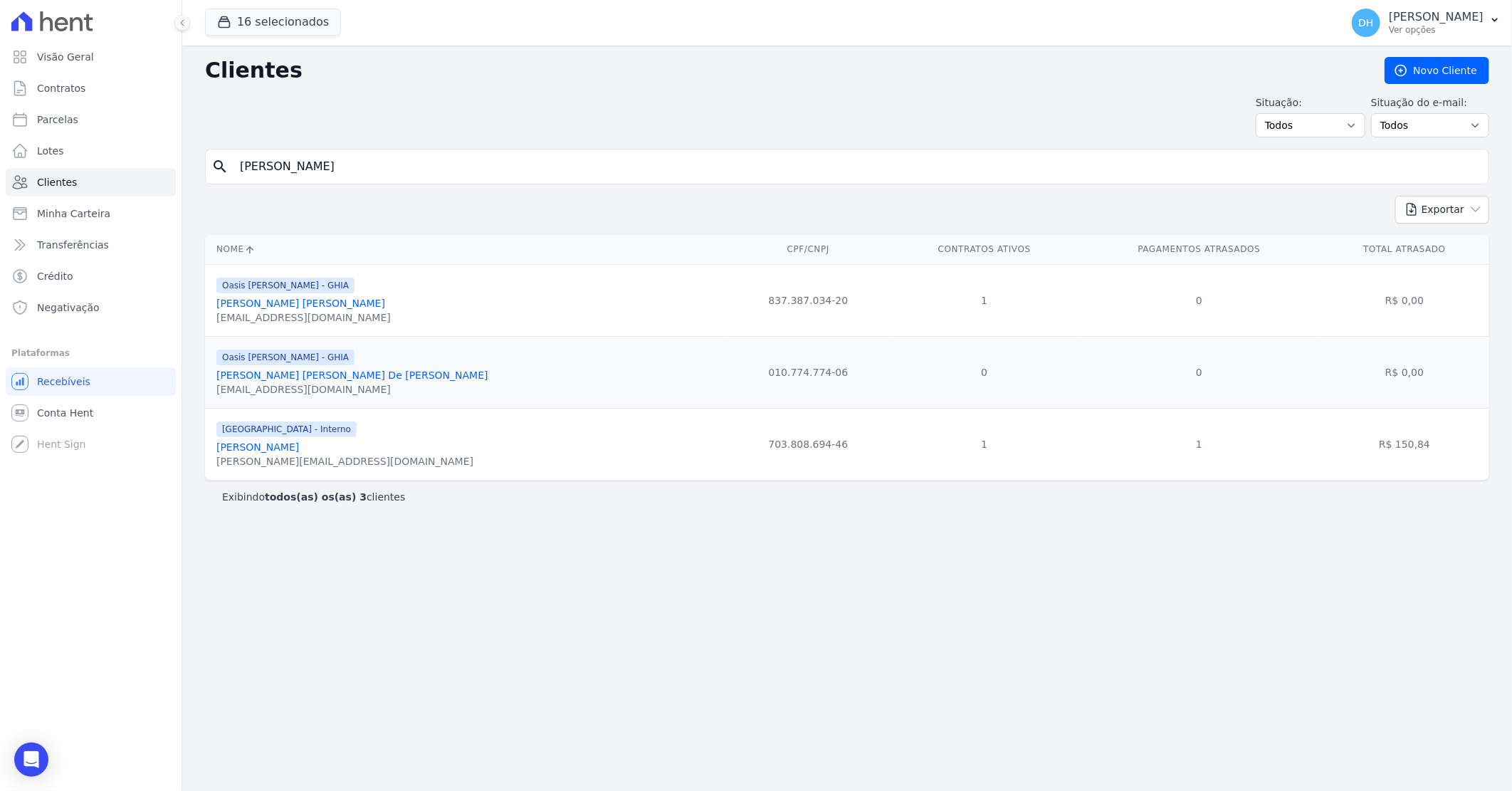
click at [299, 449] on link "[PERSON_NAME]" at bounding box center [257, 447] width 83 height 11
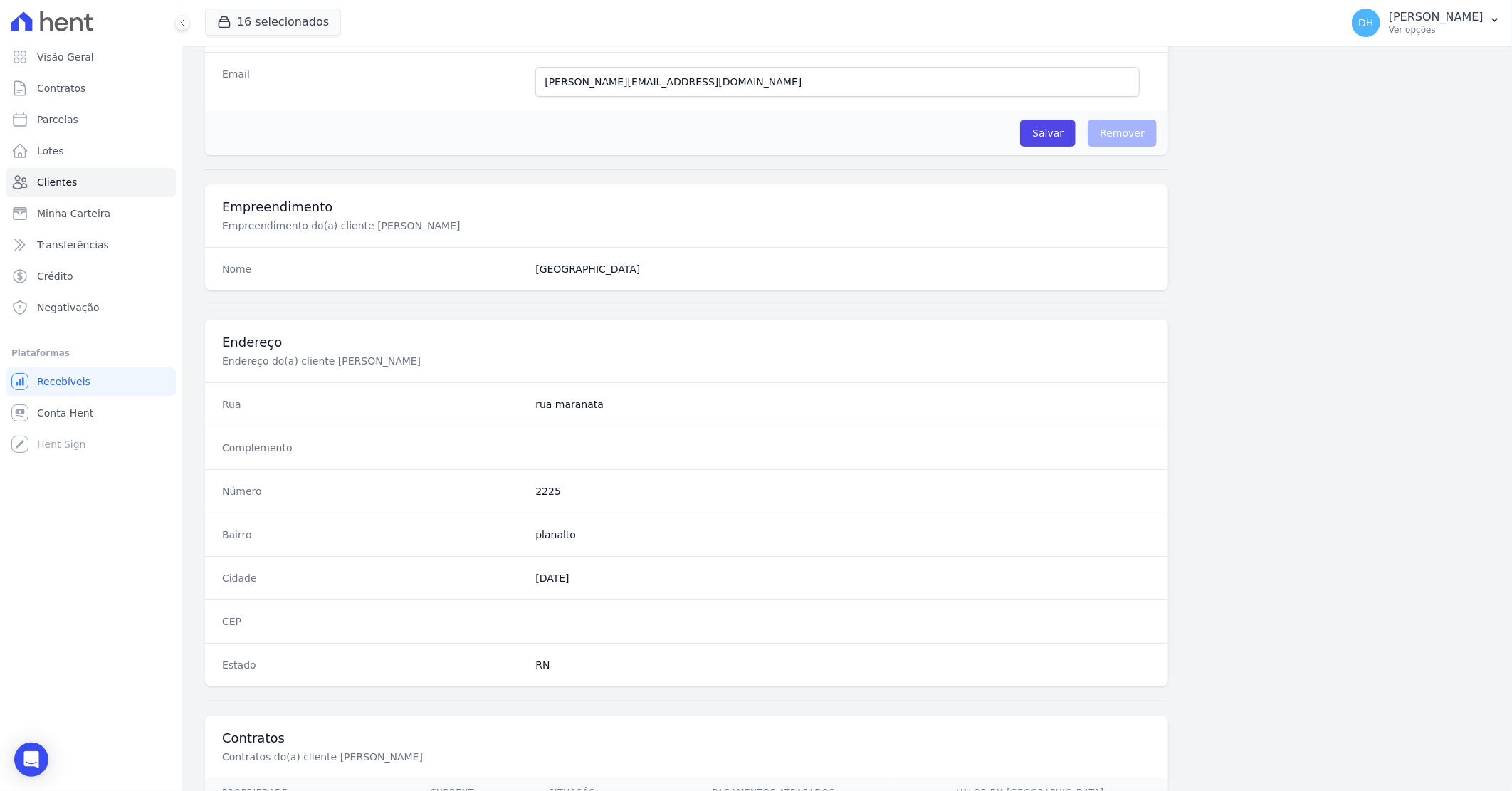
scroll to position [474, 0]
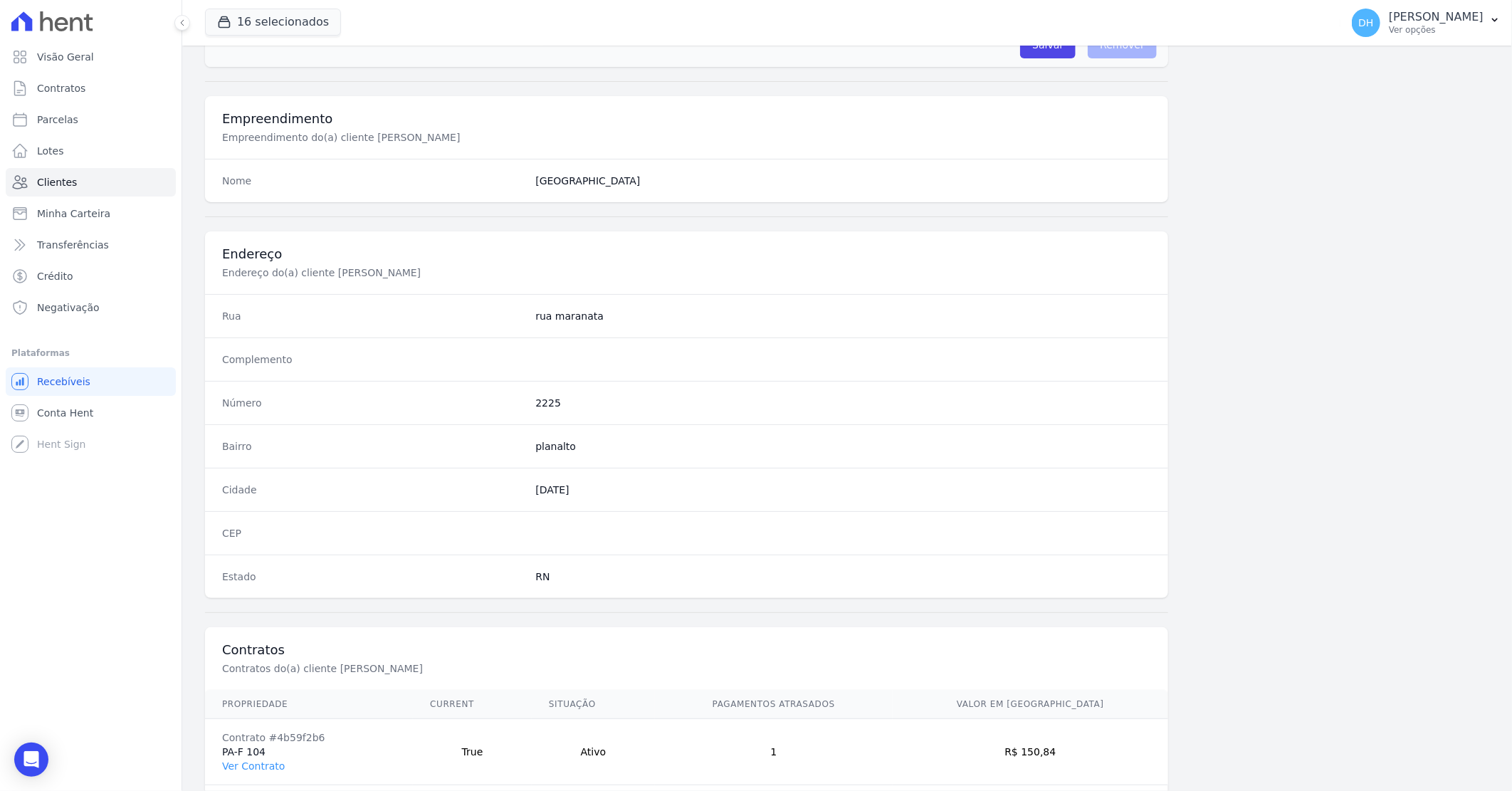
click at [258, 759] on td "Contrato #4b59f2b6 PA-F 104 Ver Contrato" at bounding box center [309, 752] width 208 height 66
click at [261, 763] on link "Ver Contrato" at bounding box center [253, 766] width 62 height 11
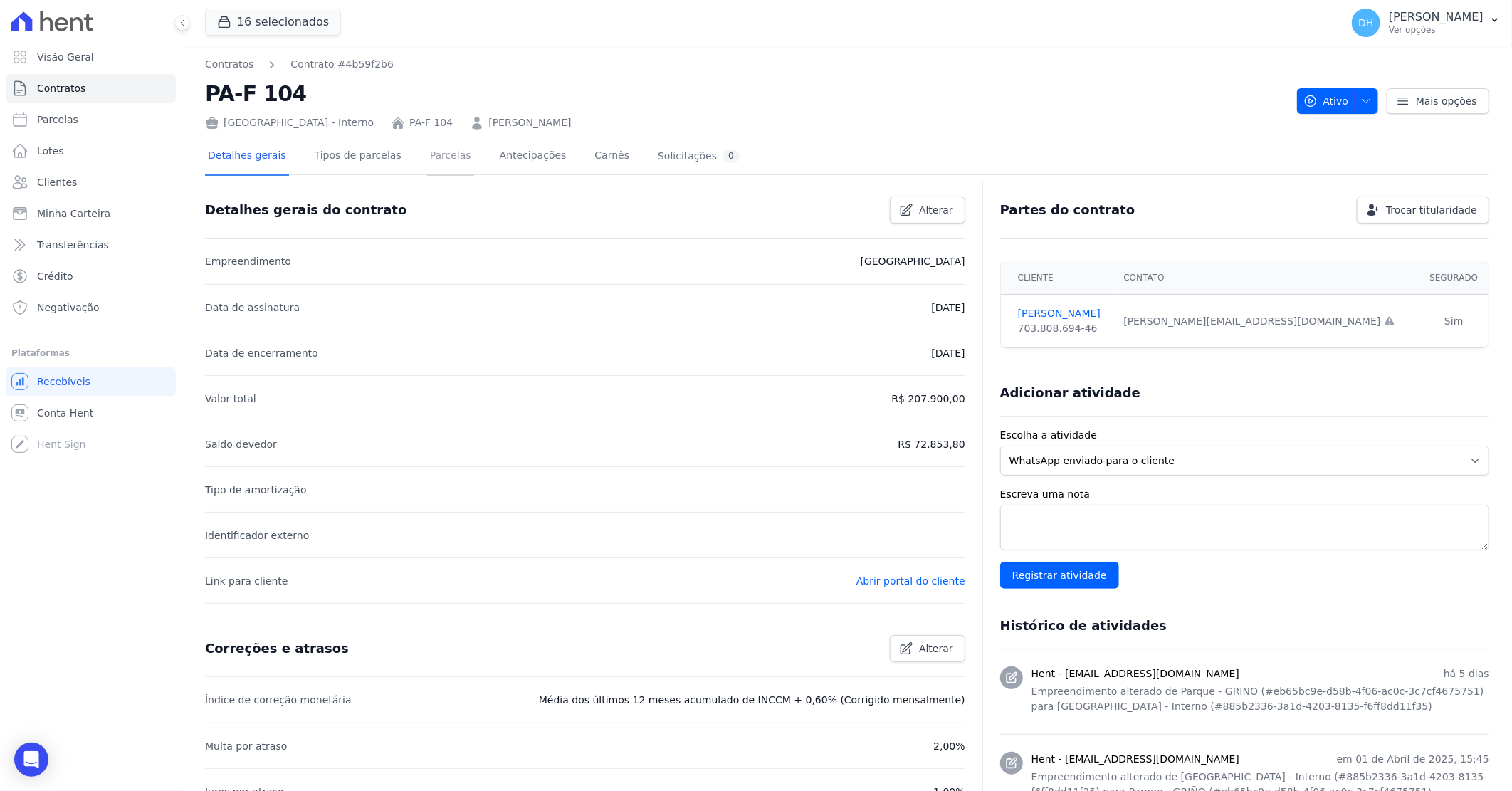
click at [428, 159] on link "Parcelas" at bounding box center [451, 157] width 47 height 38
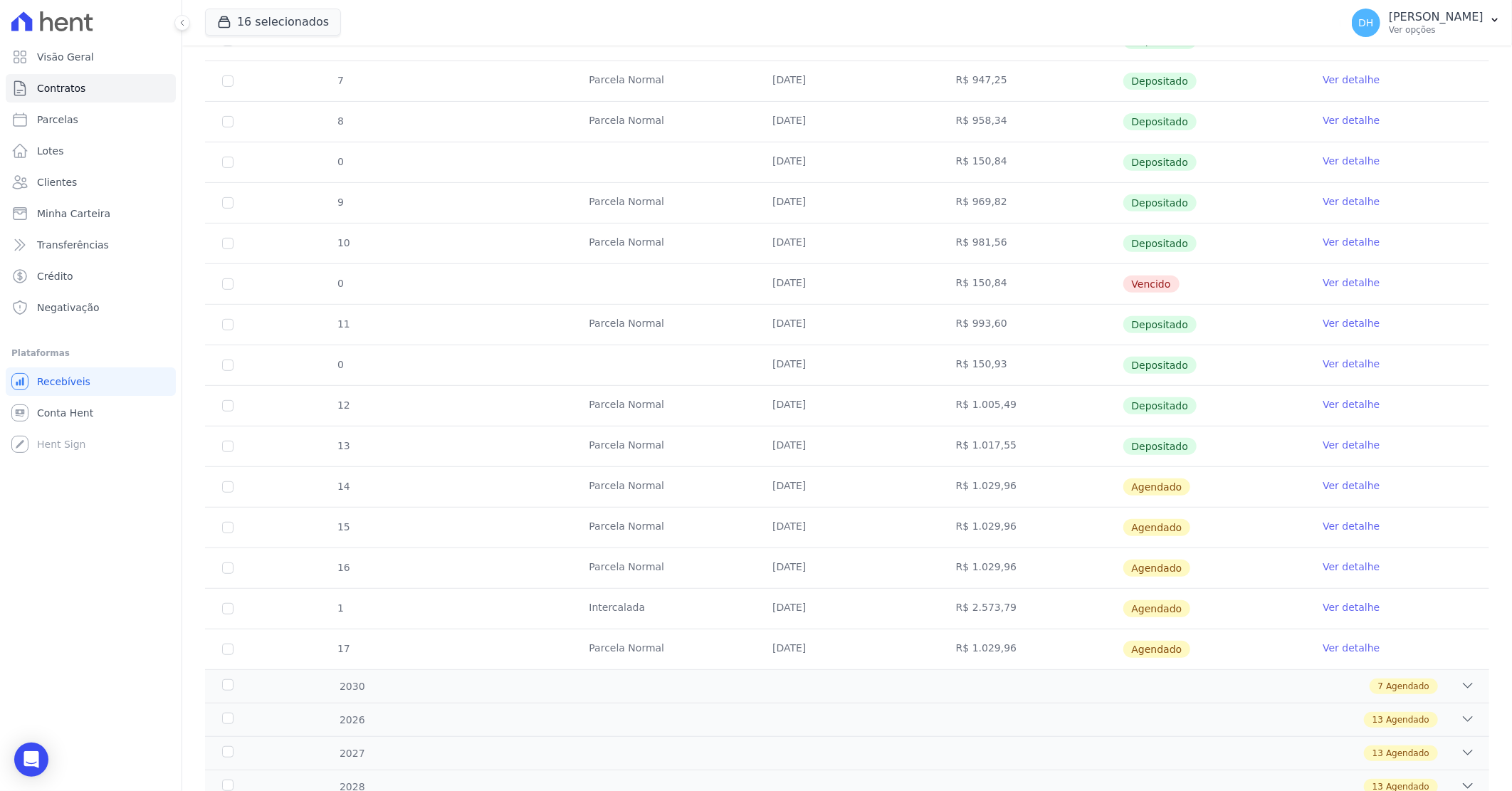
scroll to position [316, 0]
